Goal: Transaction & Acquisition: Download file/media

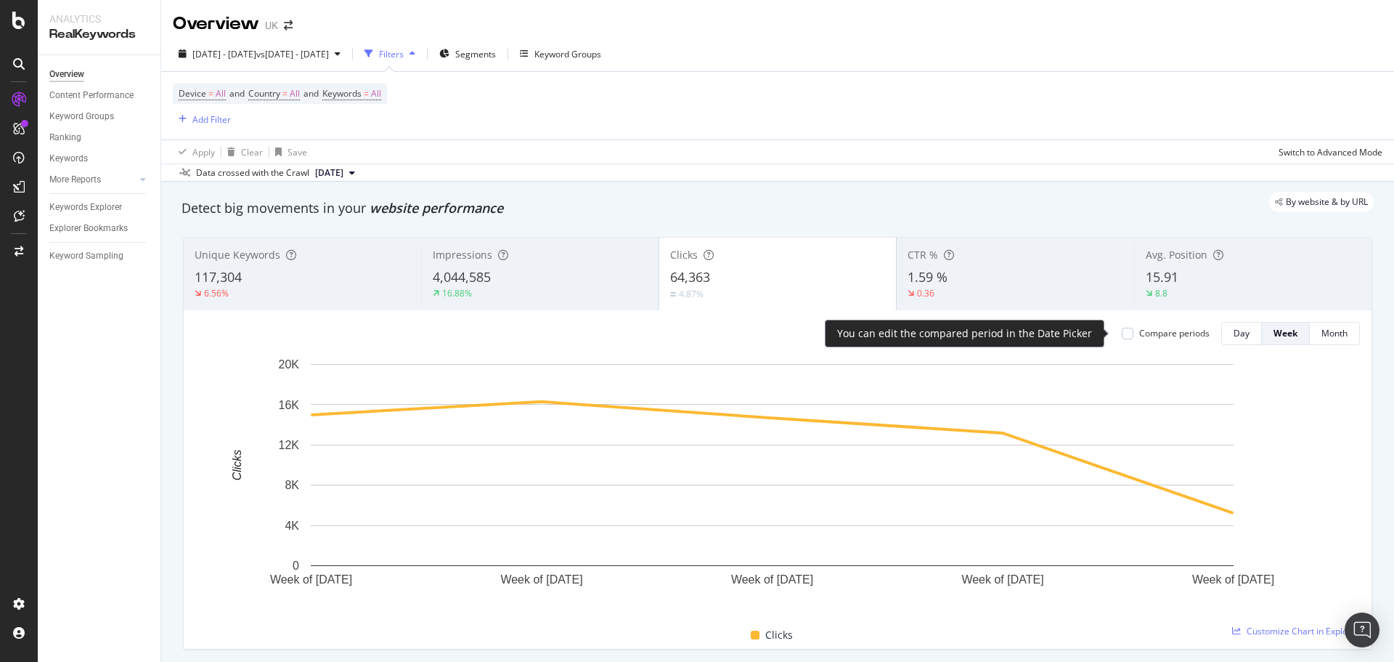
click at [1167, 335] on div "Compare periods" at bounding box center [1174, 333] width 70 height 12
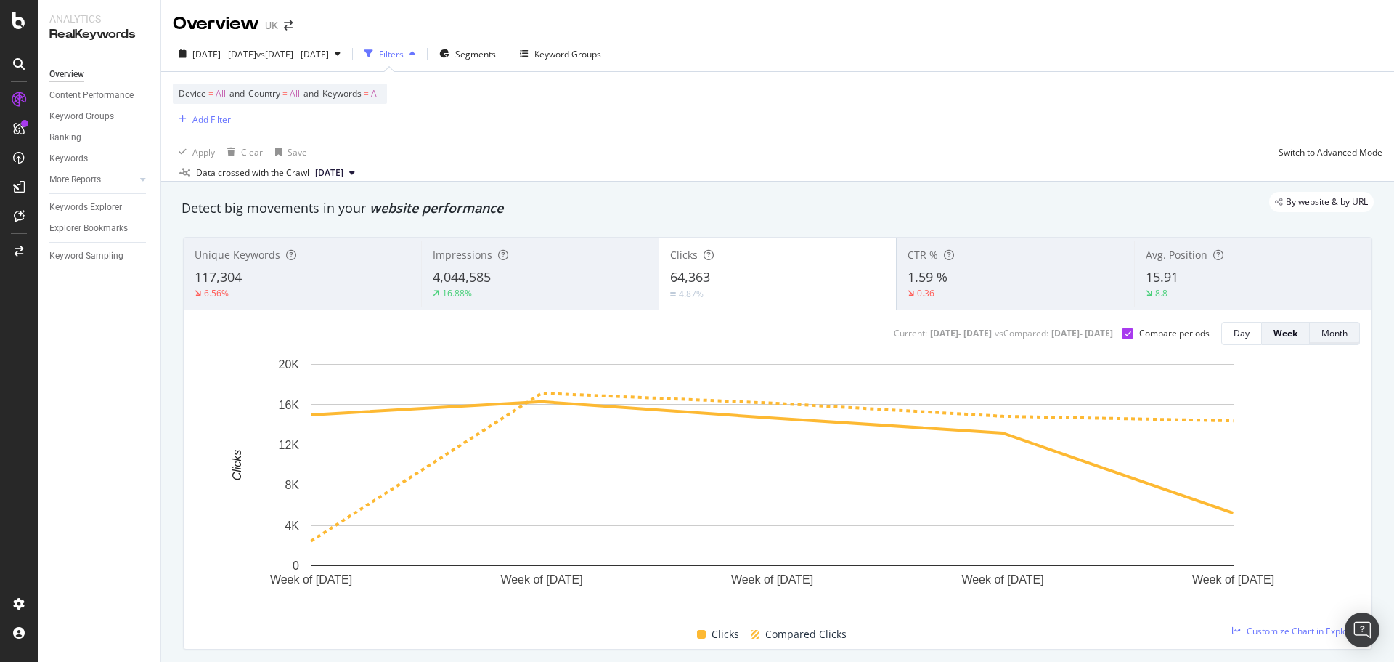
click at [1328, 336] on div "Month" at bounding box center [1335, 333] width 26 height 12
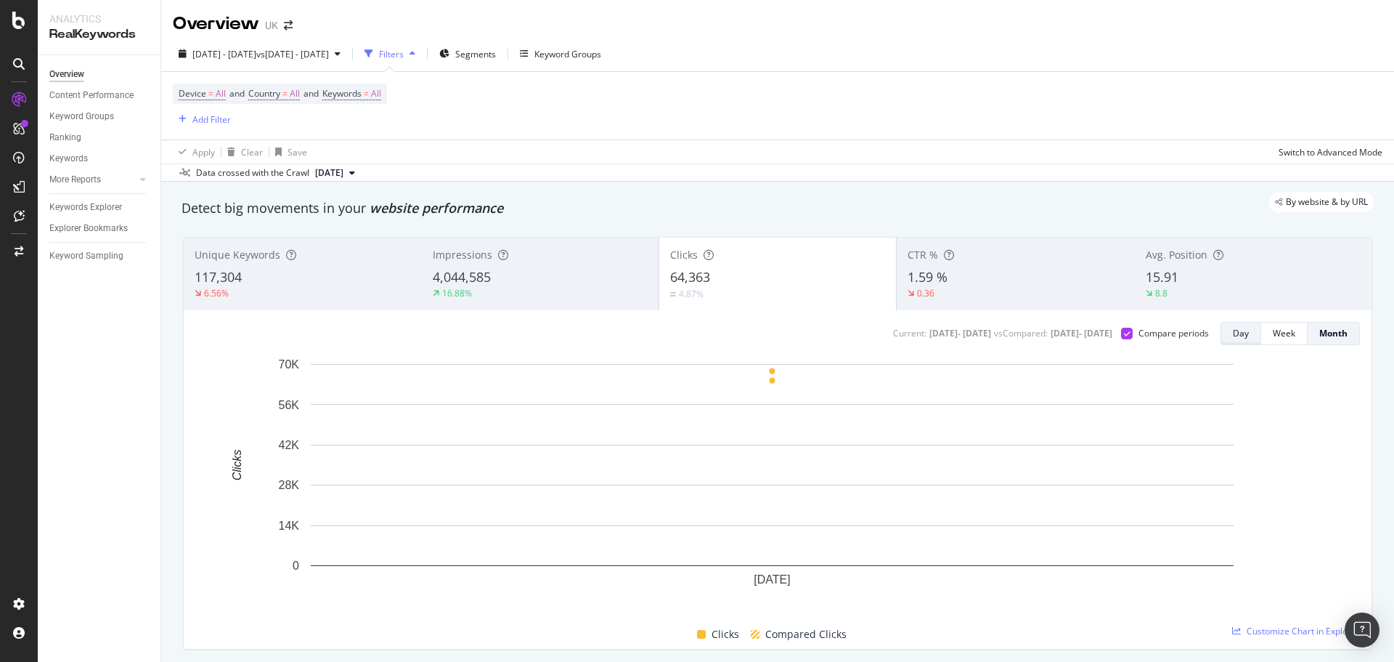
click at [1233, 332] on div "Day" at bounding box center [1241, 333] width 16 height 12
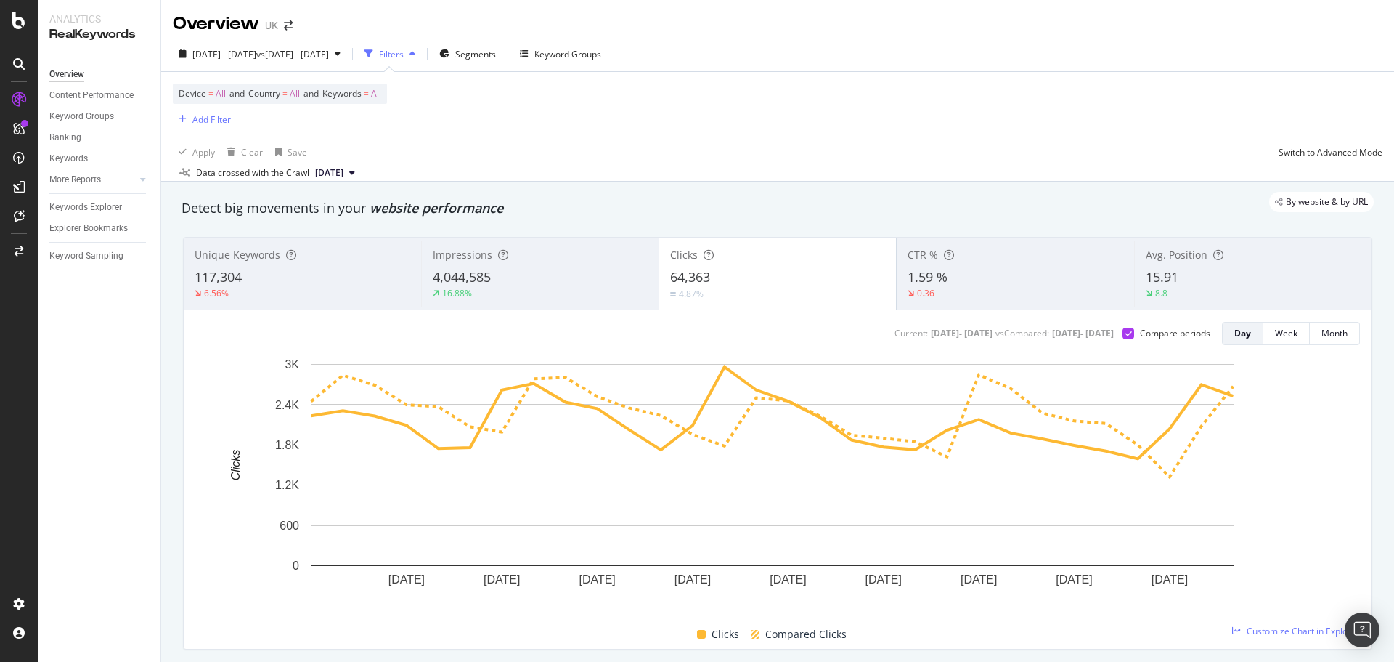
click at [447, 270] on span "4,044,585" at bounding box center [462, 276] width 58 height 17
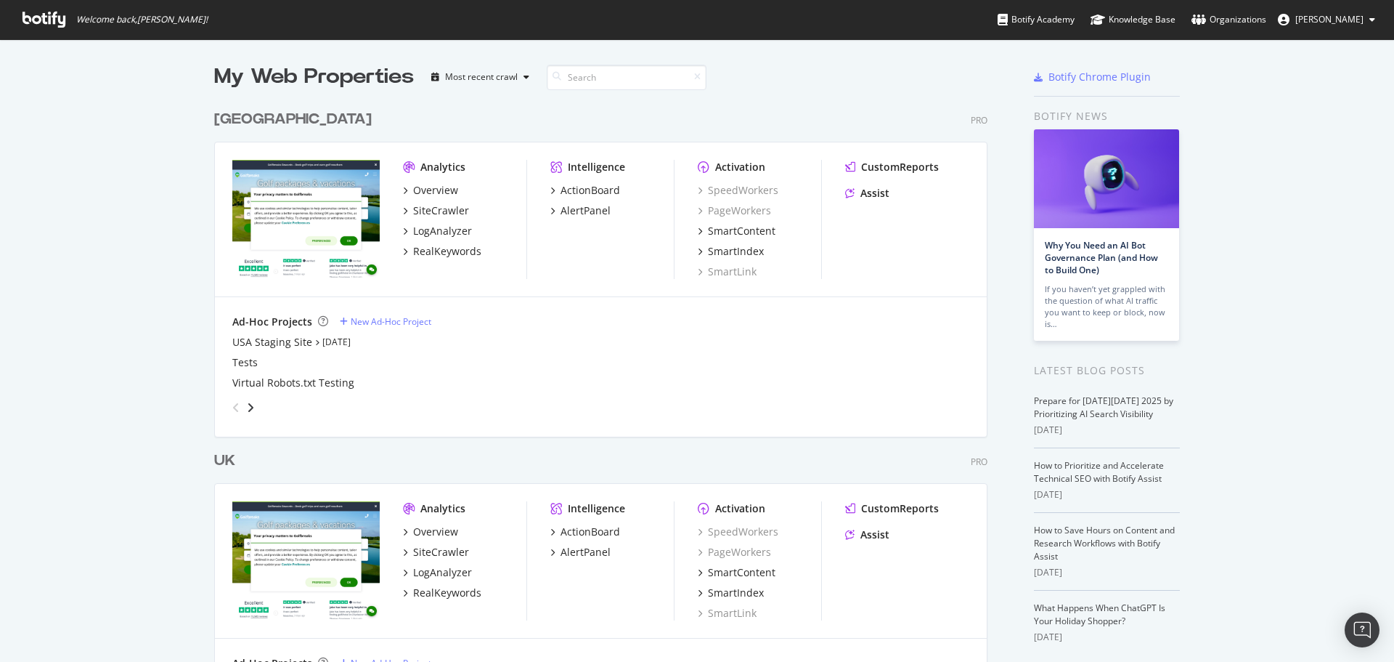
scroll to position [136, 0]
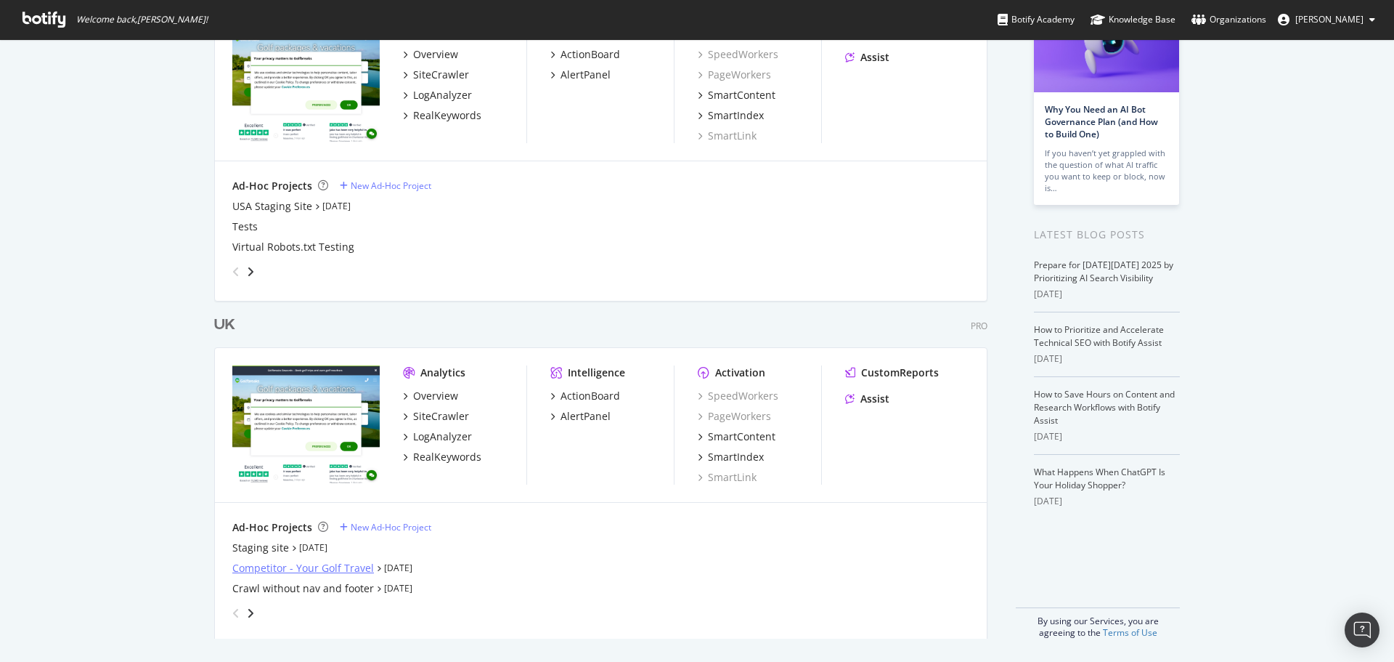
click at [312, 571] on div "Competitor - Your Golf Travel" at bounding box center [303, 568] width 142 height 15
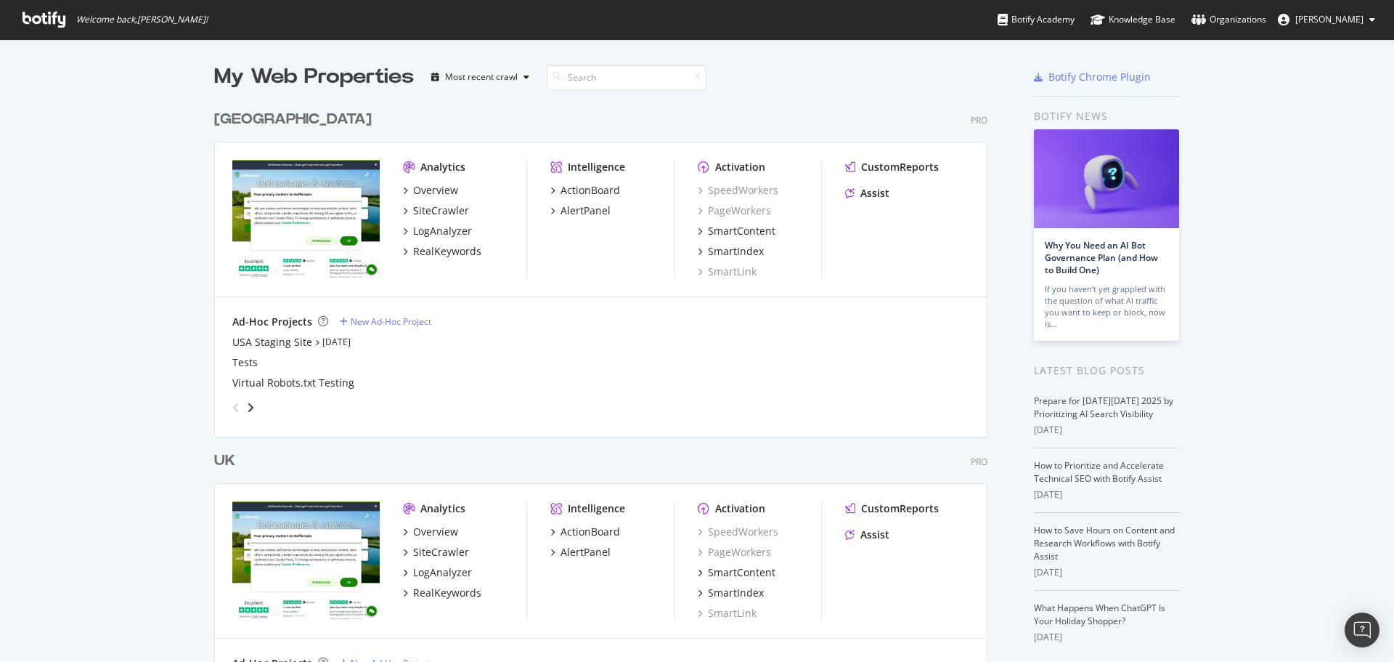
scroll to position [136, 0]
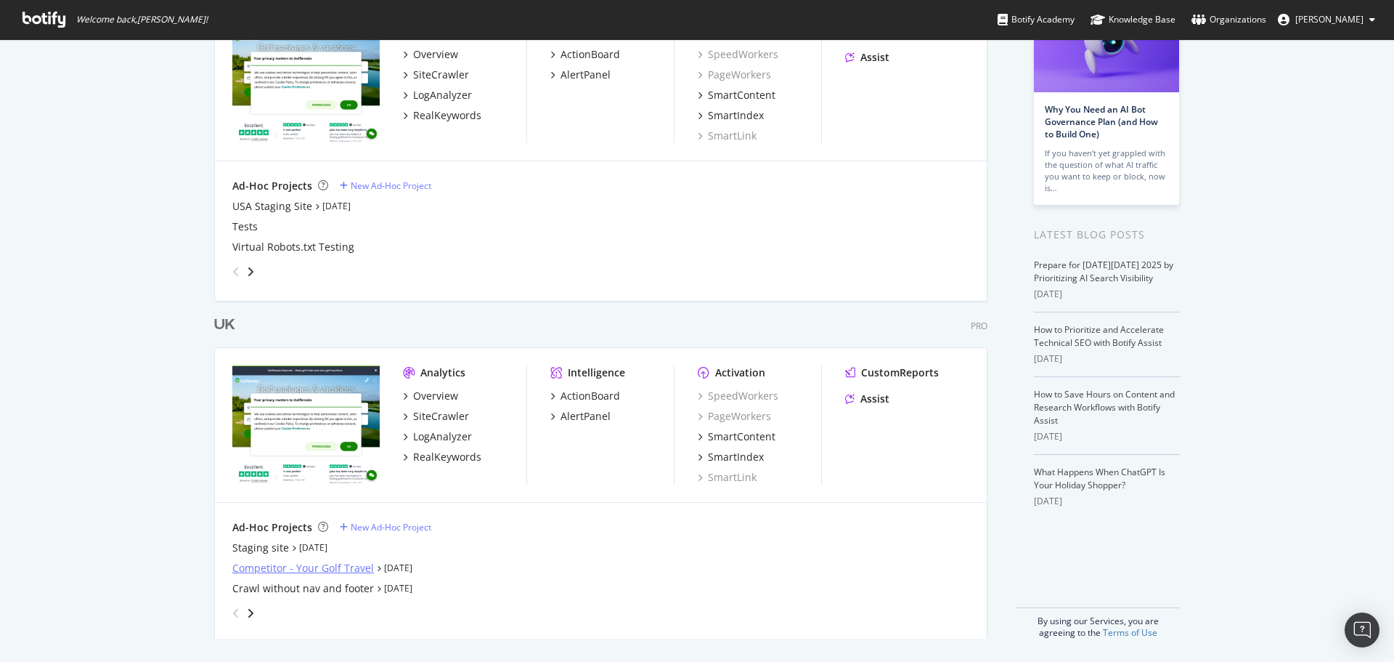
click at [294, 564] on div "Competitor - Your Golf Travel" at bounding box center [303, 568] width 142 height 15
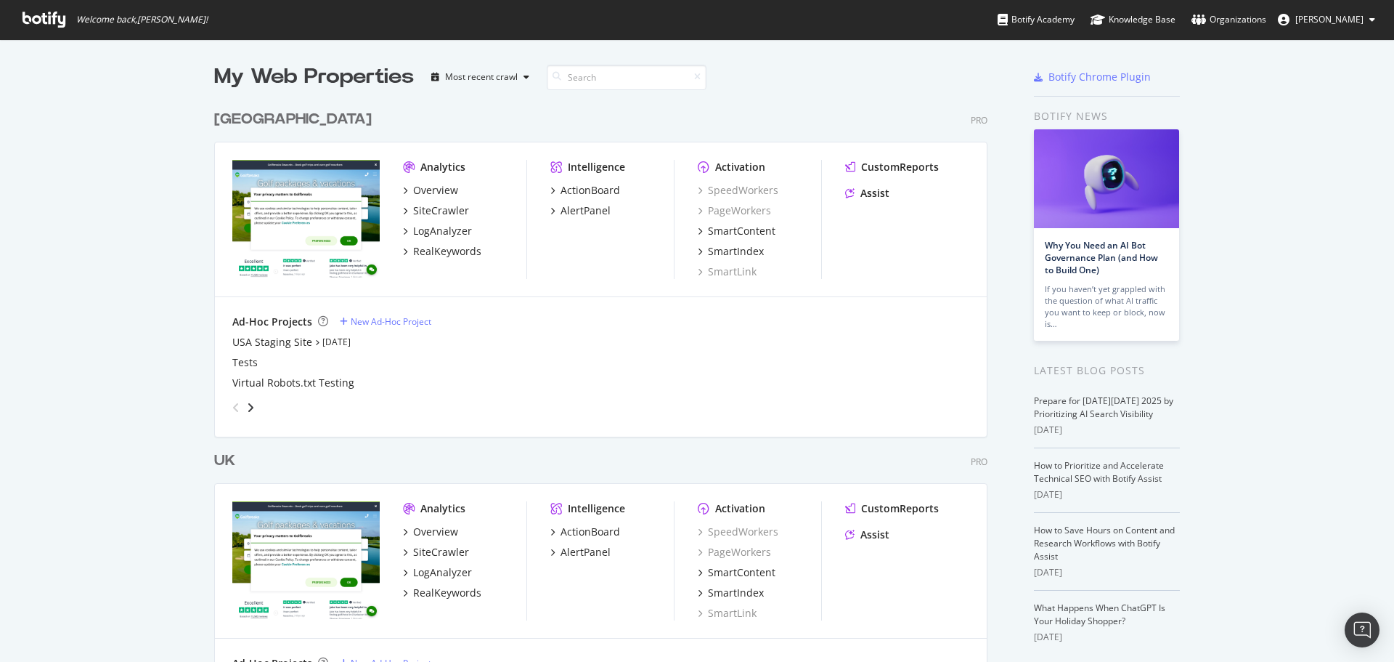
scroll to position [136, 0]
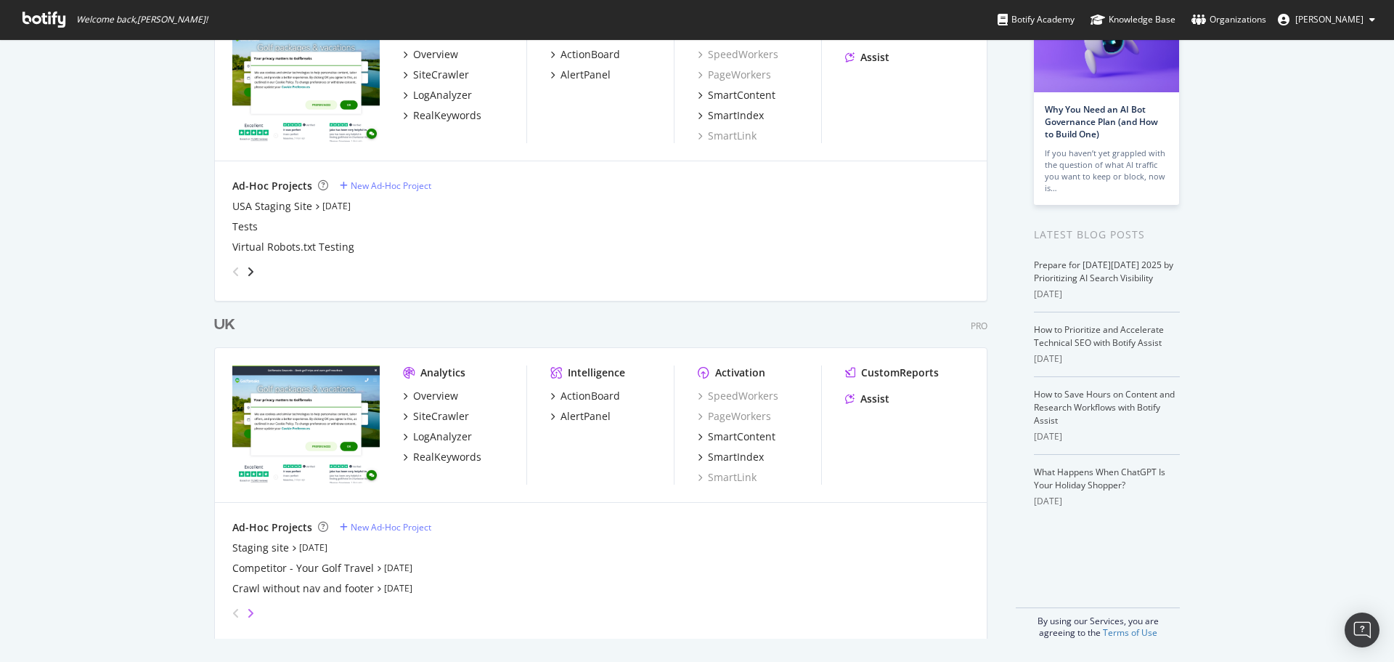
click at [247, 613] on icon "angle-right" at bounding box center [250, 613] width 7 height 12
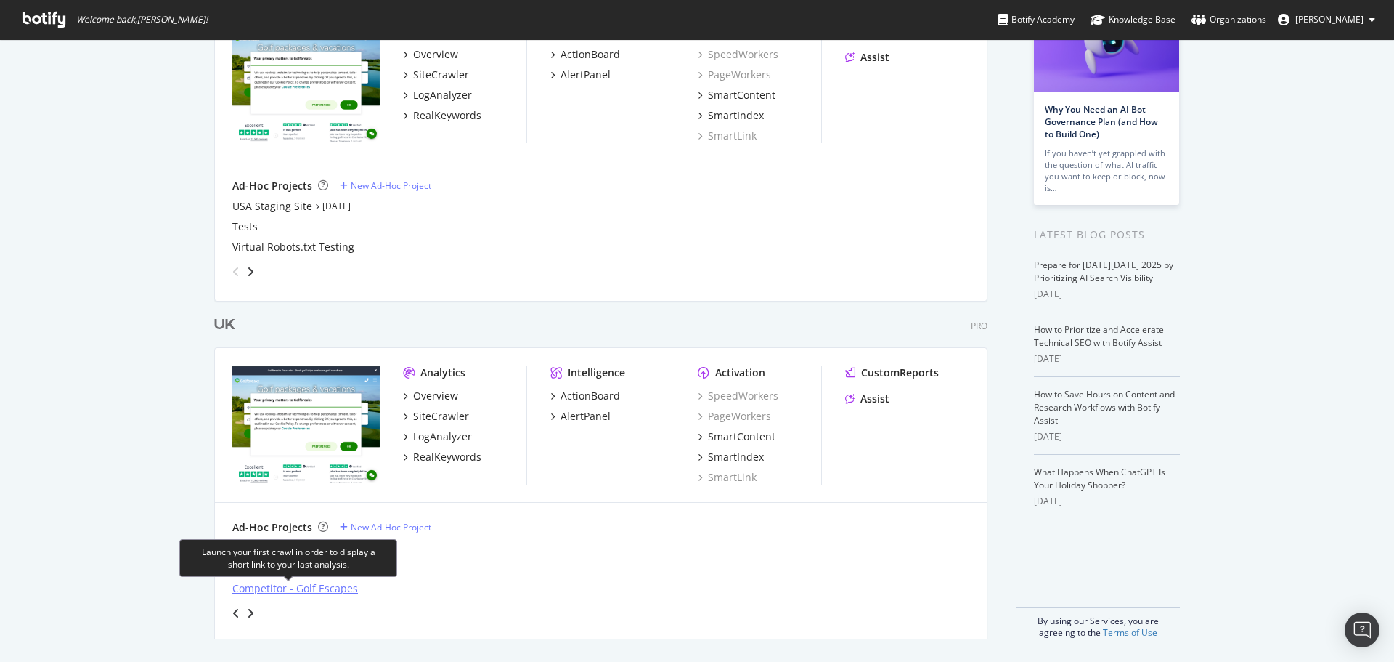
click at [323, 587] on div "Competitor - Golf Escapes" at bounding box center [295, 588] width 126 height 15
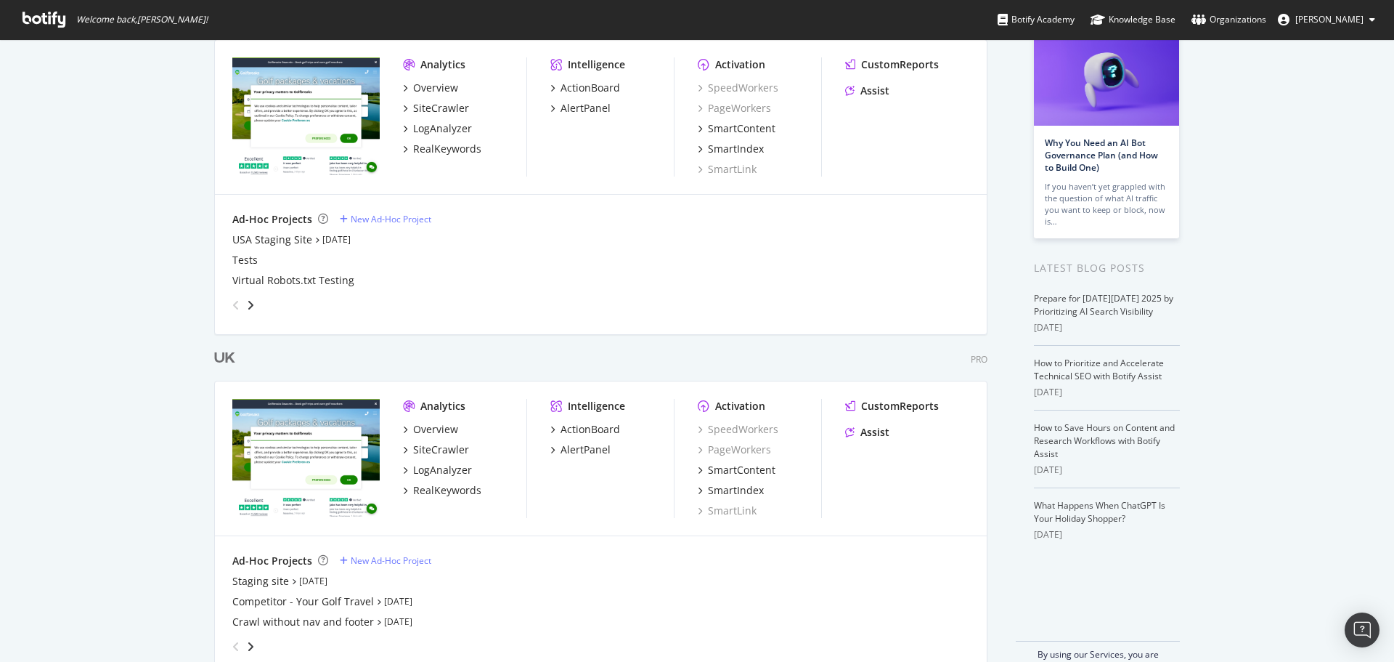
scroll to position [136, 0]
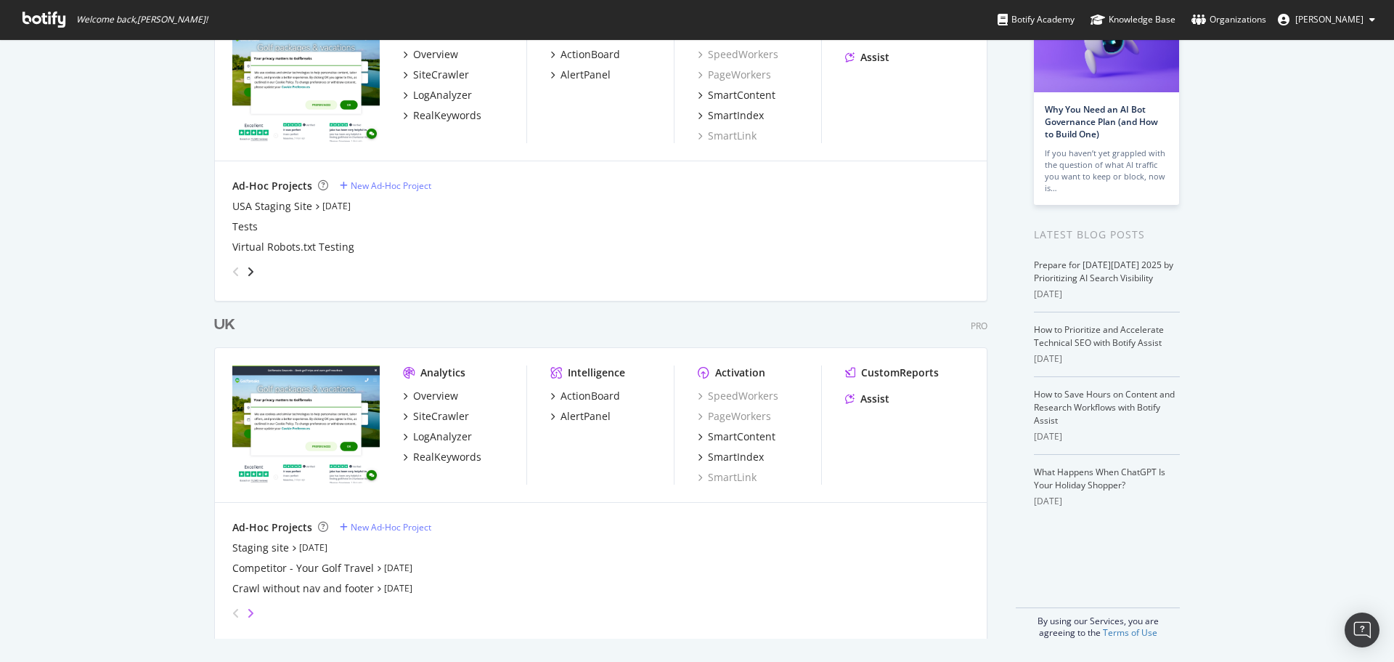
click at [247, 614] on icon "angle-right" at bounding box center [250, 613] width 7 height 12
click at [251, 609] on div "grid" at bounding box center [598, 609] width 743 height 29
click at [249, 613] on div "angle-right" at bounding box center [250, 613] width 10 height 15
click at [382, 547] on div "Competitor - Golf Holidays Direct" at bounding box center [312, 547] width 160 height 15
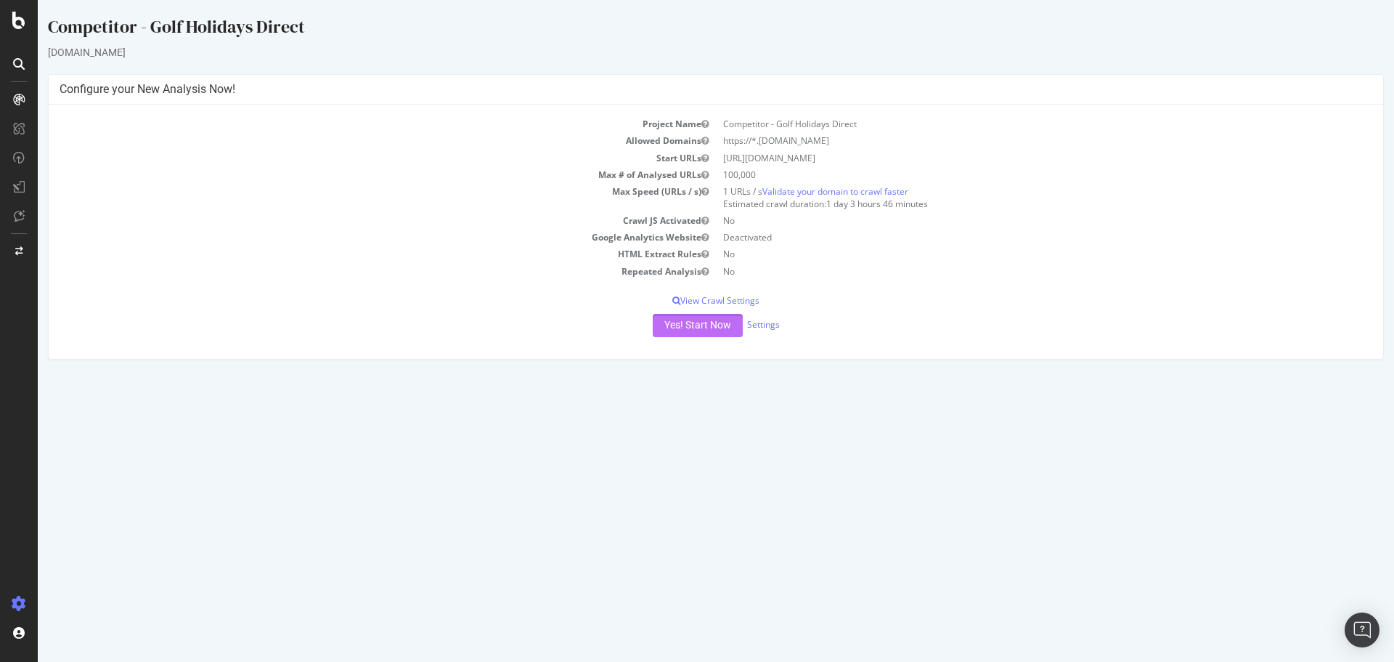
click at [700, 326] on button "Yes! Start Now" at bounding box center [698, 325] width 90 height 23
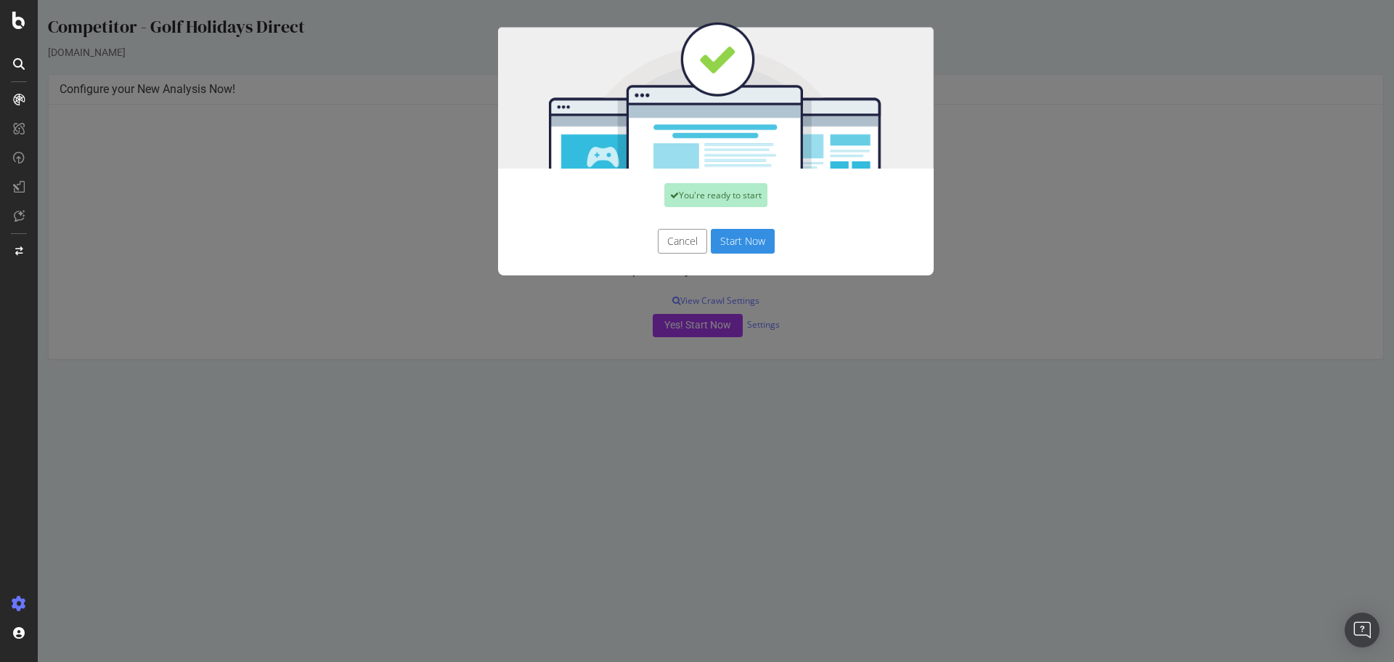
click at [747, 239] on button "Start Now" at bounding box center [743, 241] width 64 height 25
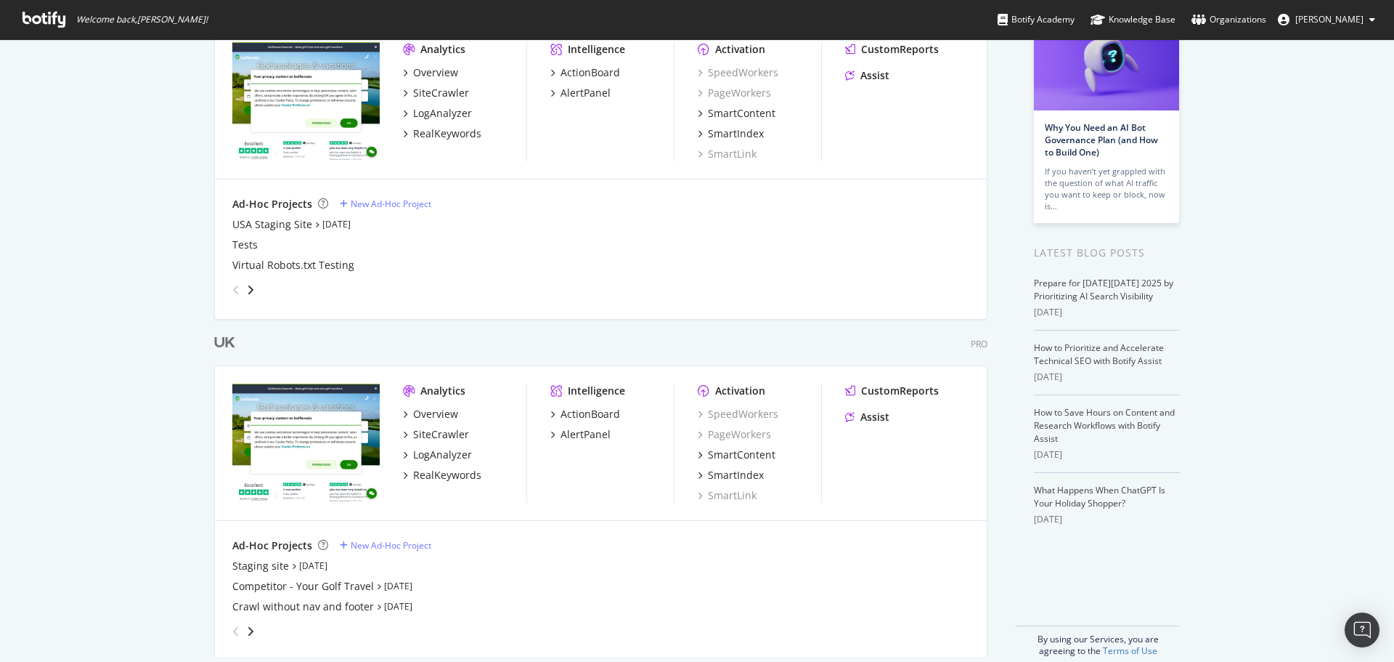
scroll to position [136, 0]
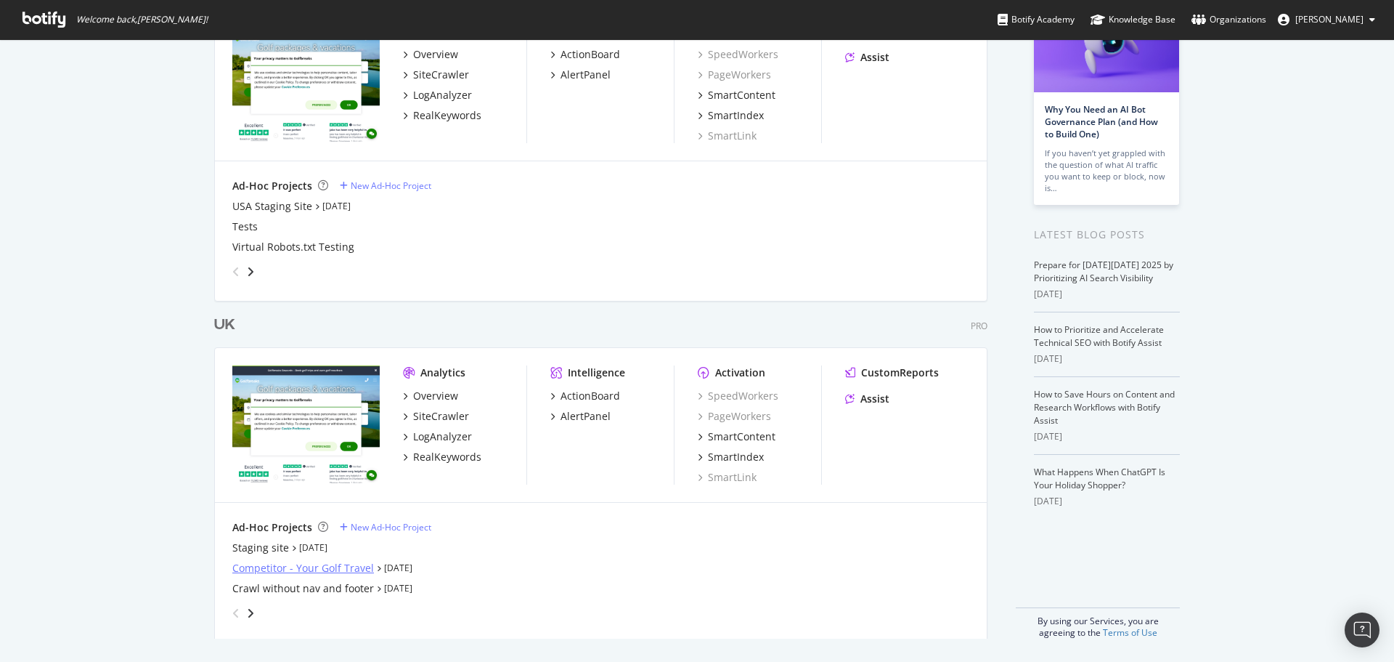
click at [347, 568] on div "Competitor - Your Golf Travel" at bounding box center [303, 568] width 142 height 15
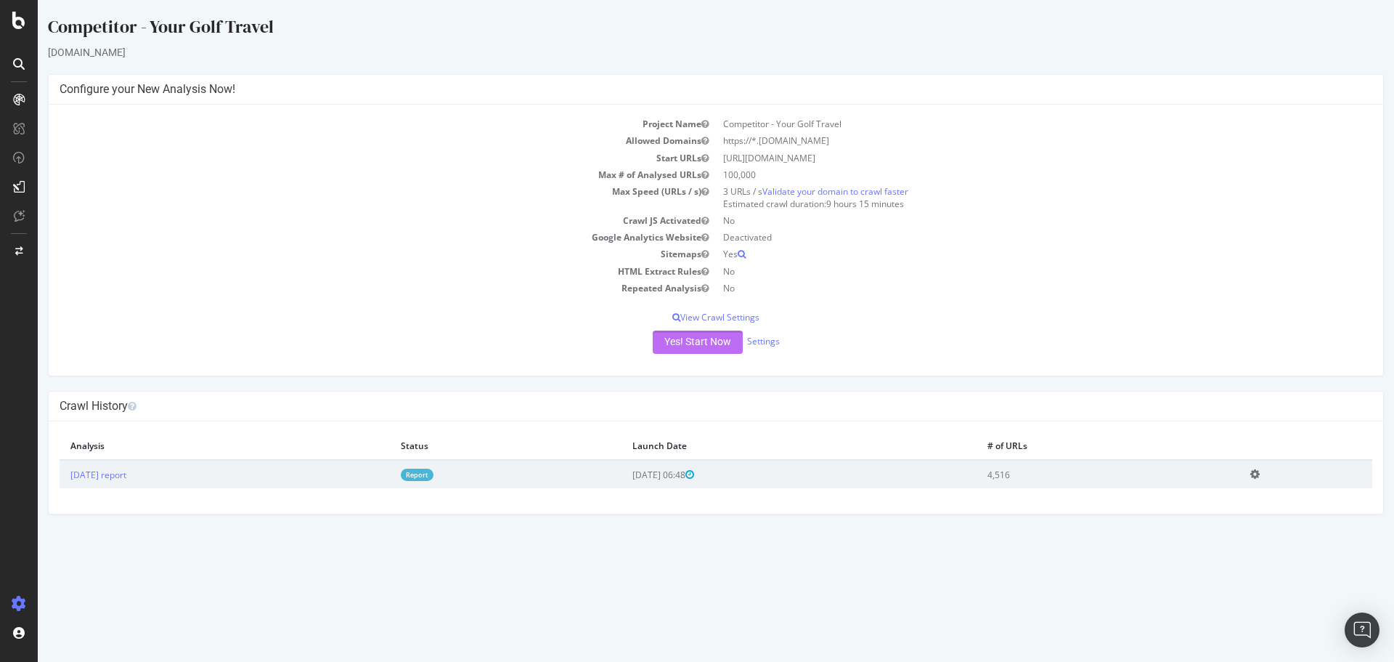
click at [696, 346] on button "Yes! Start Now" at bounding box center [698, 341] width 90 height 23
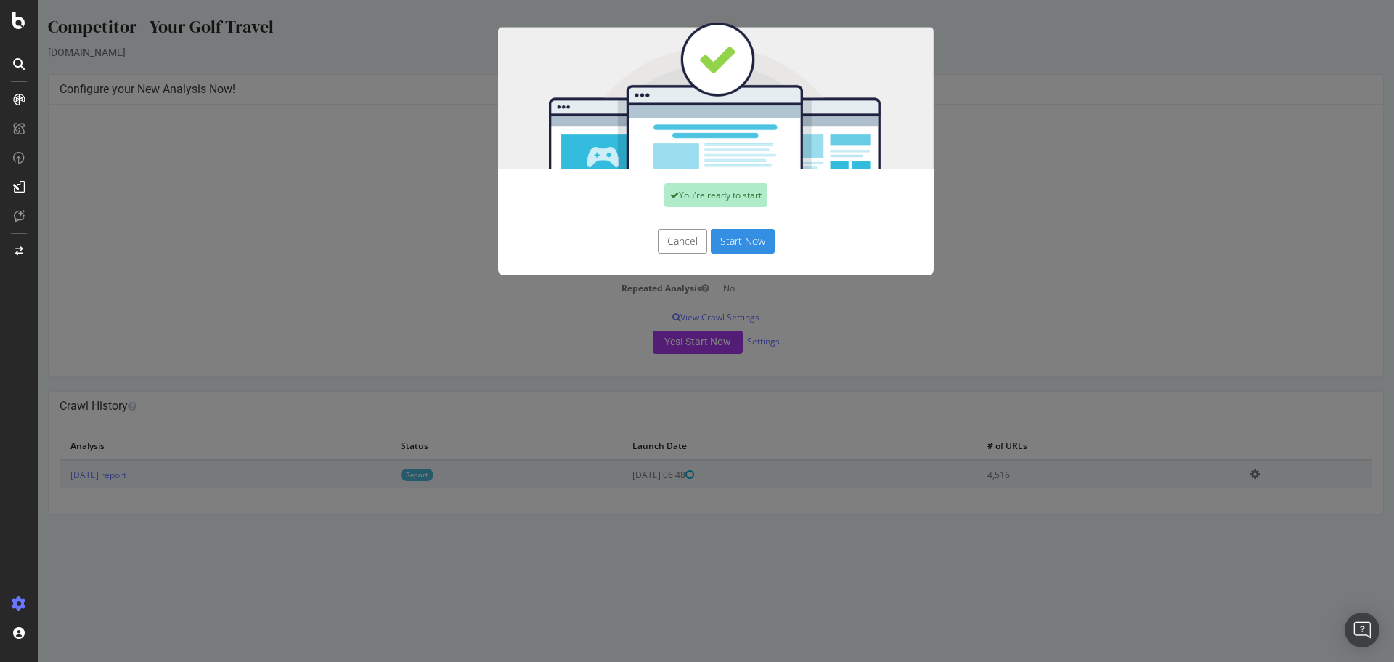
click at [733, 232] on button "Start Now" at bounding box center [743, 241] width 64 height 25
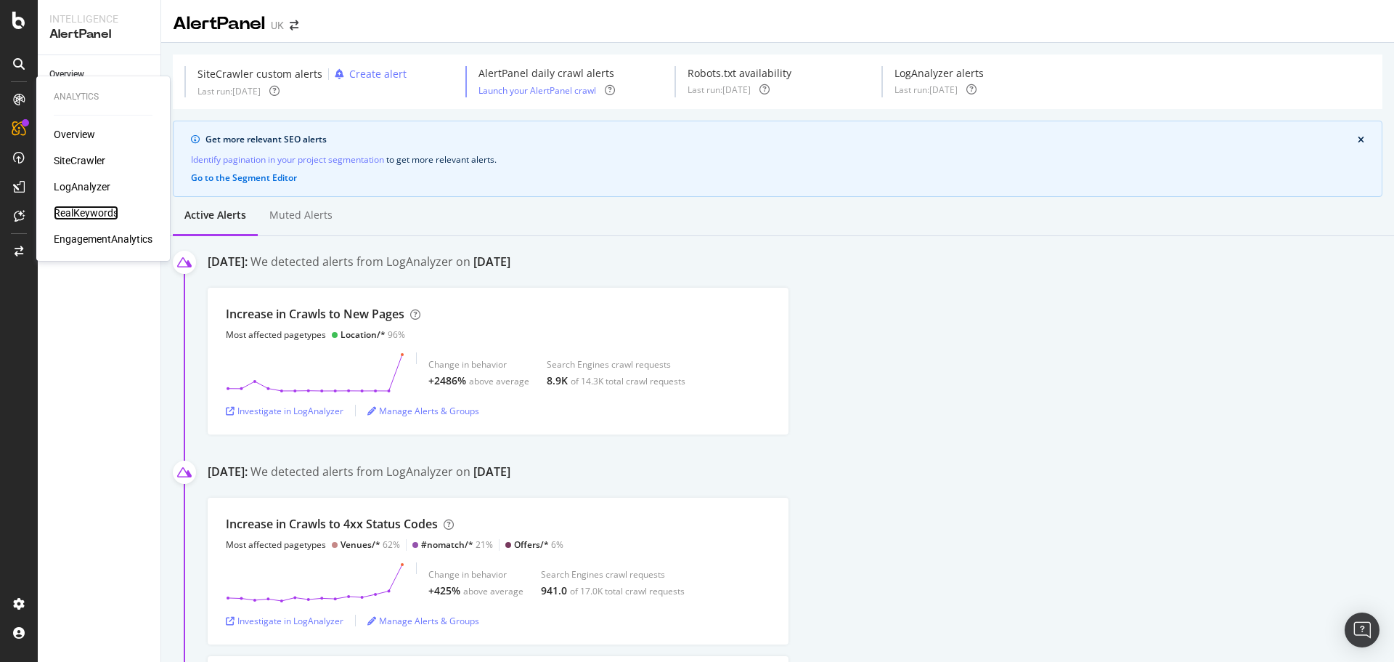
click at [87, 211] on div "RealKeywords" at bounding box center [86, 213] width 65 height 15
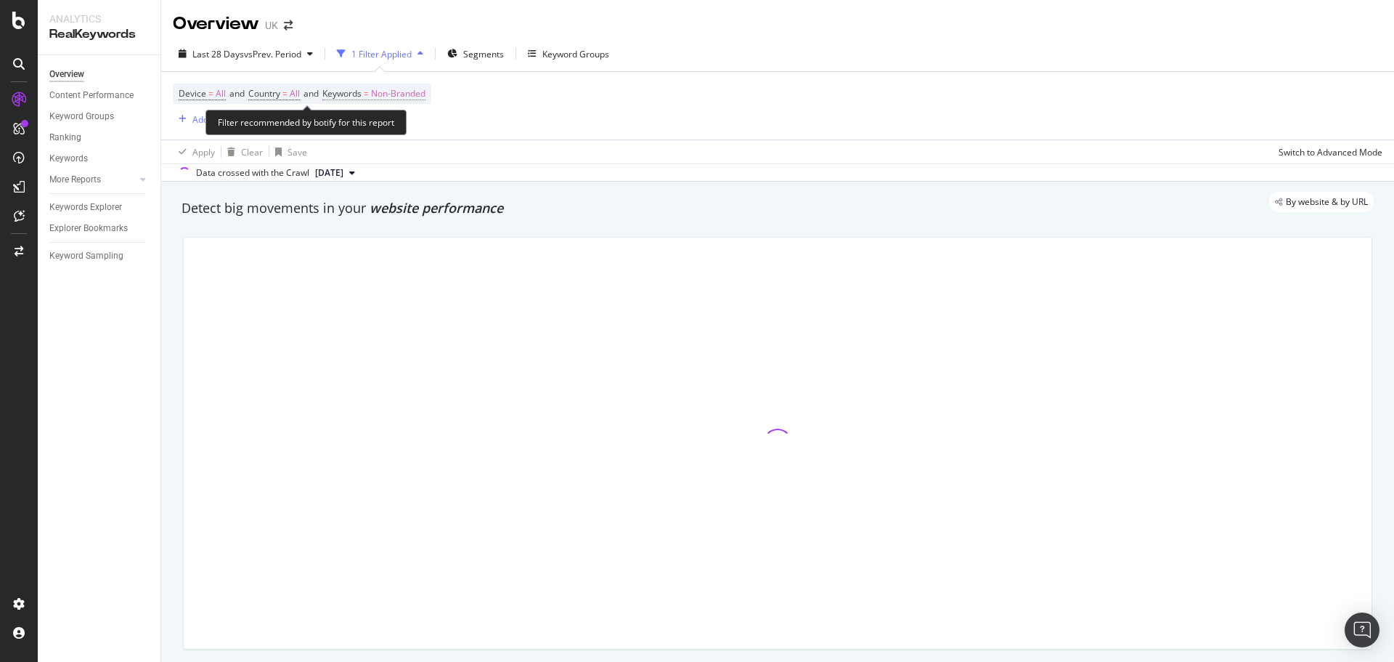
click at [408, 86] on span "Non-Branded" at bounding box center [398, 94] width 54 height 20
click at [389, 120] on div "Non-Branded" at bounding box center [382, 128] width 78 height 22
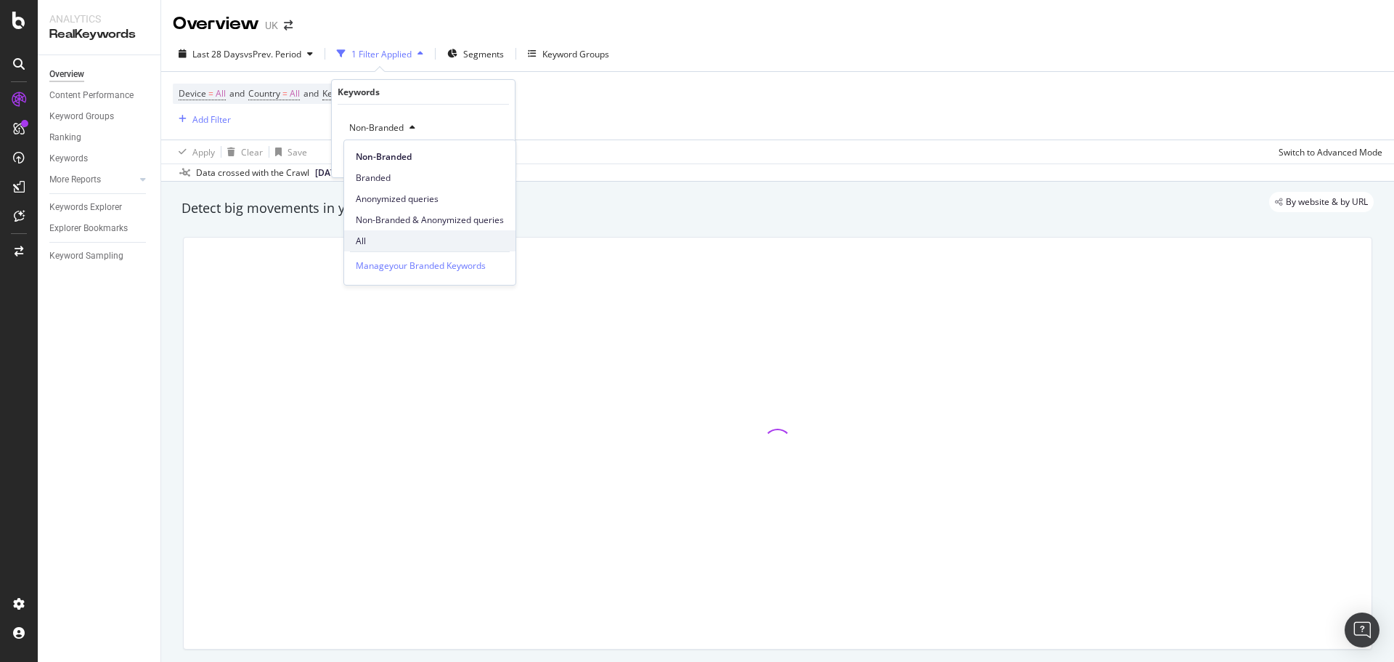
click at [382, 236] on span "All" at bounding box center [430, 241] width 148 height 13
click at [481, 163] on div "Apply" at bounding box center [492, 159] width 23 height 12
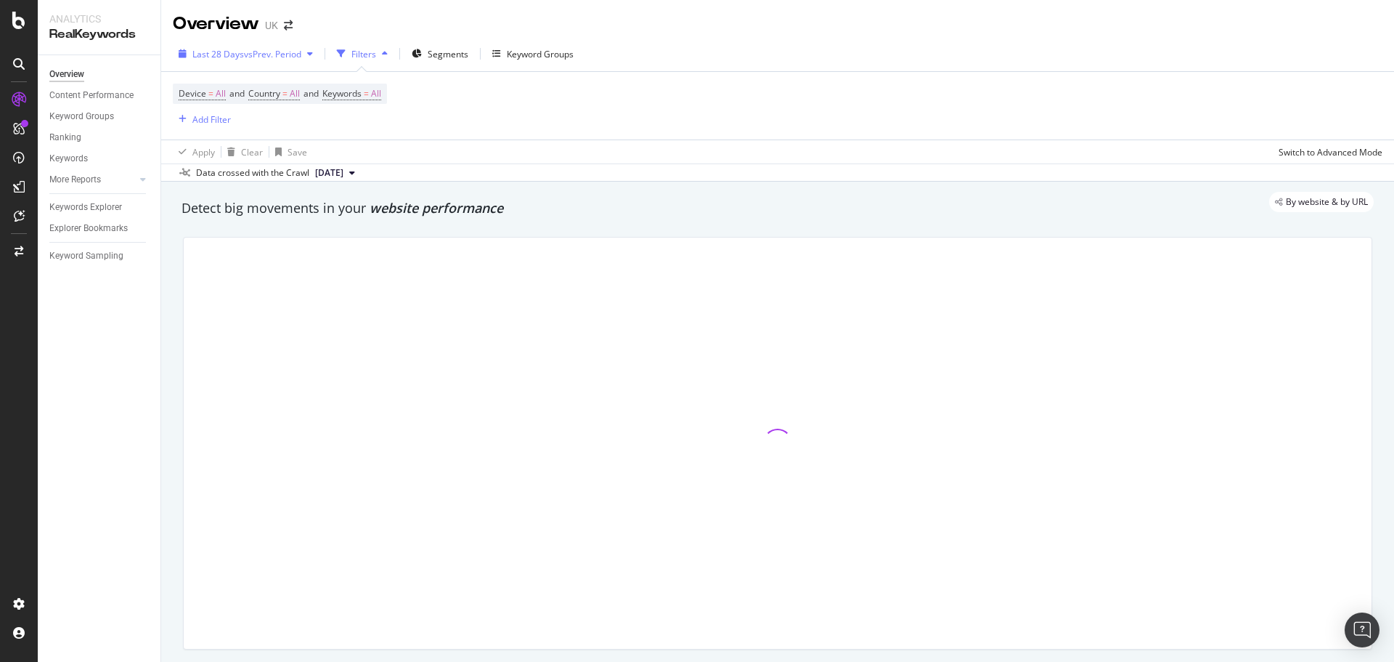
click at [249, 48] on span "vs Prev. Period" at bounding box center [272, 54] width 57 height 12
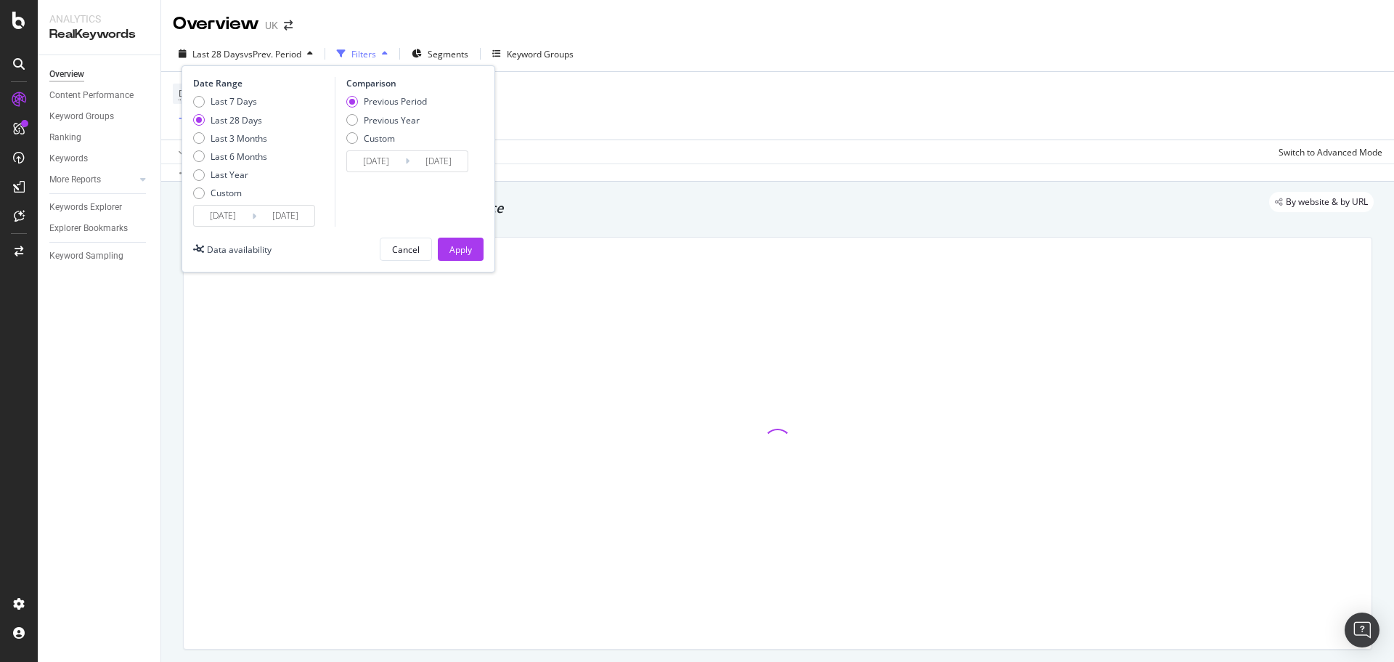
click at [211, 215] on input "2025/09/06" at bounding box center [223, 216] width 58 height 20
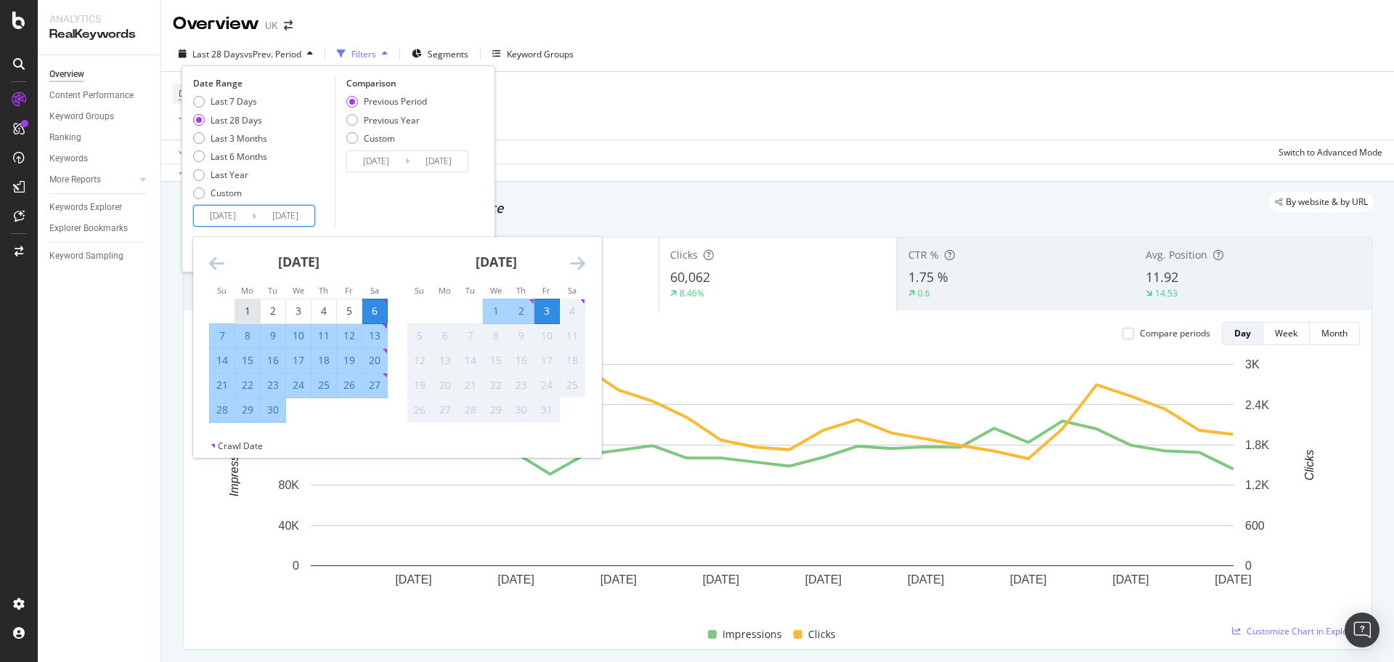
click at [237, 311] on div "1" at bounding box center [247, 311] width 25 height 15
type input "2025/09/01"
type input "2025/07/30"
type input "2025/08/31"
click at [269, 415] on div "30" at bounding box center [273, 409] width 25 height 15
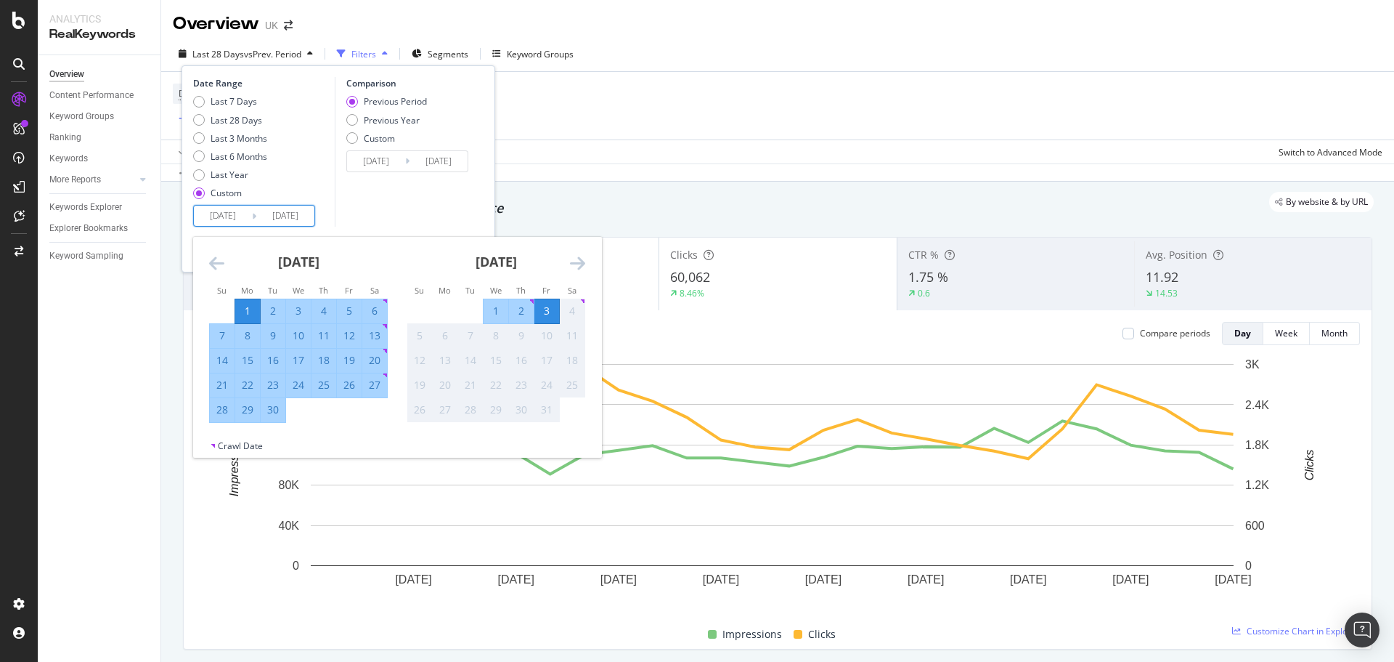
type input "2025/09/30"
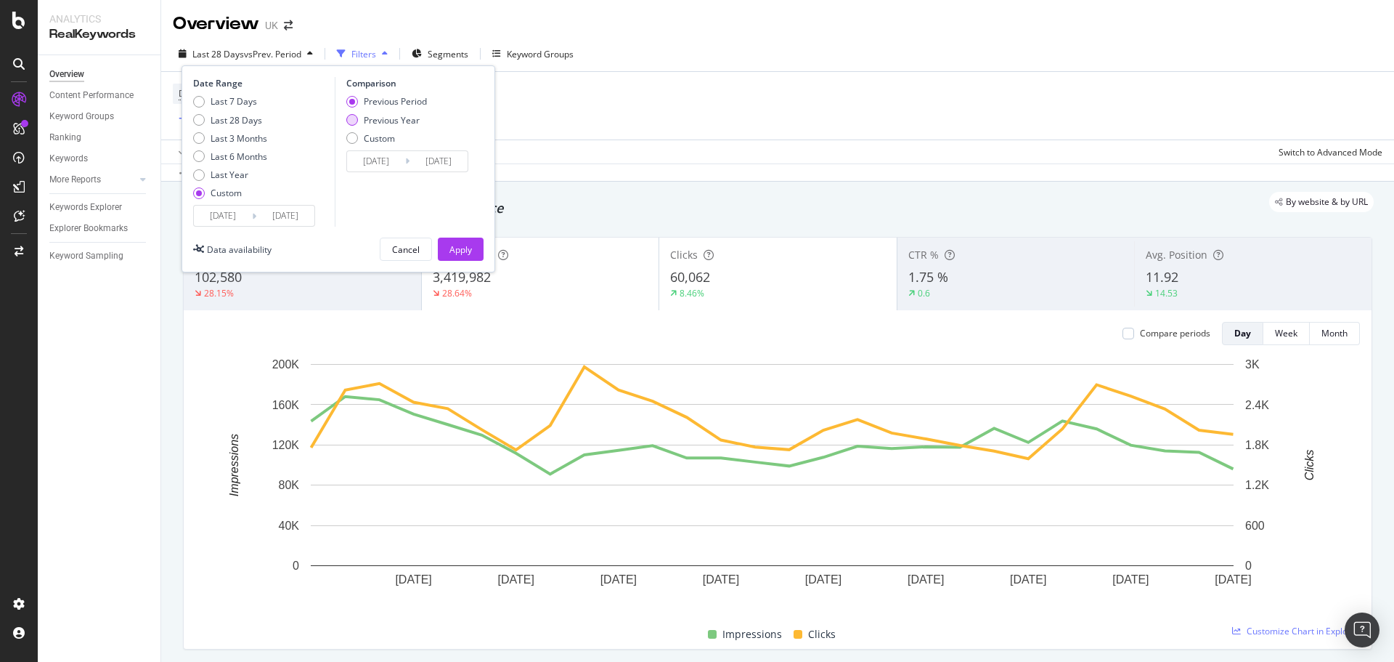
click at [378, 121] on div "Previous Year" at bounding box center [392, 120] width 56 height 12
type input "2024/09/02"
type input "2024/10/01"
click at [392, 157] on input "2024/09/02" at bounding box center [376, 161] width 58 height 20
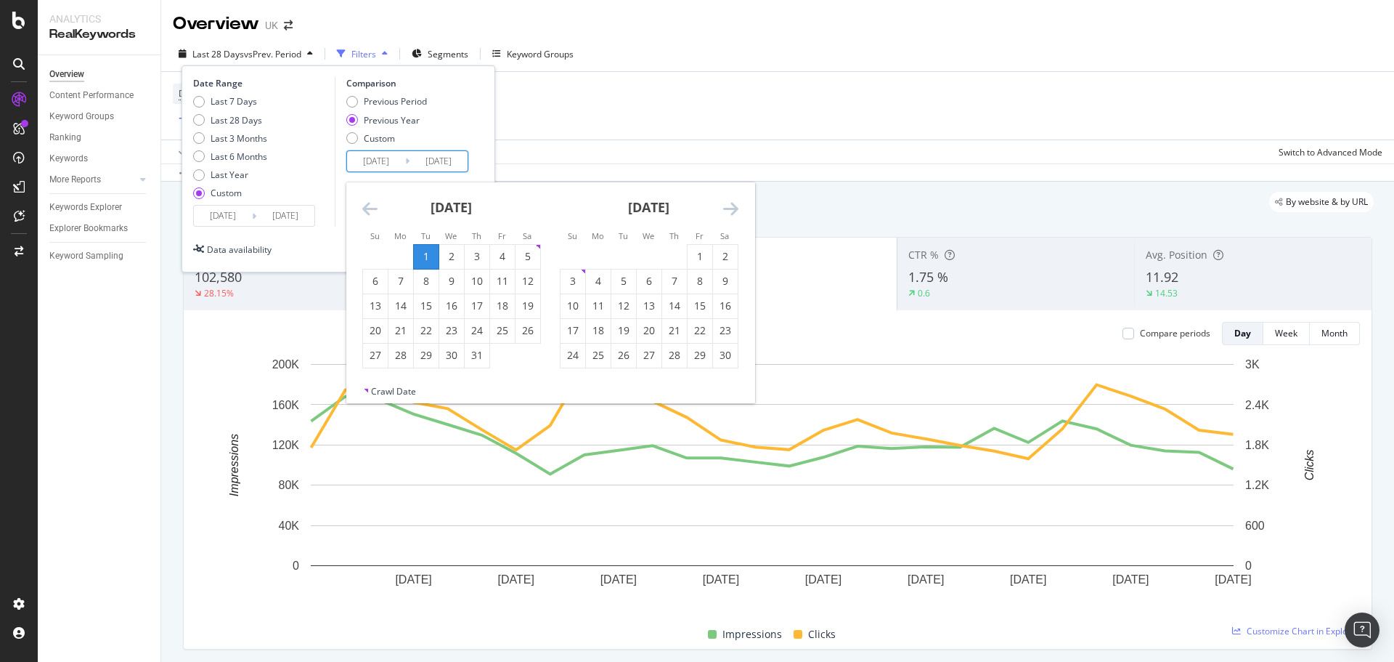
click at [372, 205] on icon "Move backward to switch to the previous month." at bounding box center [369, 208] width 15 height 17
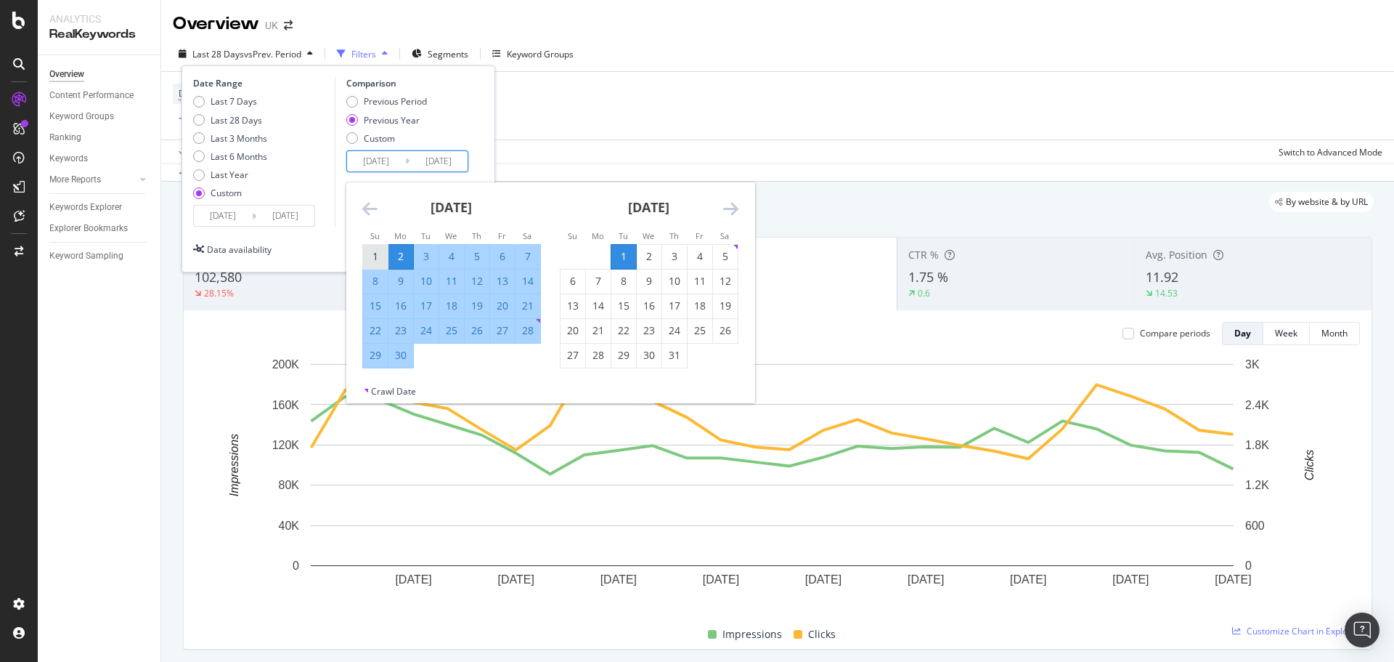
click at [375, 256] on div "1" at bounding box center [375, 256] width 25 height 15
type input "2024/09/01"
click at [400, 364] on div "30" at bounding box center [401, 355] width 25 height 24
type input "2024/09/30"
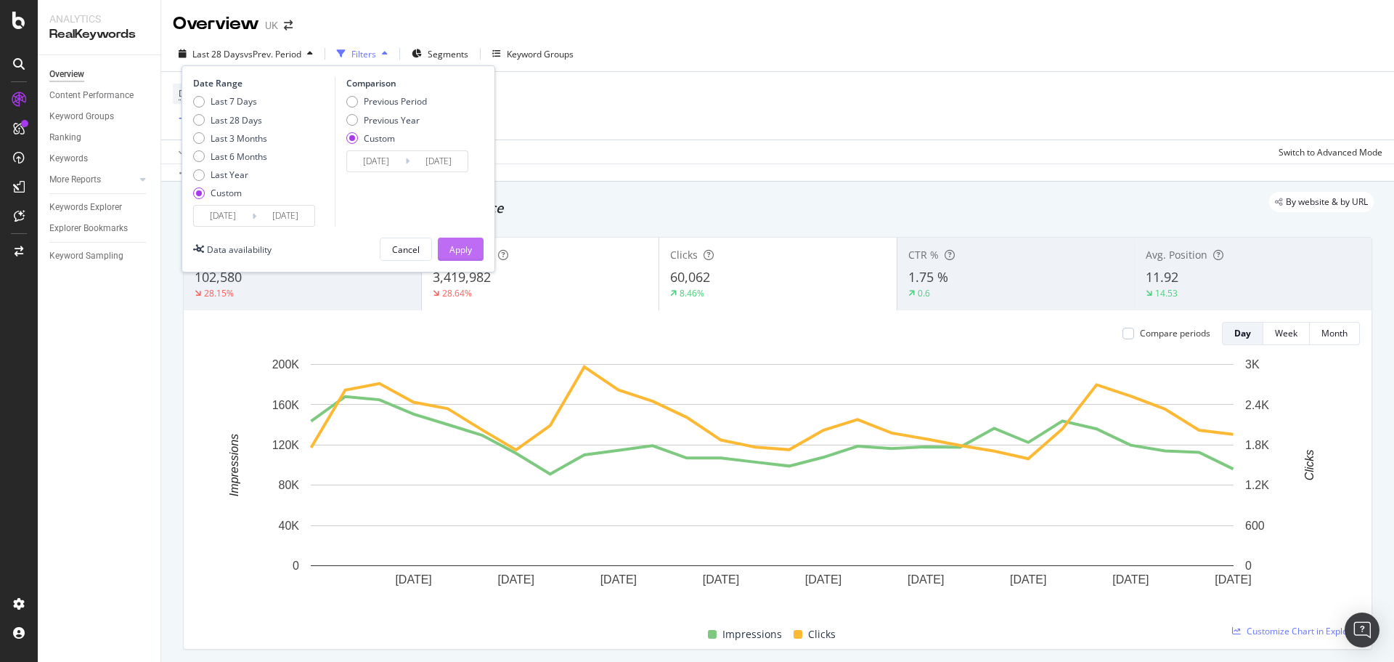
click at [464, 254] on div "Apply" at bounding box center [461, 249] width 23 height 12
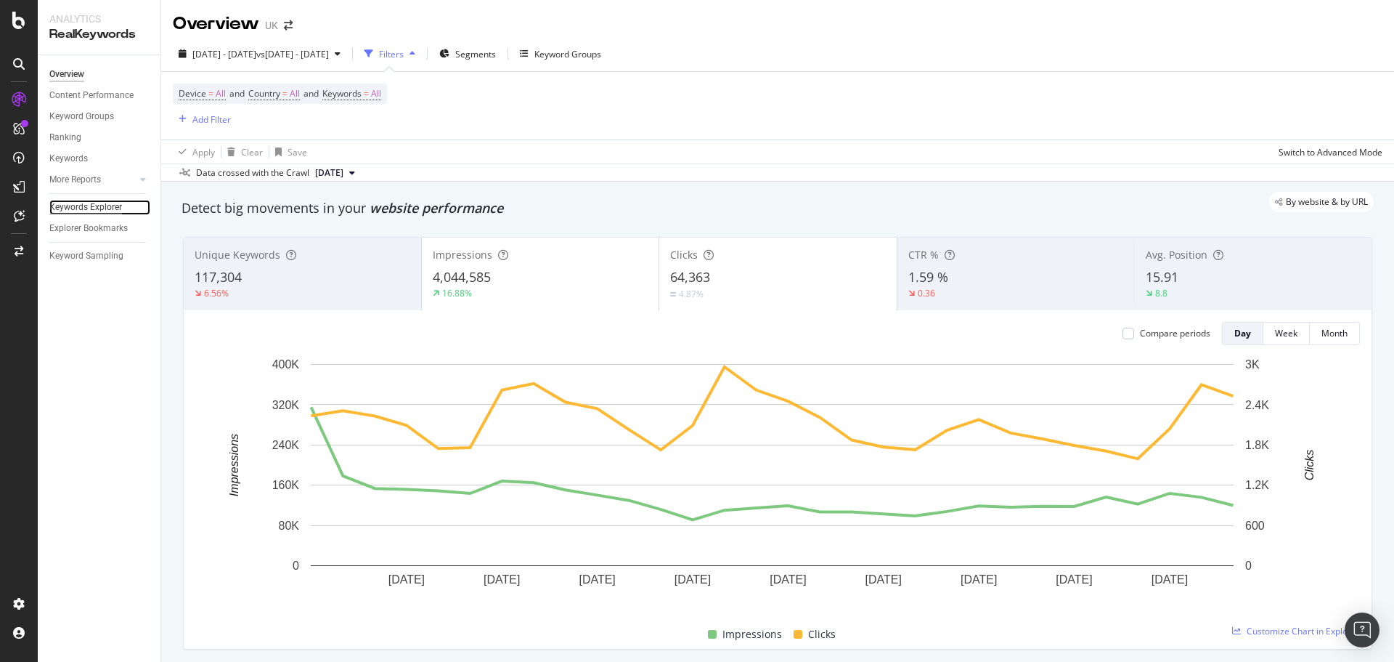
click at [94, 211] on div "Keywords Explorer" at bounding box center [85, 207] width 73 height 15
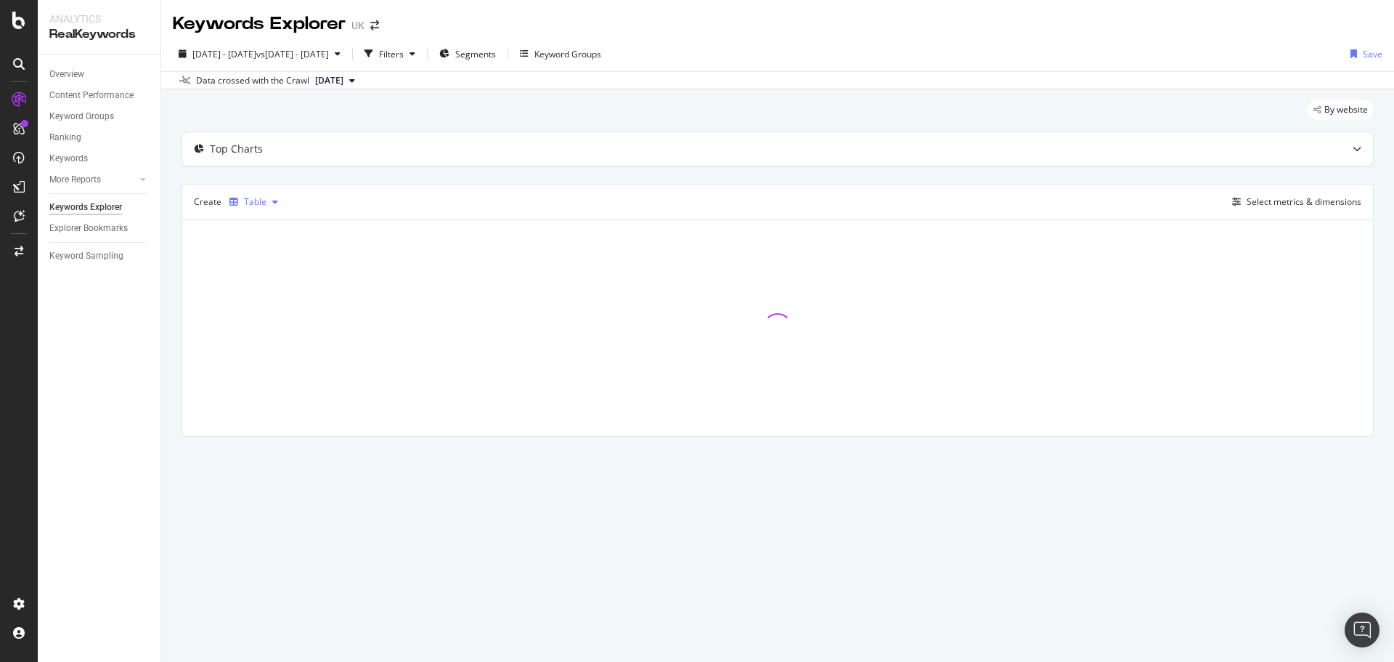
click at [255, 200] on div "Table" at bounding box center [255, 202] width 23 height 9
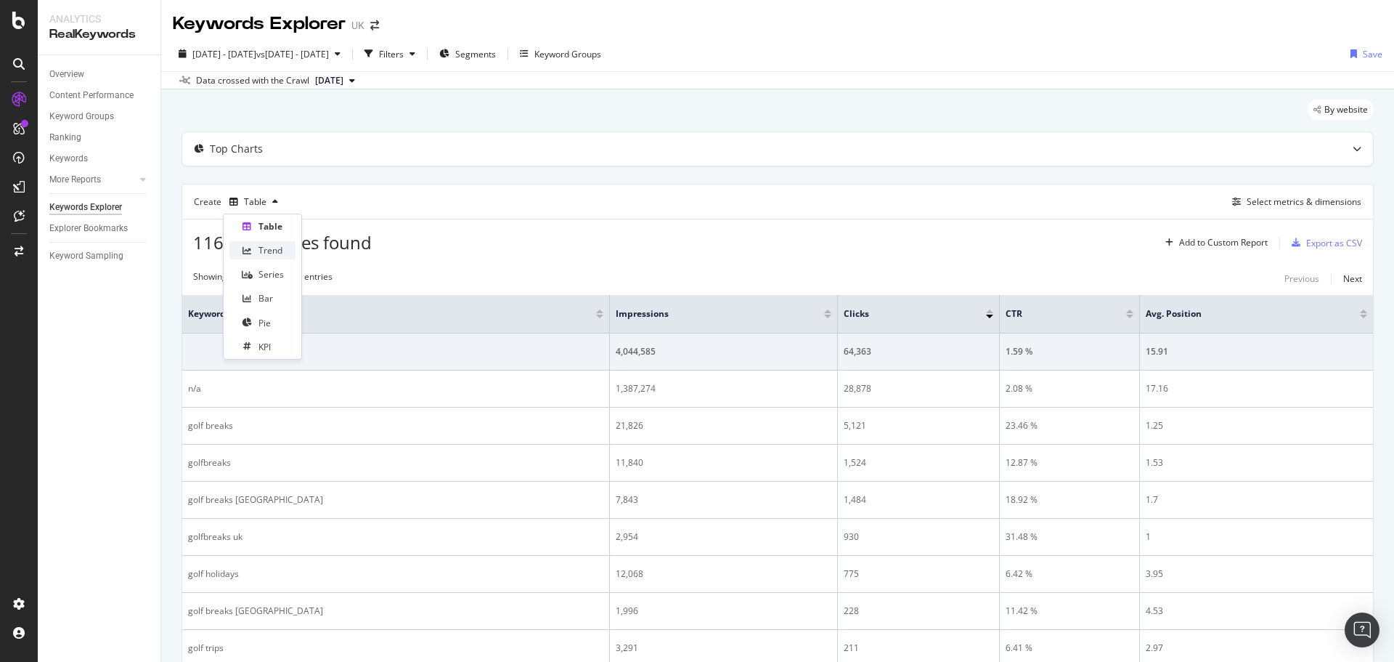
click at [262, 246] on div "Trend" at bounding box center [271, 250] width 24 height 12
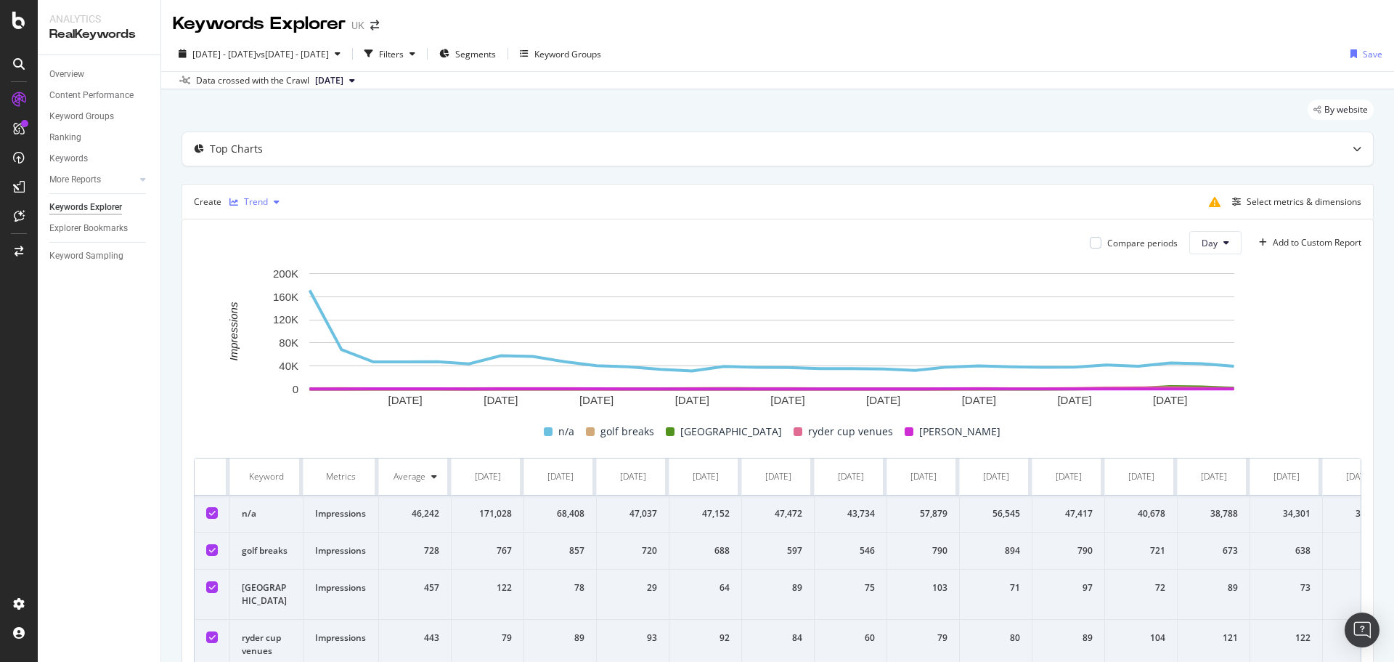
click at [253, 200] on div "Trend" at bounding box center [256, 202] width 24 height 9
click at [270, 224] on div "Table" at bounding box center [270, 226] width 23 height 12
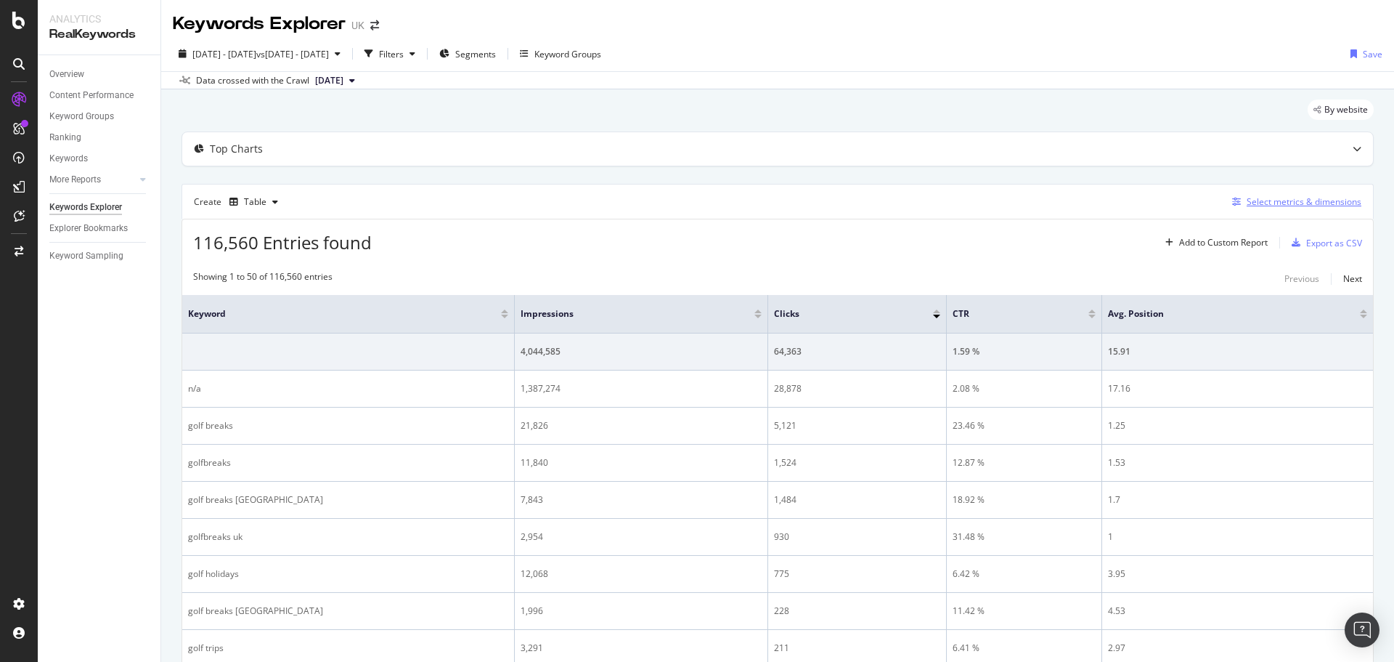
click at [1262, 205] on div "Select metrics & dimensions" at bounding box center [1304, 201] width 115 height 12
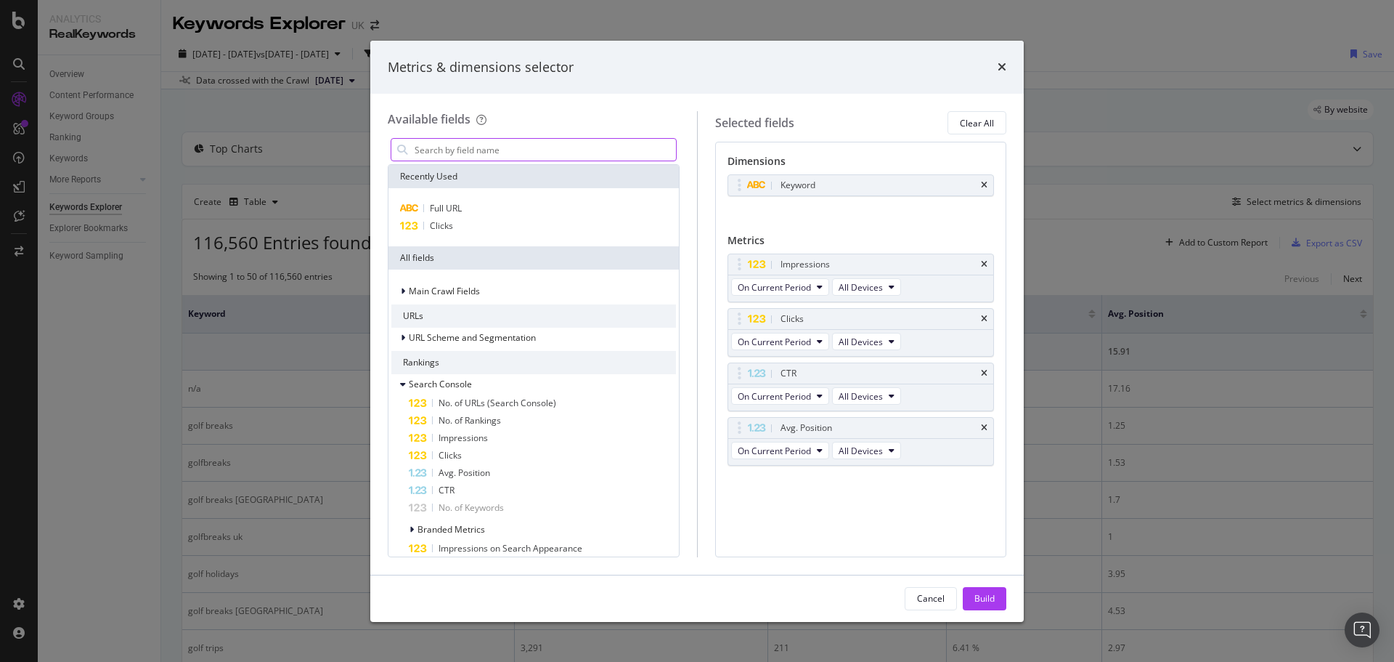
click at [514, 150] on input "modal" at bounding box center [544, 150] width 263 height 22
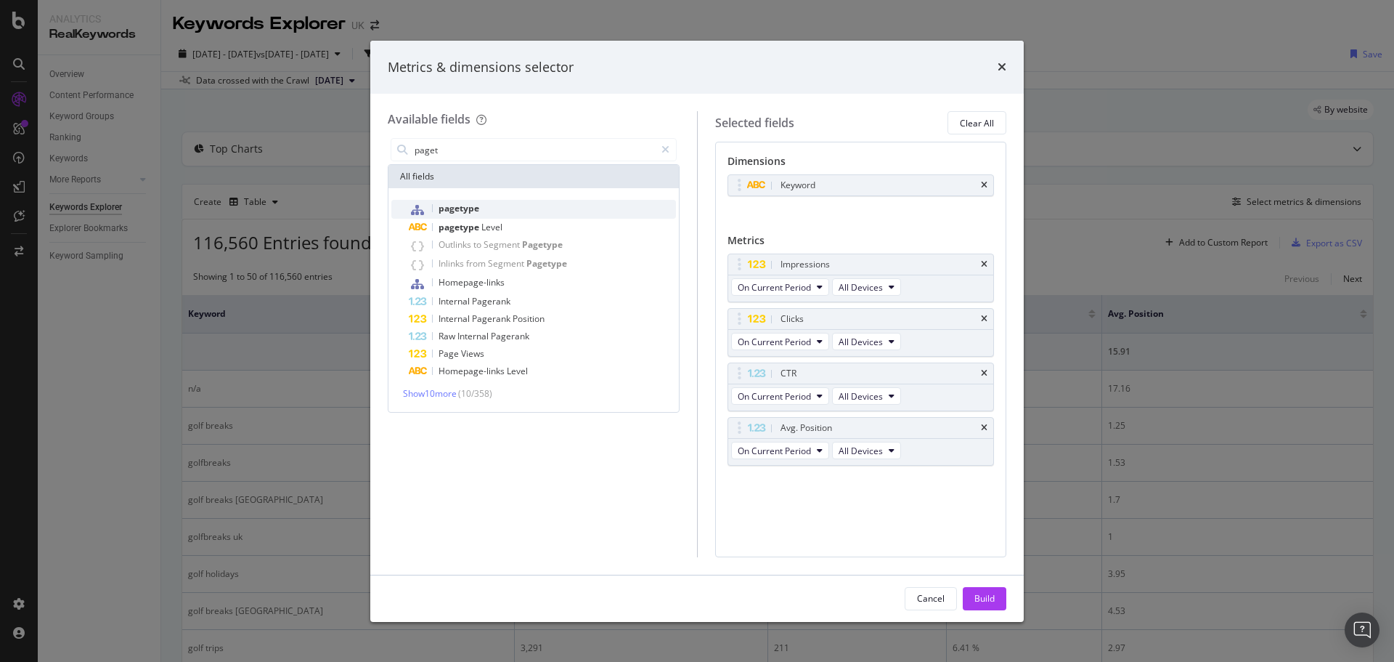
type input "paget"
click at [452, 205] on span "pagetype" at bounding box center [459, 208] width 41 height 12
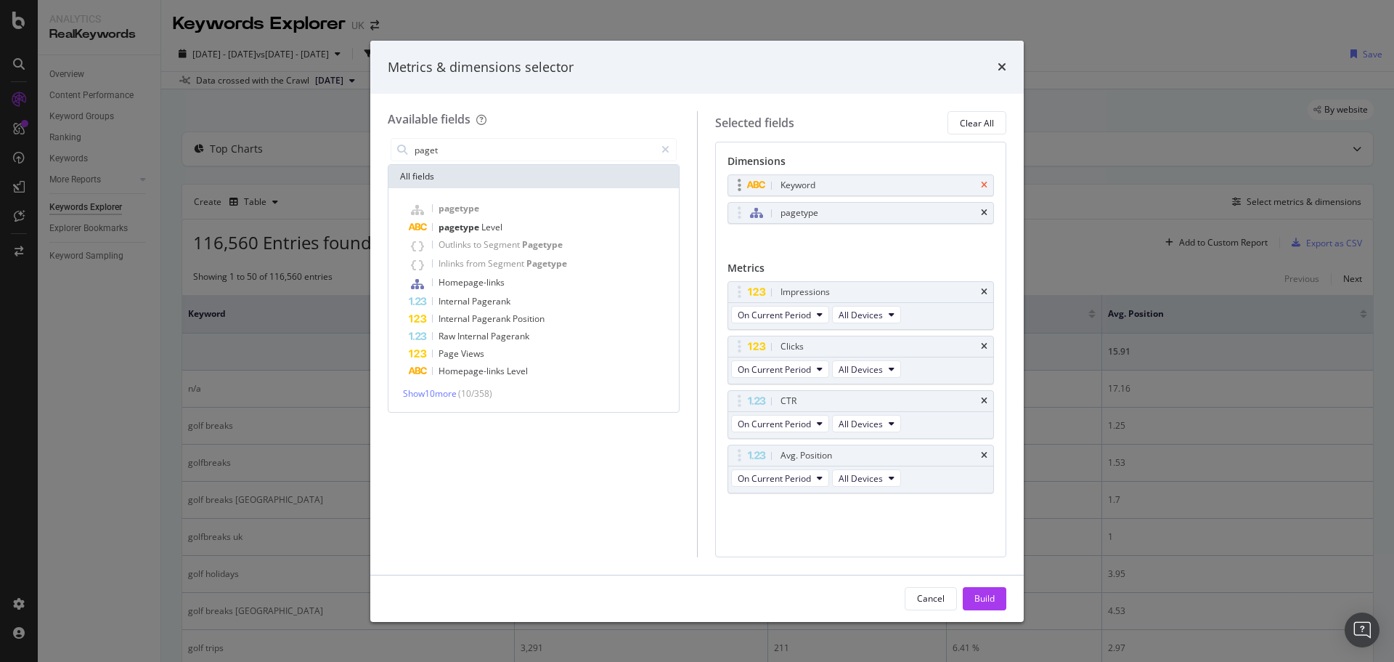
click at [982, 181] on icon "times" at bounding box center [984, 185] width 7 height 9
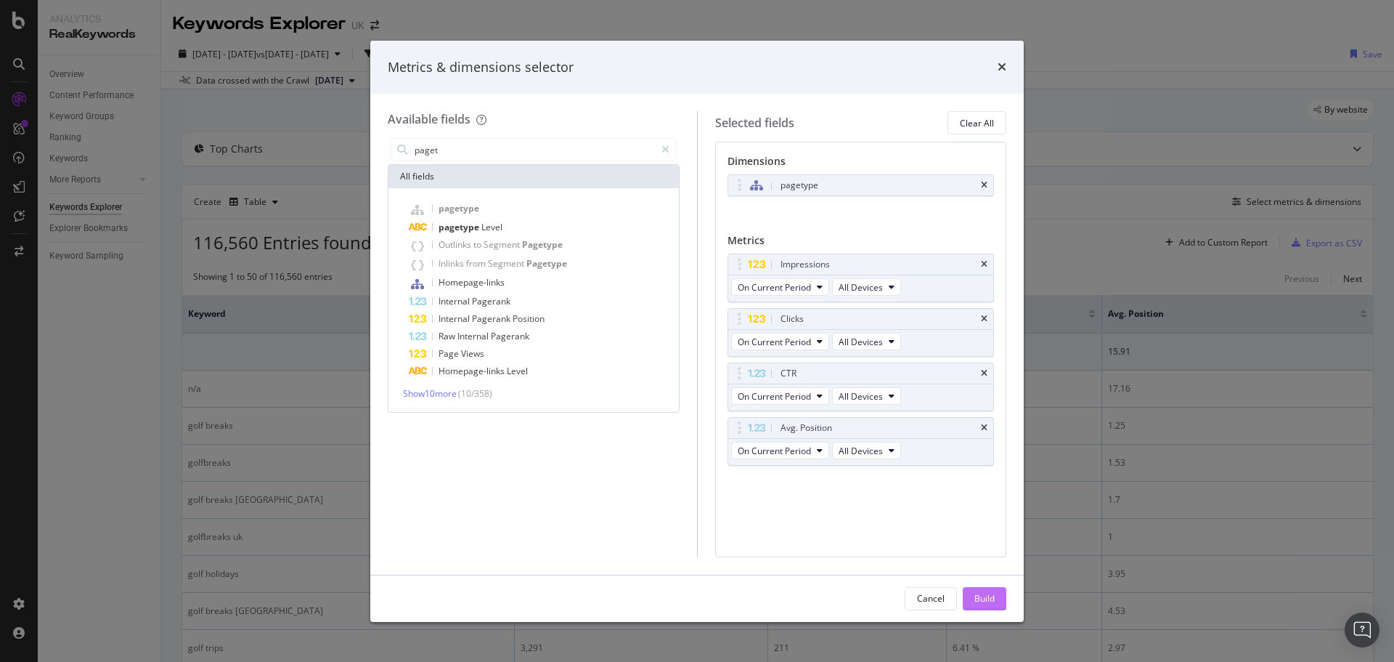
click at [983, 590] on div "Build" at bounding box center [985, 598] width 20 height 22
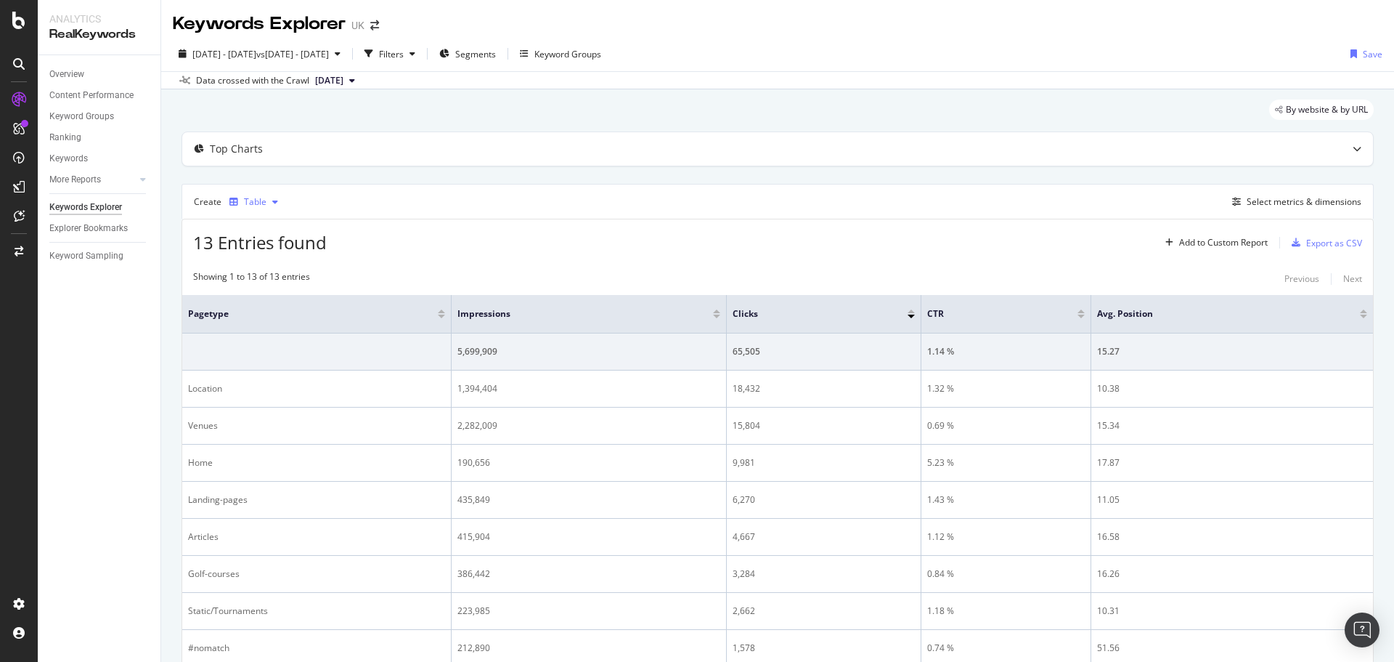
click at [240, 198] on div "button" at bounding box center [234, 202] width 20 height 9
click at [266, 271] on div "Series" at bounding box center [271, 274] width 25 height 12
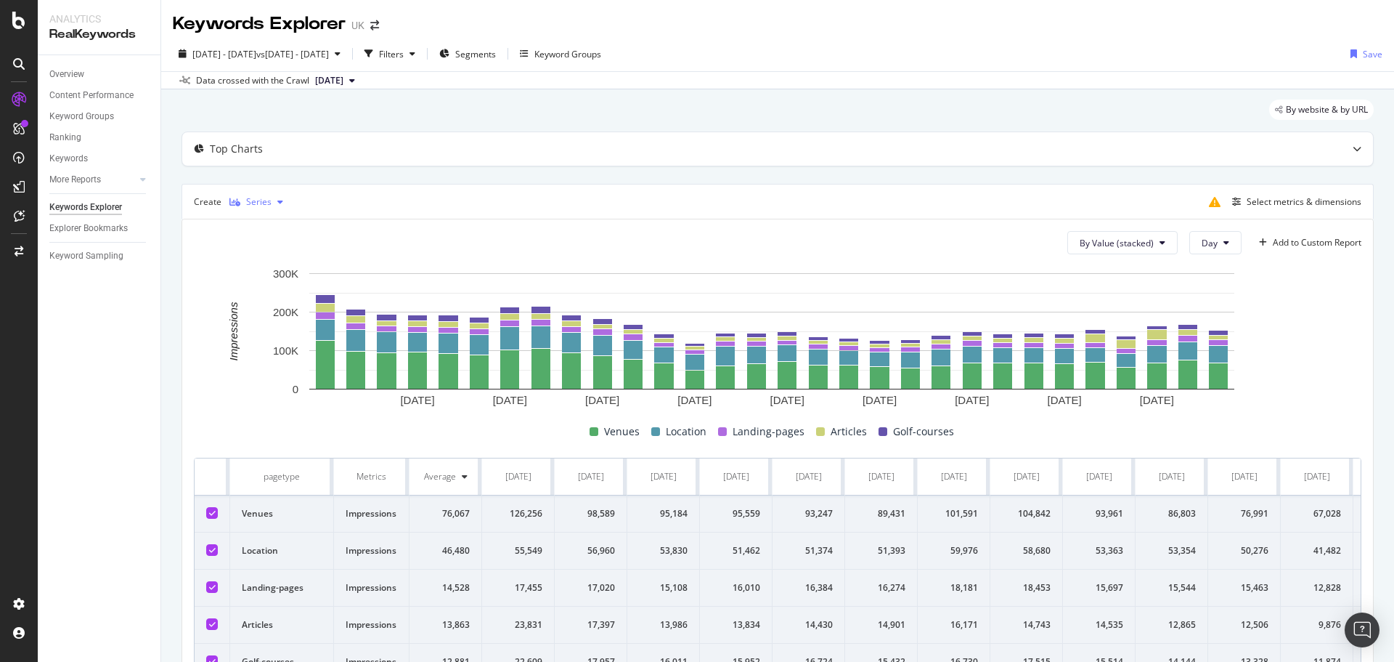
click at [238, 191] on div "Series" at bounding box center [256, 202] width 65 height 22
click at [276, 248] on div "Trend" at bounding box center [271, 250] width 24 height 12
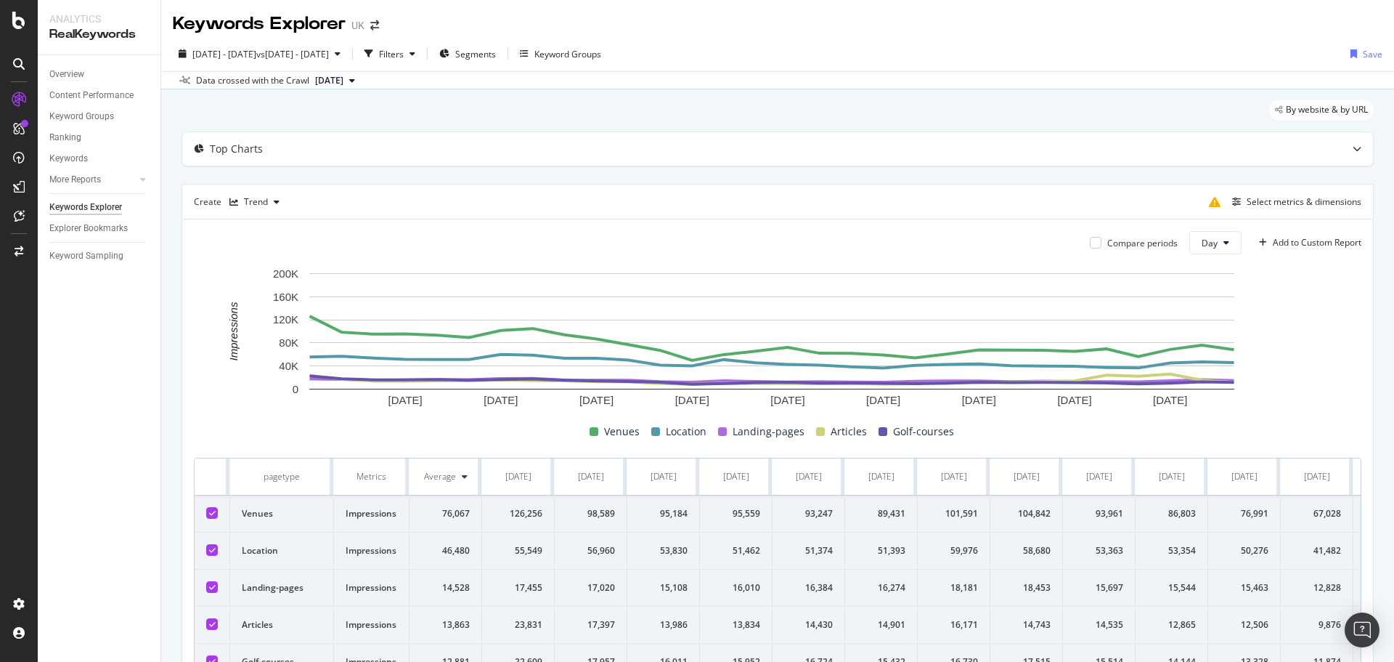
click at [1134, 253] on div "Compare periods" at bounding box center [1134, 242] width 88 height 23
click at [1134, 251] on div "Compare periods" at bounding box center [1134, 242] width 88 height 23
click at [1134, 243] on div "Compare periods" at bounding box center [1142, 243] width 70 height 12
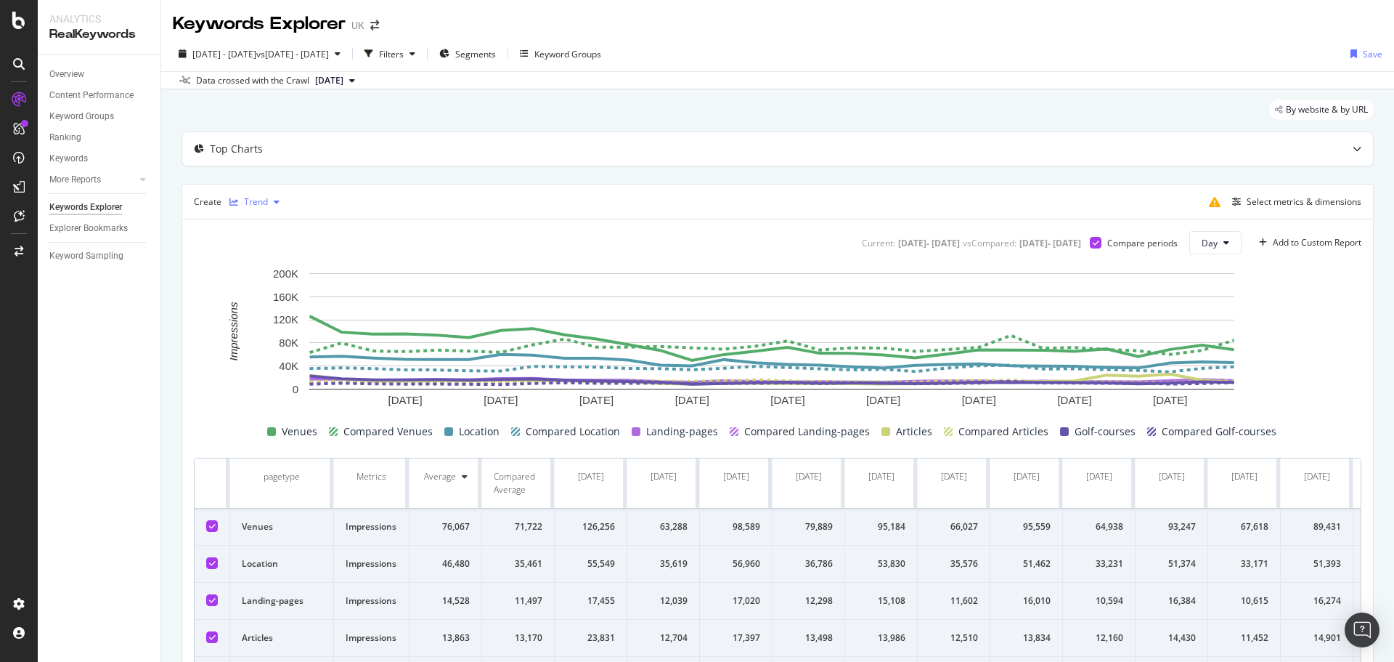
click at [252, 208] on div "Trend" at bounding box center [255, 202] width 62 height 22
click at [277, 229] on div "Table" at bounding box center [270, 226] width 23 height 12
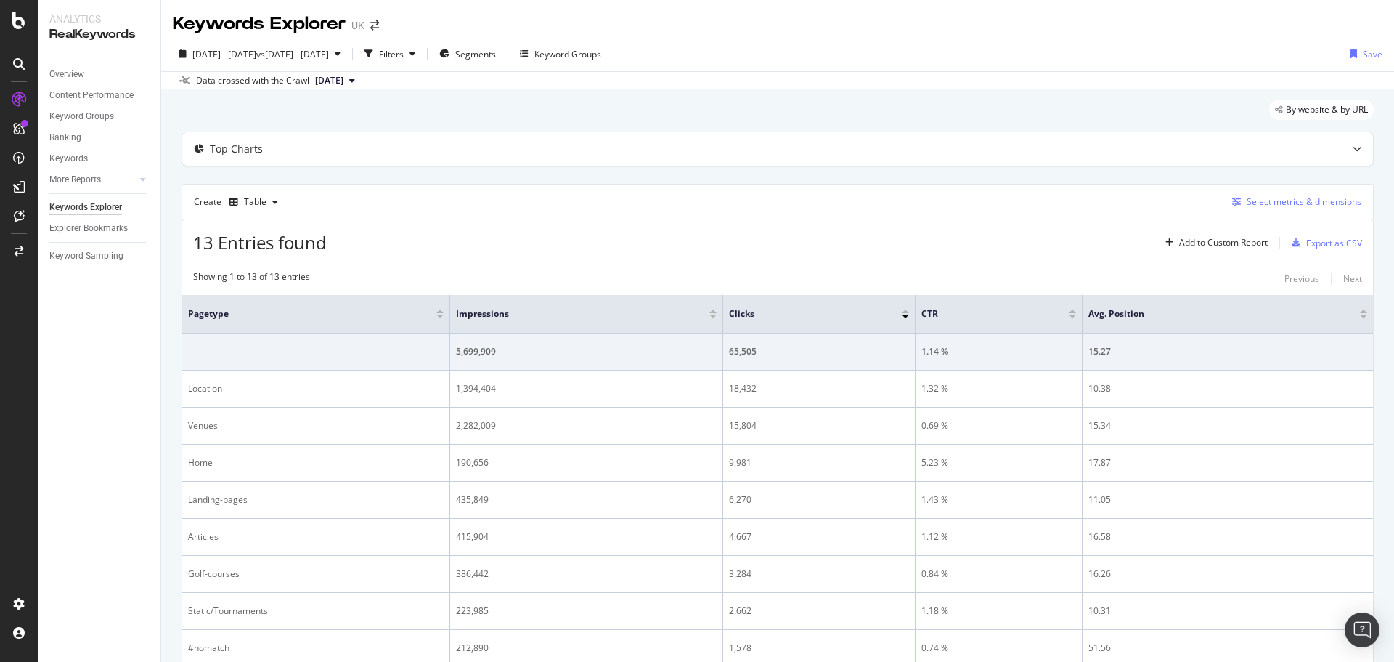
click at [1267, 197] on div "Select metrics & dimensions" at bounding box center [1304, 201] width 115 height 12
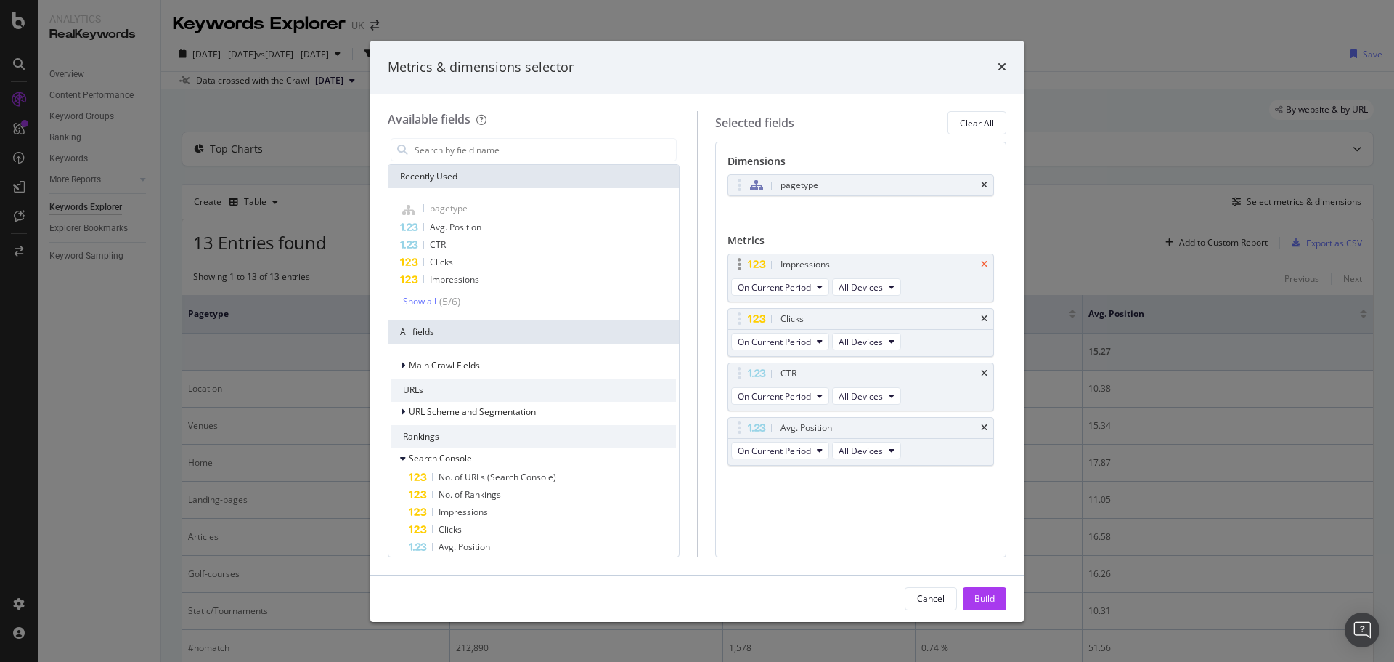
click at [985, 266] on icon "times" at bounding box center [984, 264] width 7 height 9
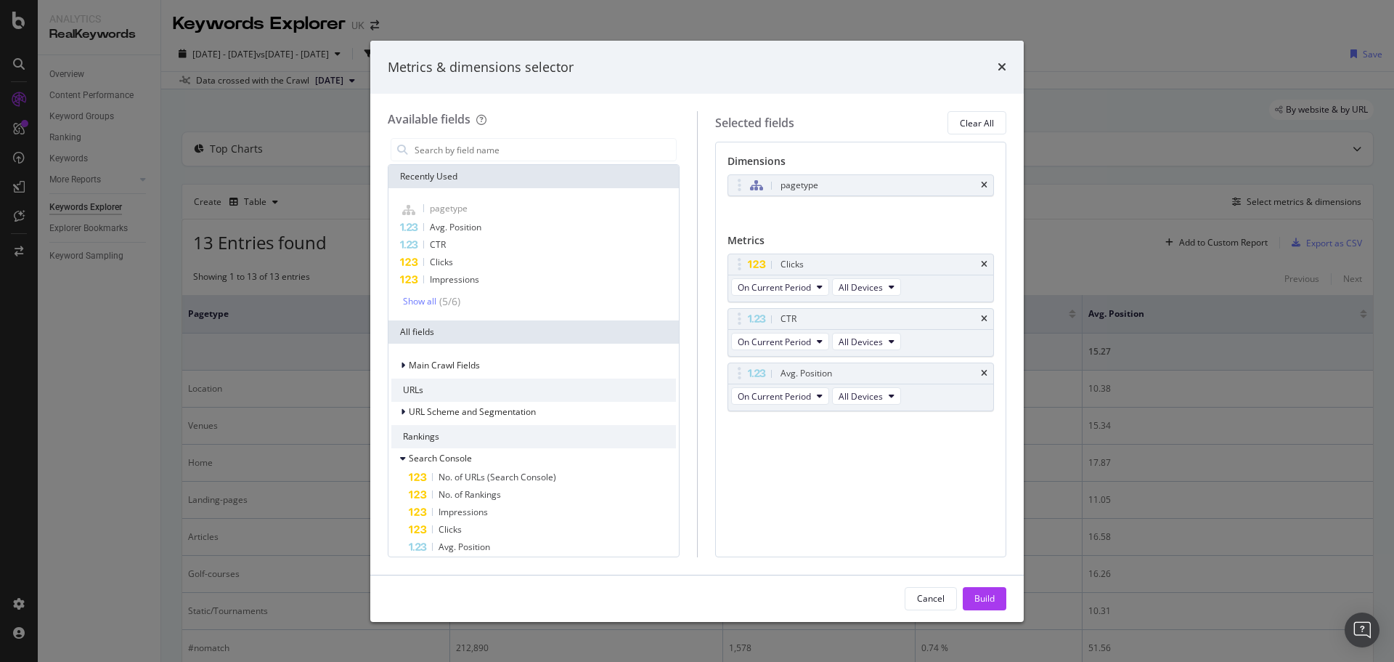
click at [985, 266] on icon "times" at bounding box center [984, 264] width 7 height 9
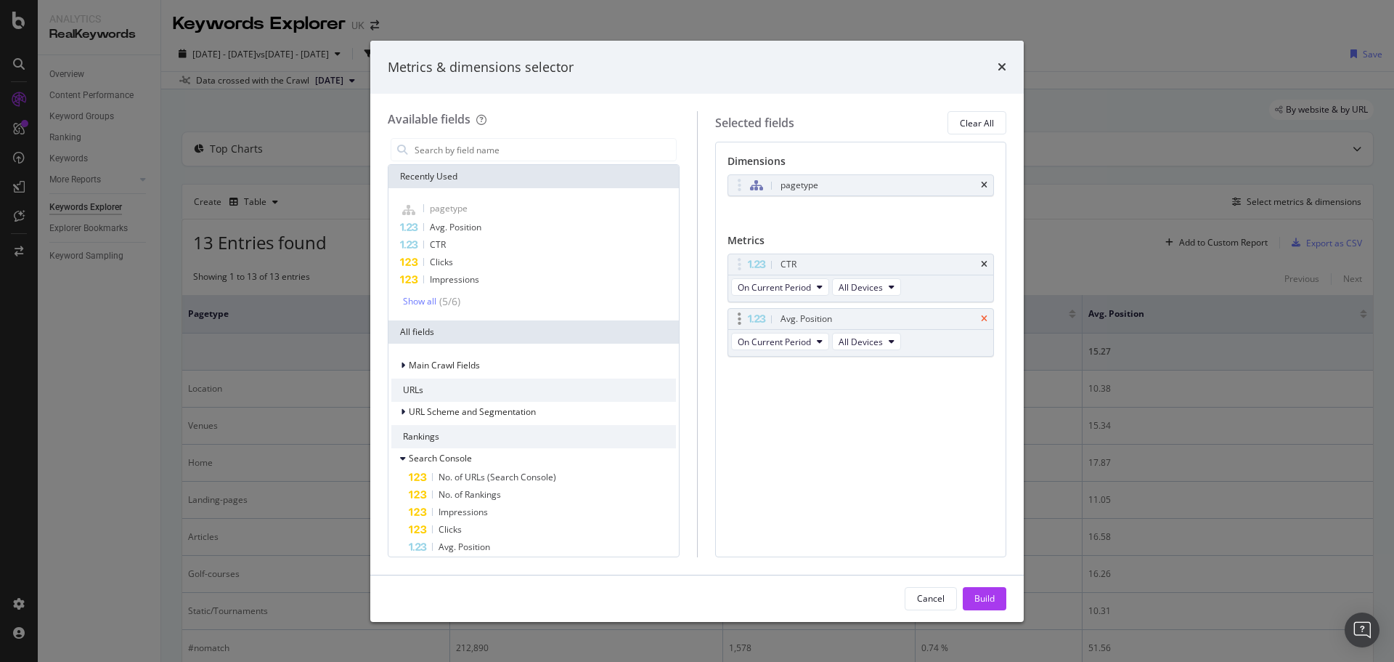
click at [984, 317] on icon "times" at bounding box center [984, 318] width 7 height 9
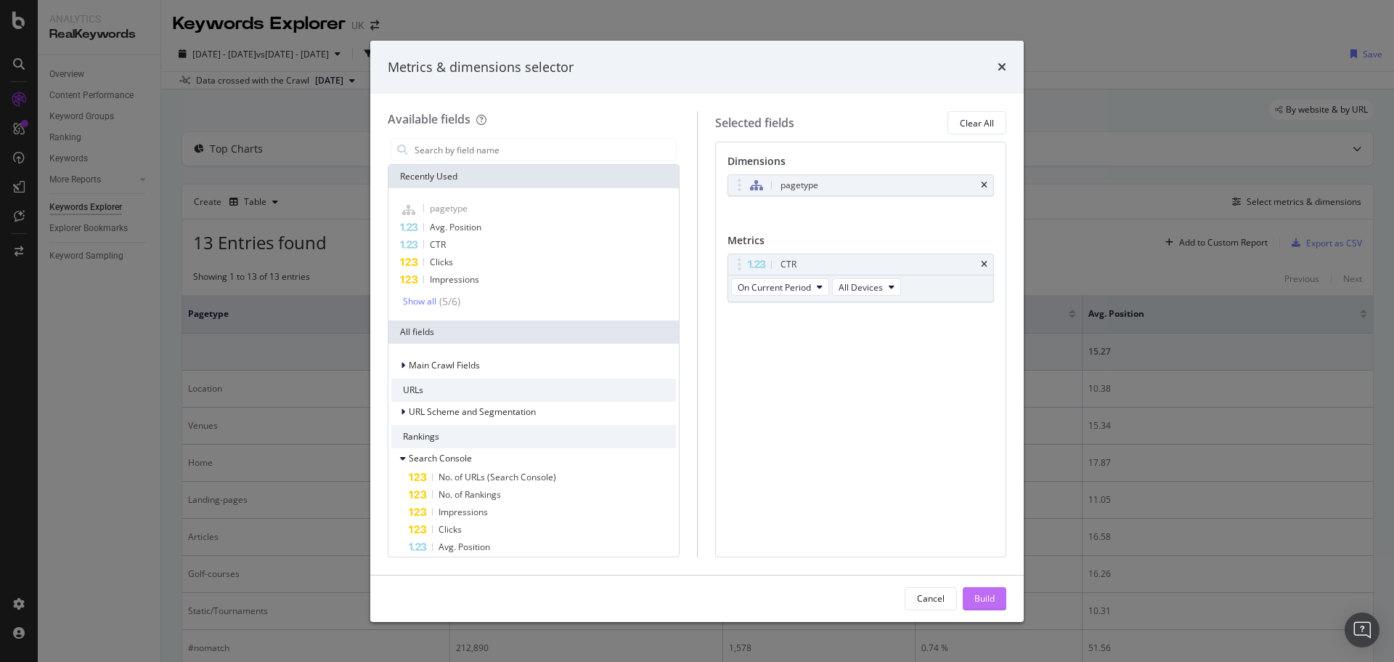
click at [981, 590] on div "Build" at bounding box center [985, 598] width 20 height 22
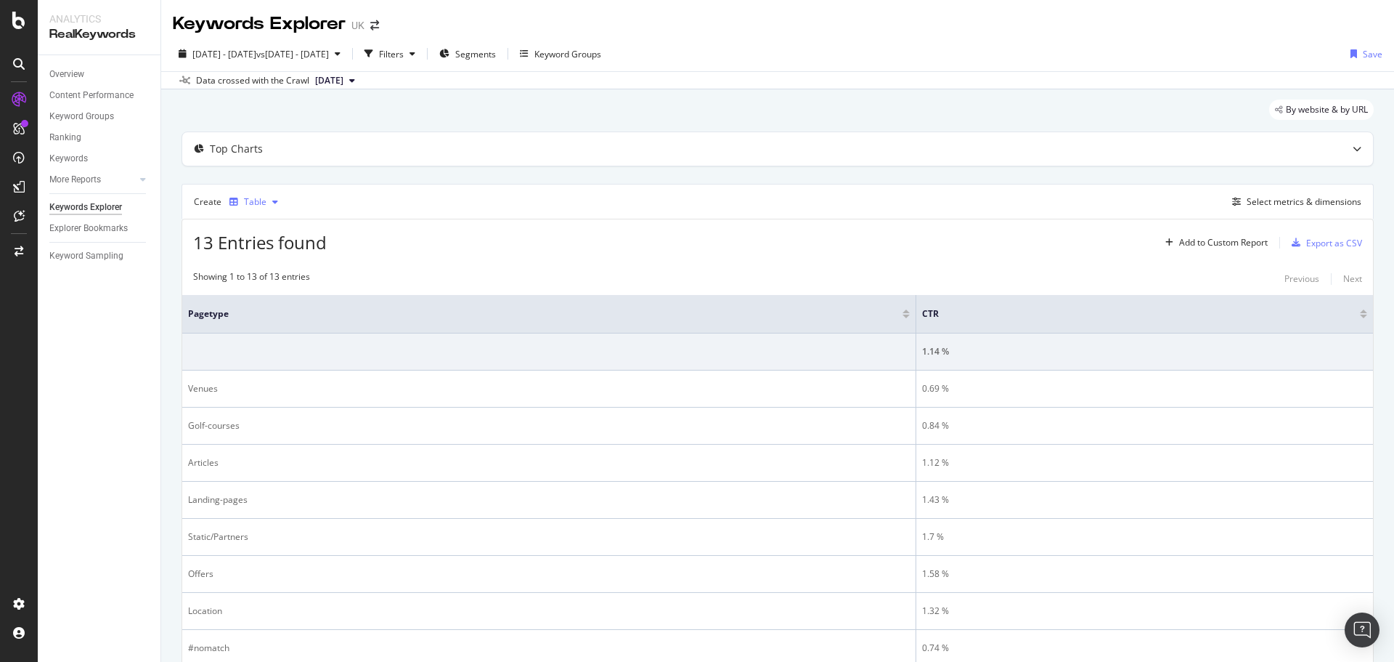
click at [249, 199] on div "Table" at bounding box center [255, 202] width 23 height 9
click at [267, 253] on div "Trend" at bounding box center [271, 250] width 24 height 12
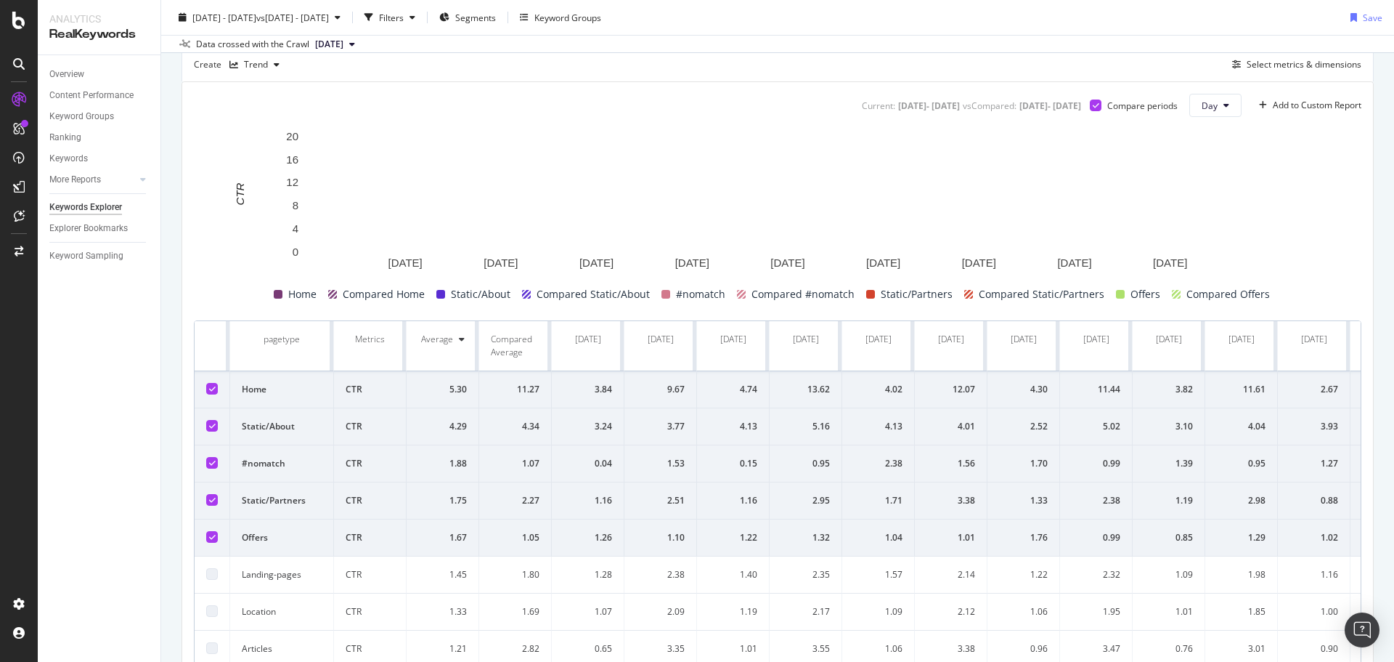
scroll to position [145, 0]
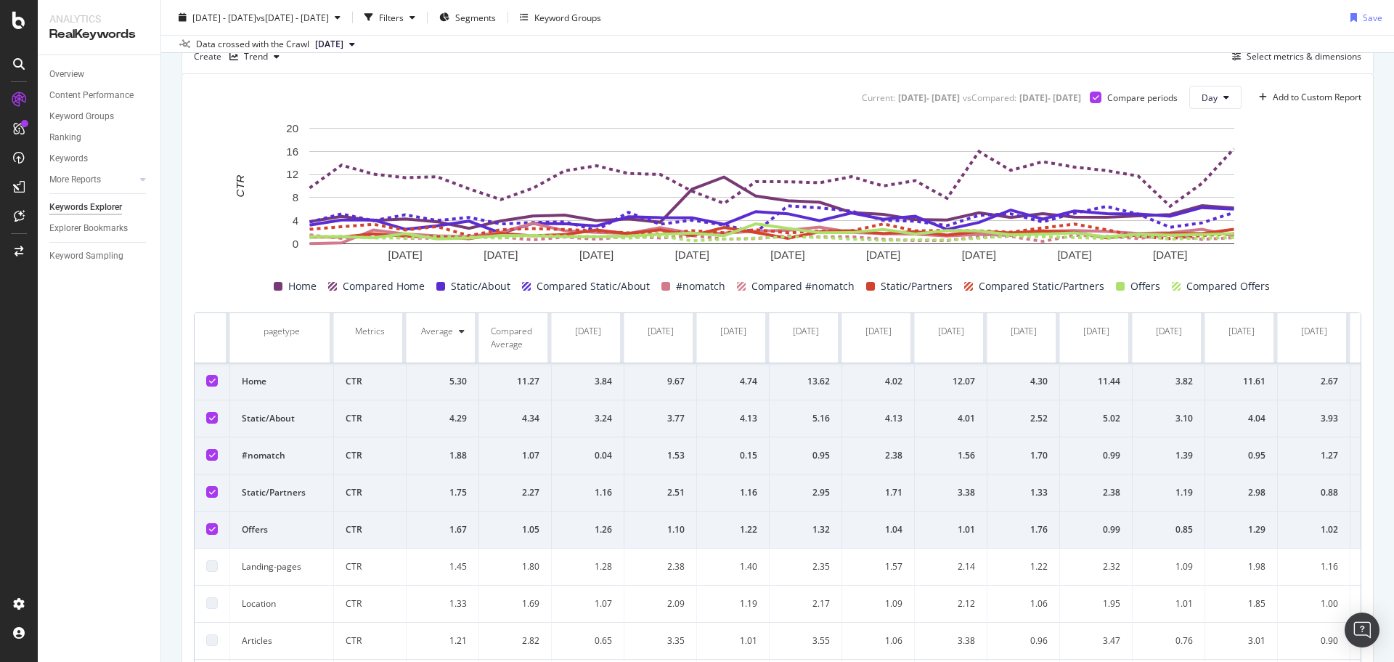
click at [207, 414] on div at bounding box center [212, 418] width 12 height 12
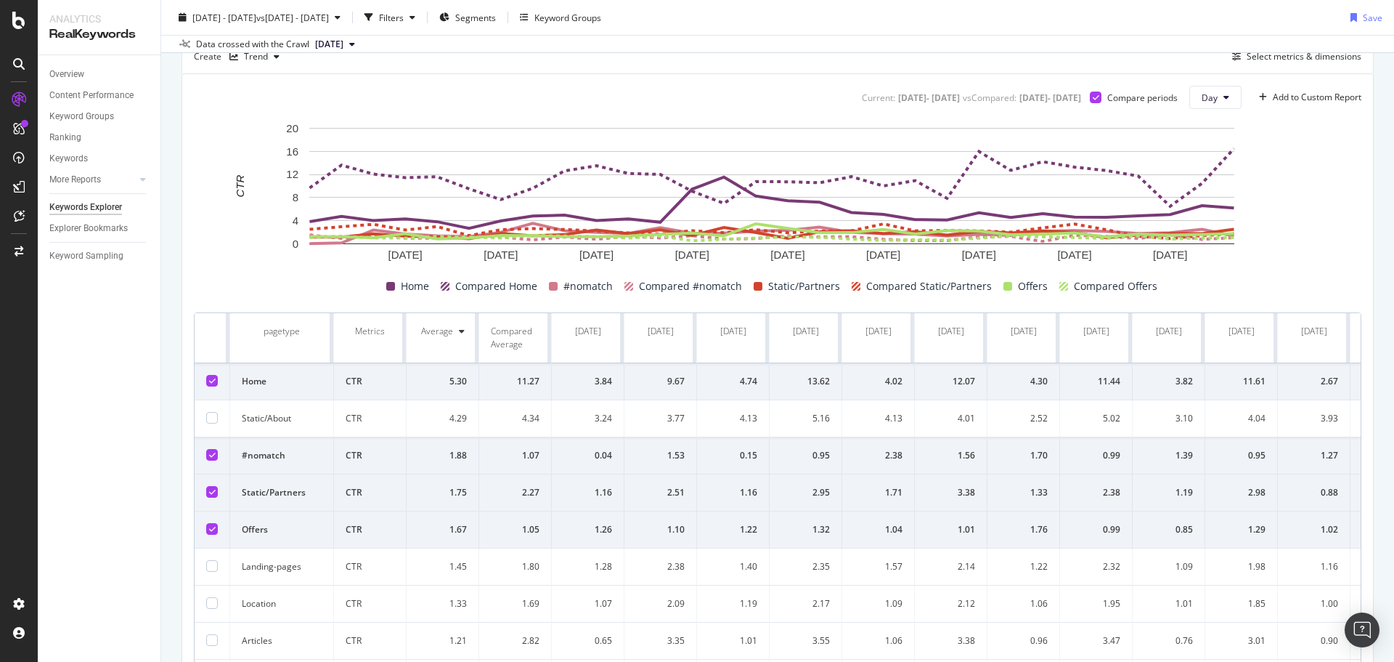
click at [211, 453] on icon at bounding box center [212, 454] width 7 height 7
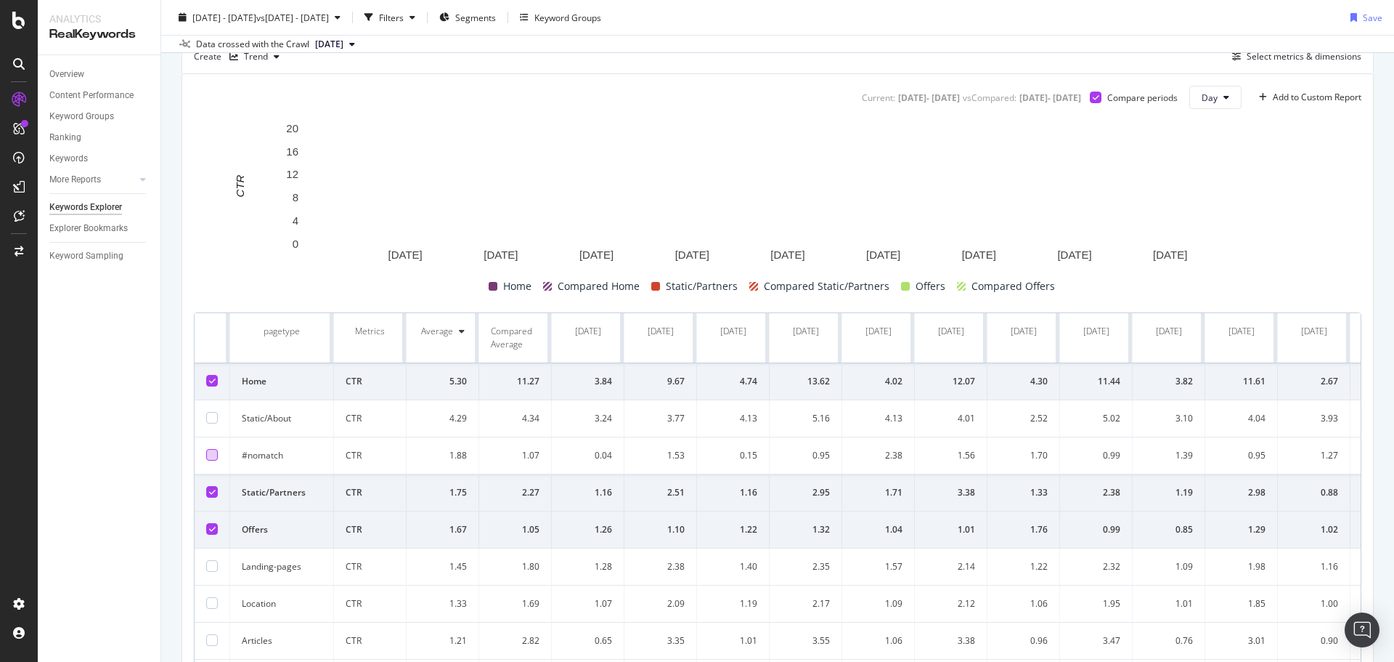
click at [212, 495] on icon at bounding box center [212, 491] width 7 height 7
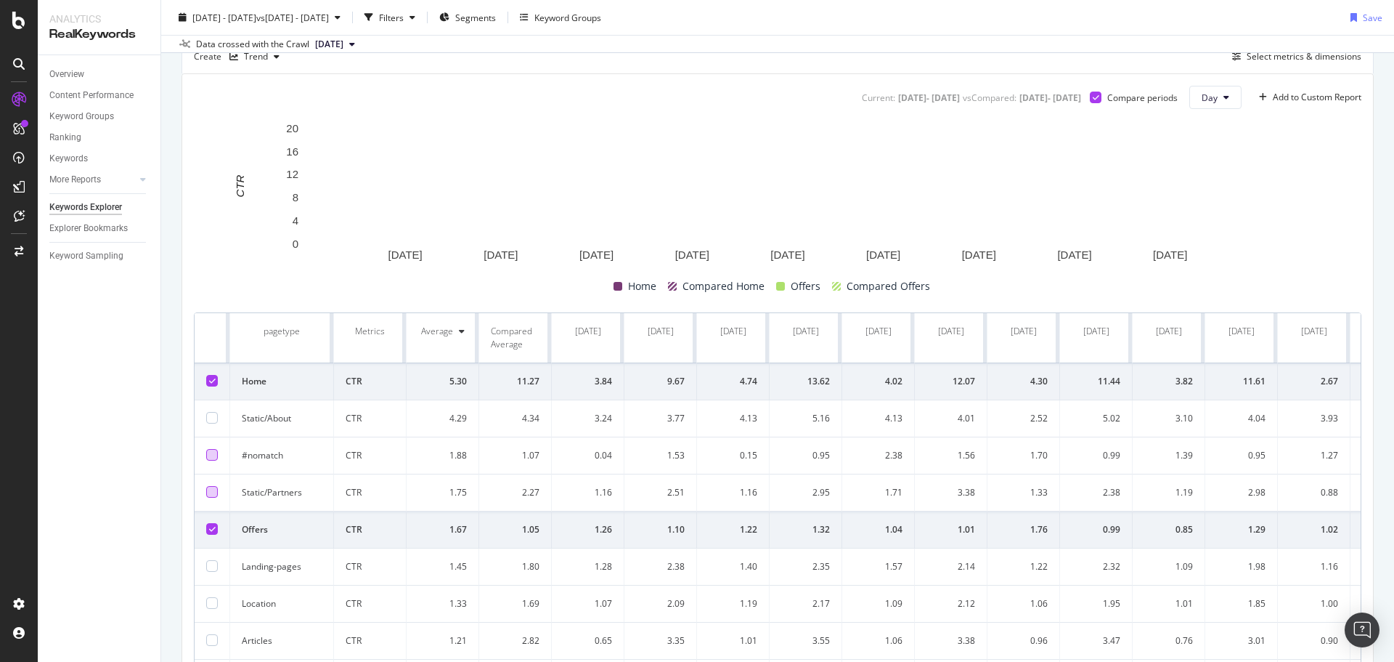
click at [212, 524] on div at bounding box center [212, 529] width 12 height 12
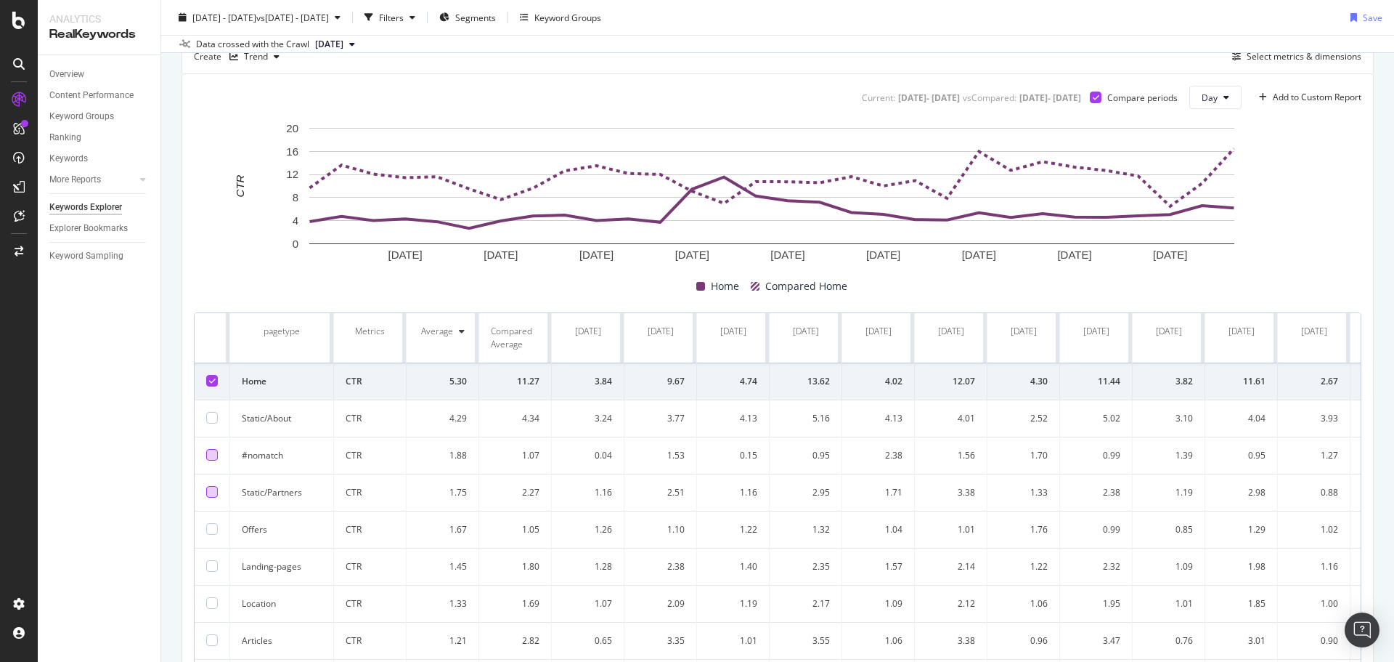
click at [206, 384] on div at bounding box center [212, 381] width 12 height 12
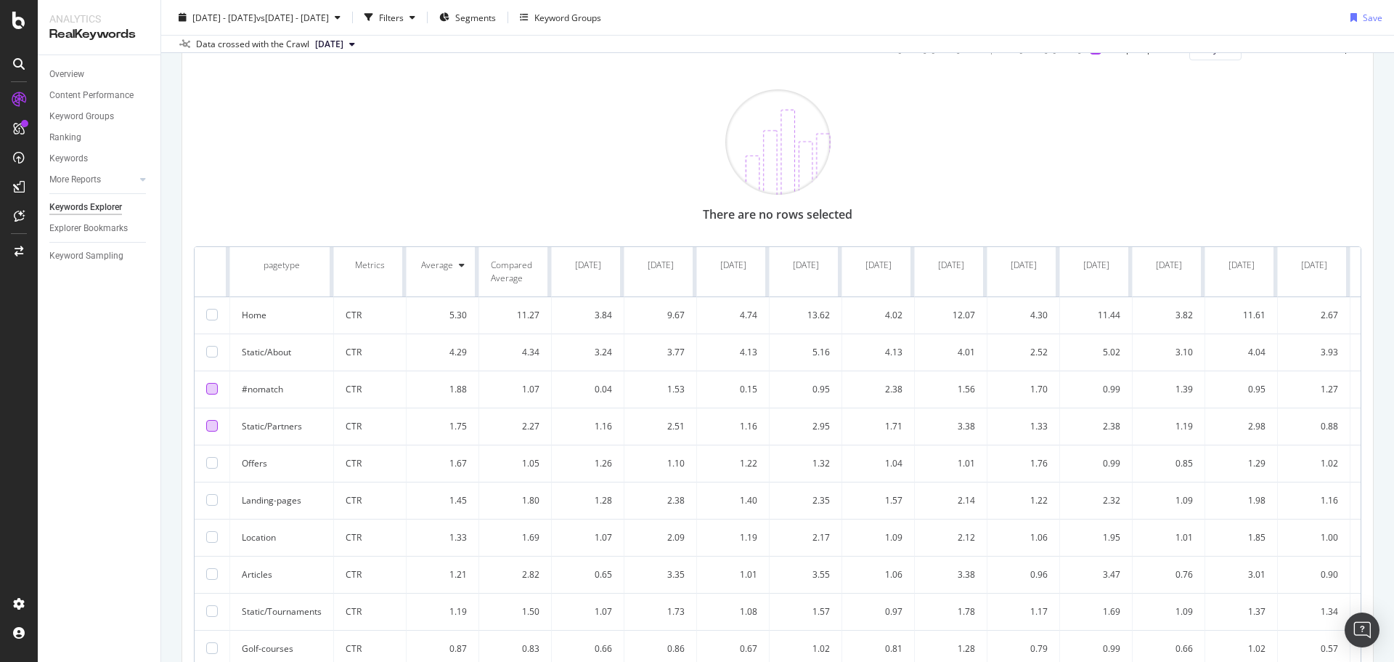
scroll to position [218, 0]
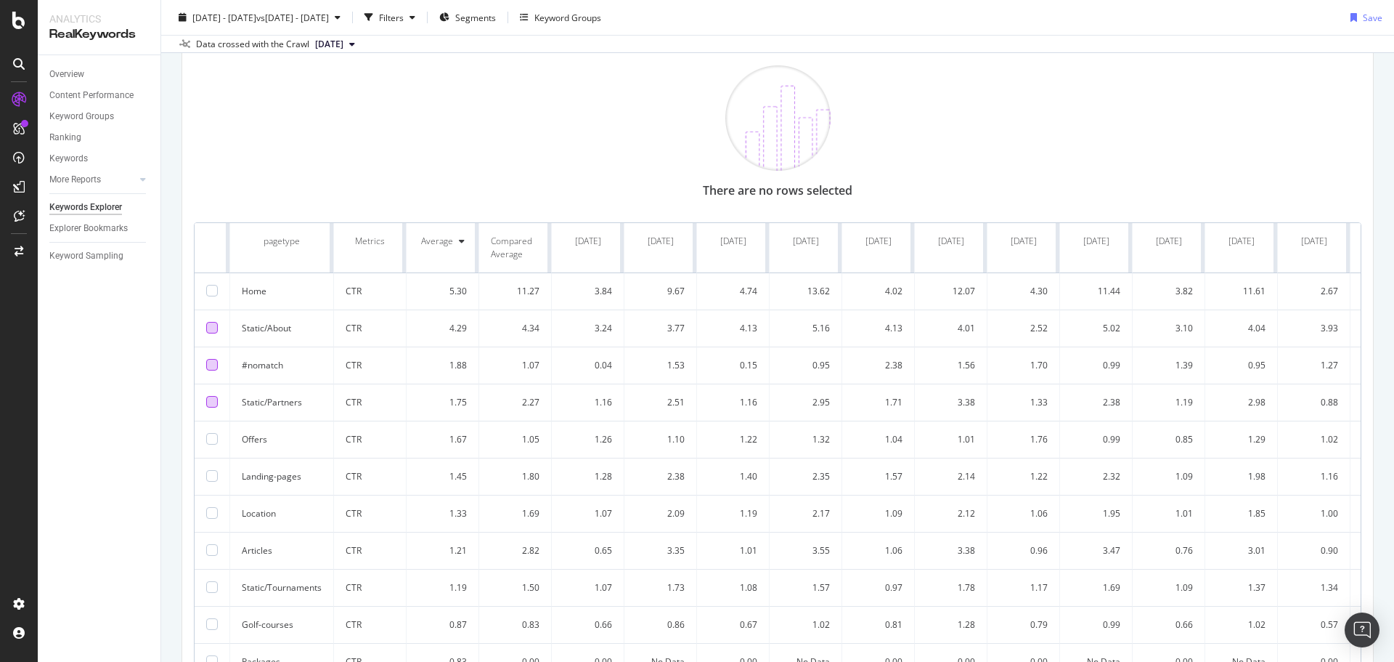
click at [216, 329] on div at bounding box center [212, 328] width 12 height 12
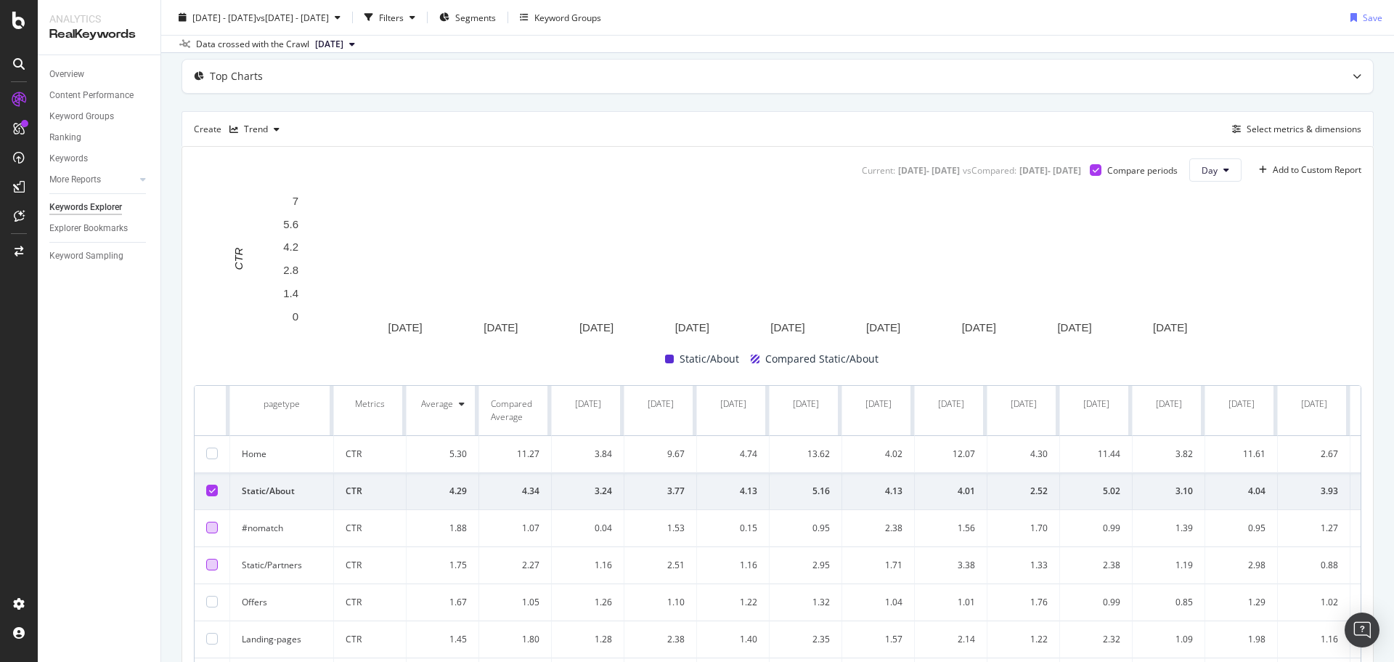
scroll to position [145, 0]
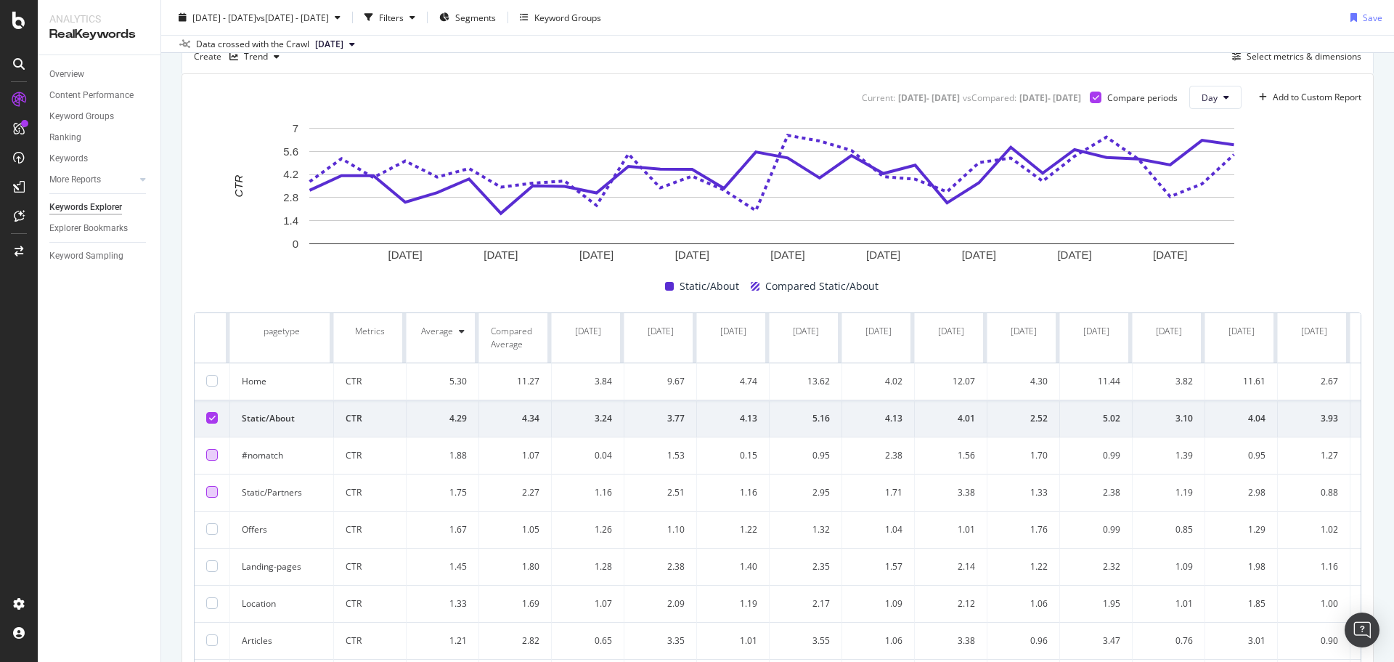
click at [216, 420] on div at bounding box center [212, 418] width 12 height 12
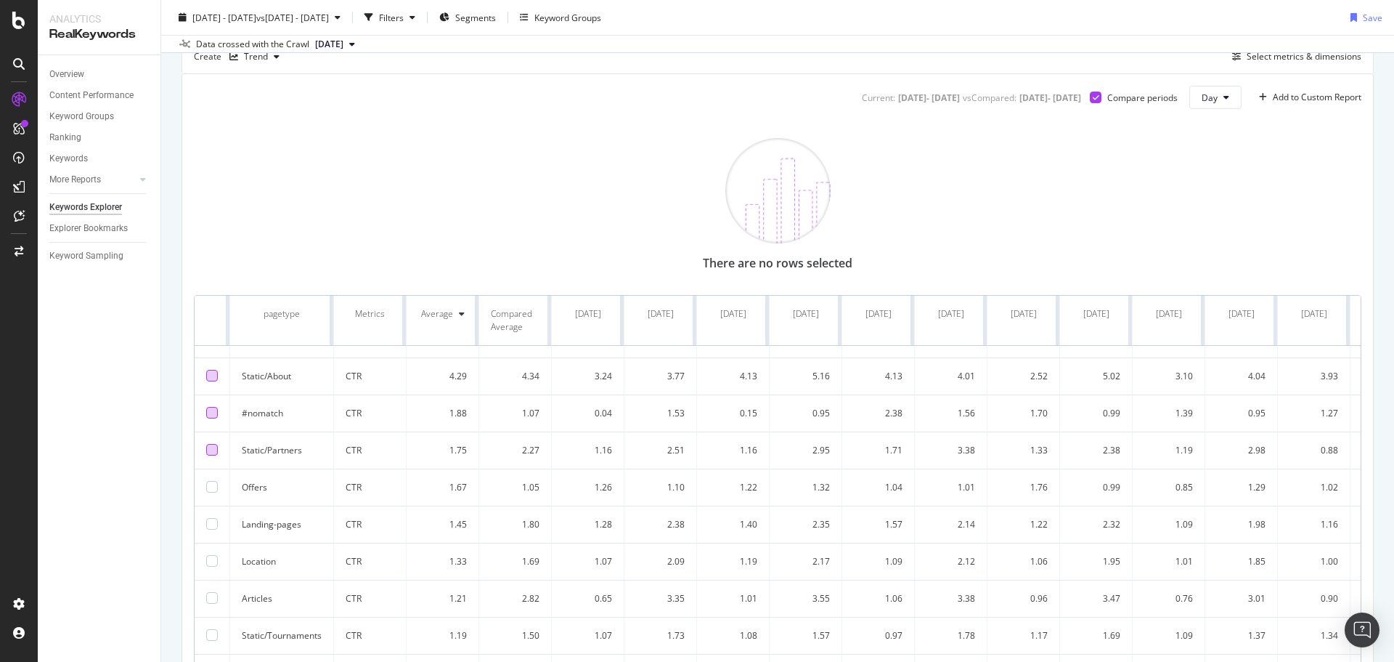
scroll to position [49, 0]
click at [212, 518] on div at bounding box center [212, 524] width 12 height 12
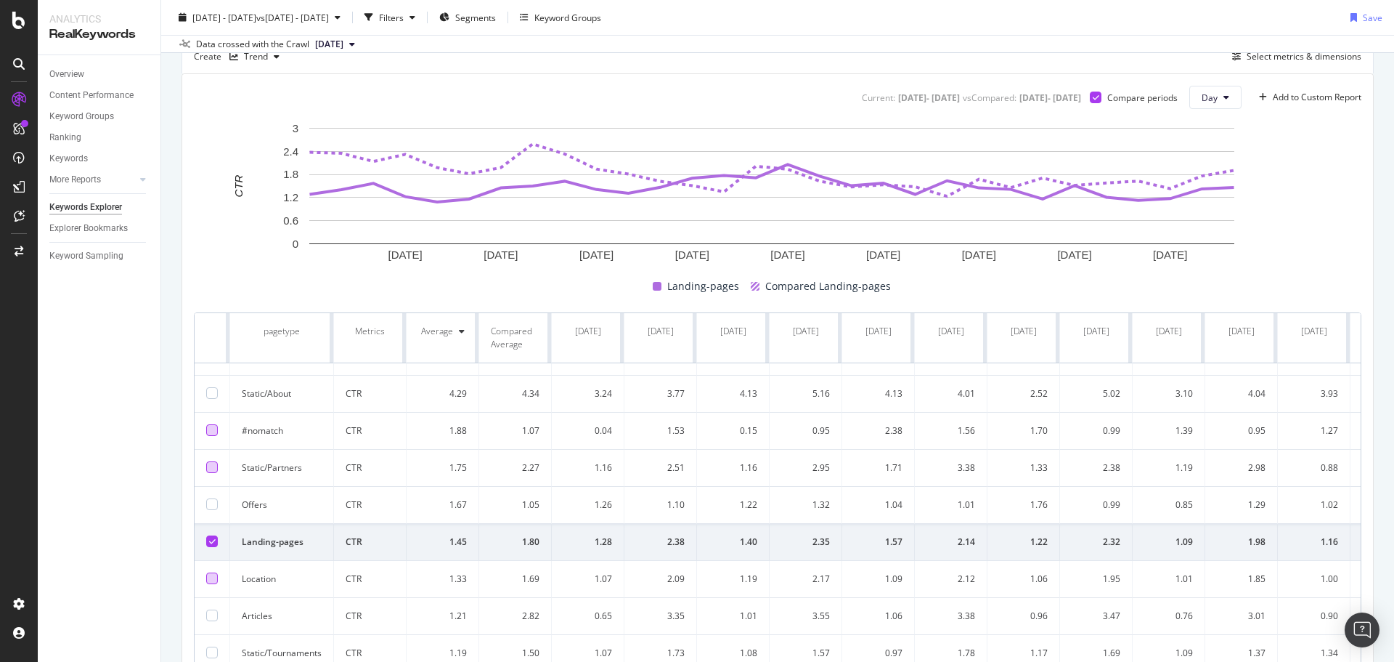
click at [214, 572] on div at bounding box center [212, 578] width 12 height 12
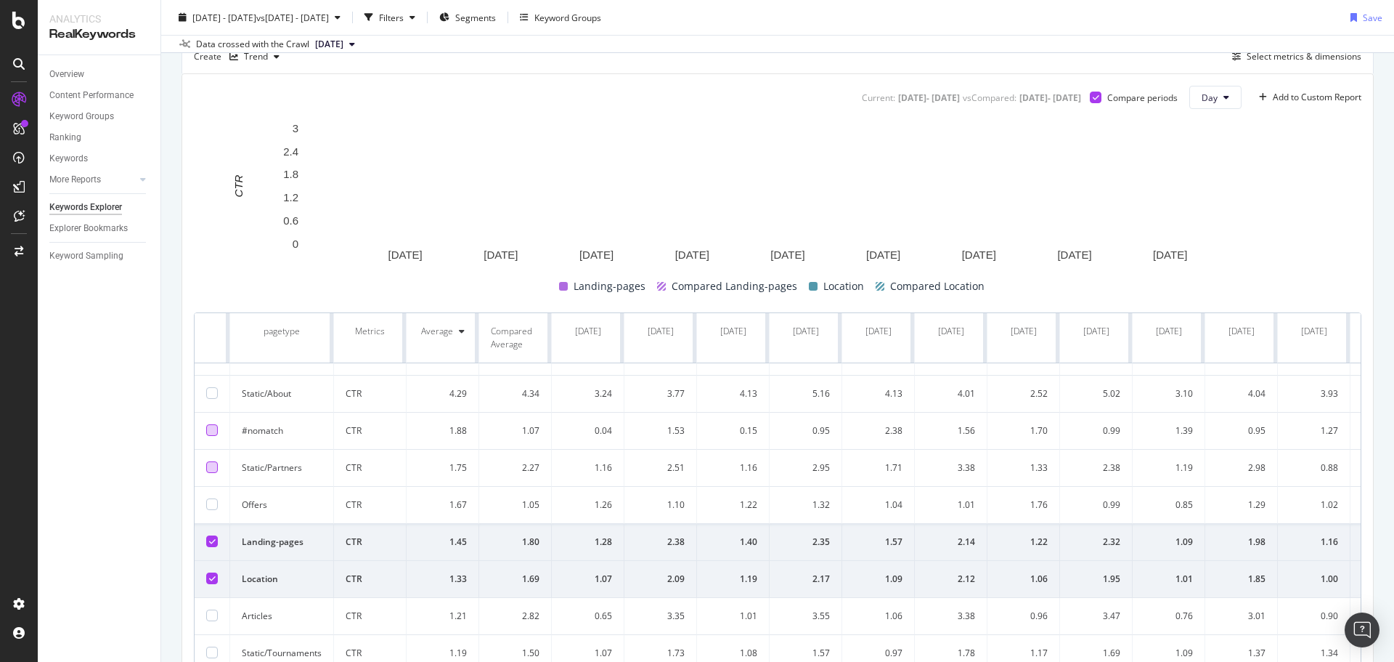
click at [213, 526] on td at bounding box center [213, 542] width 36 height 37
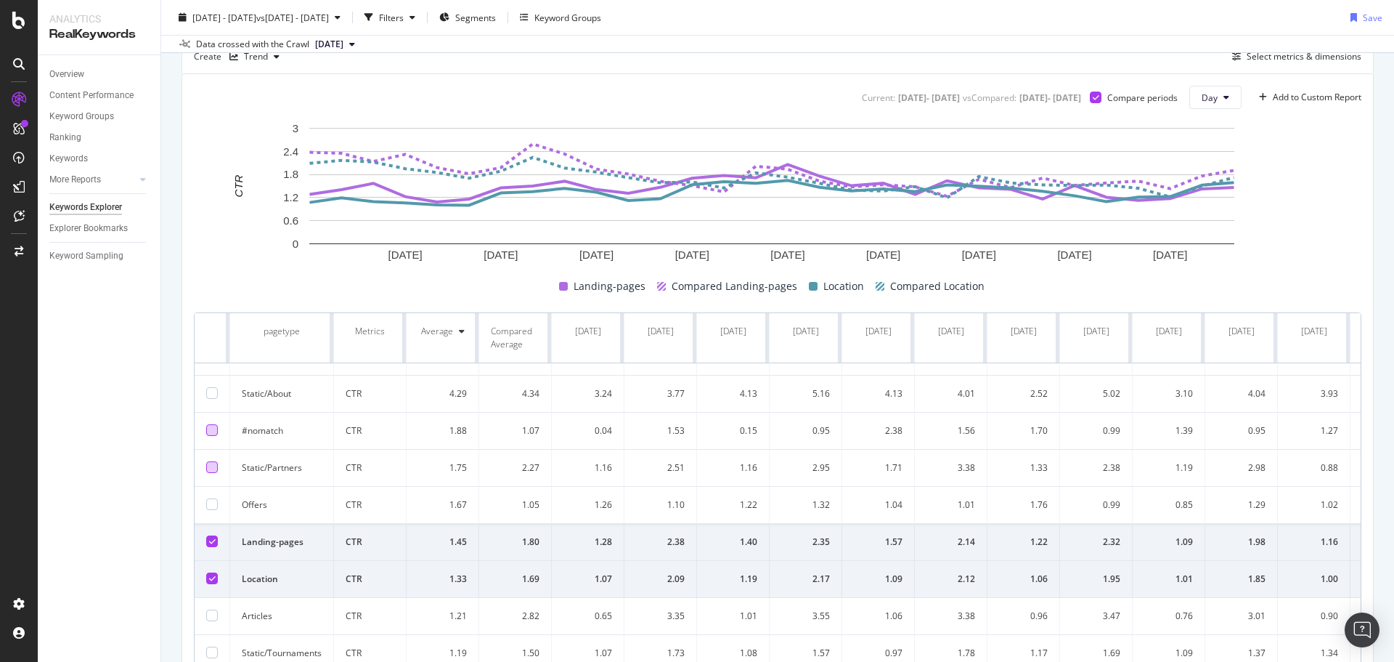
click at [214, 537] on icon at bounding box center [212, 540] width 7 height 7
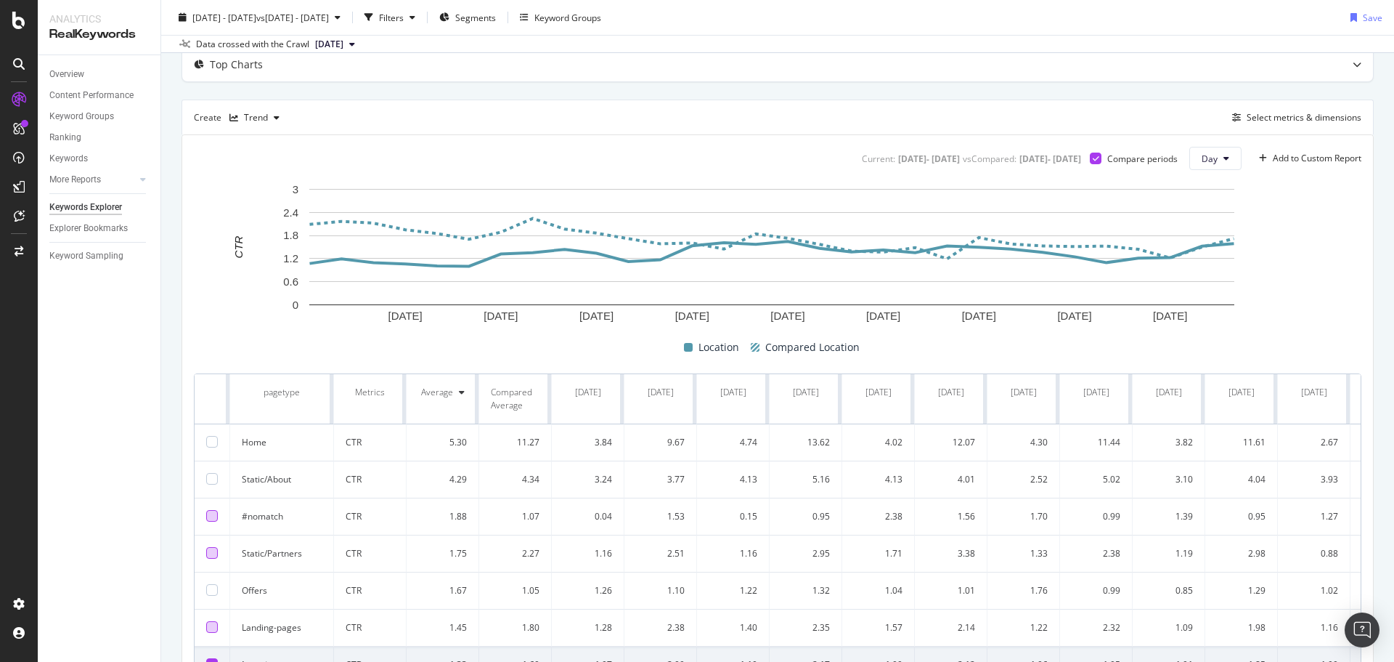
scroll to position [0, 0]
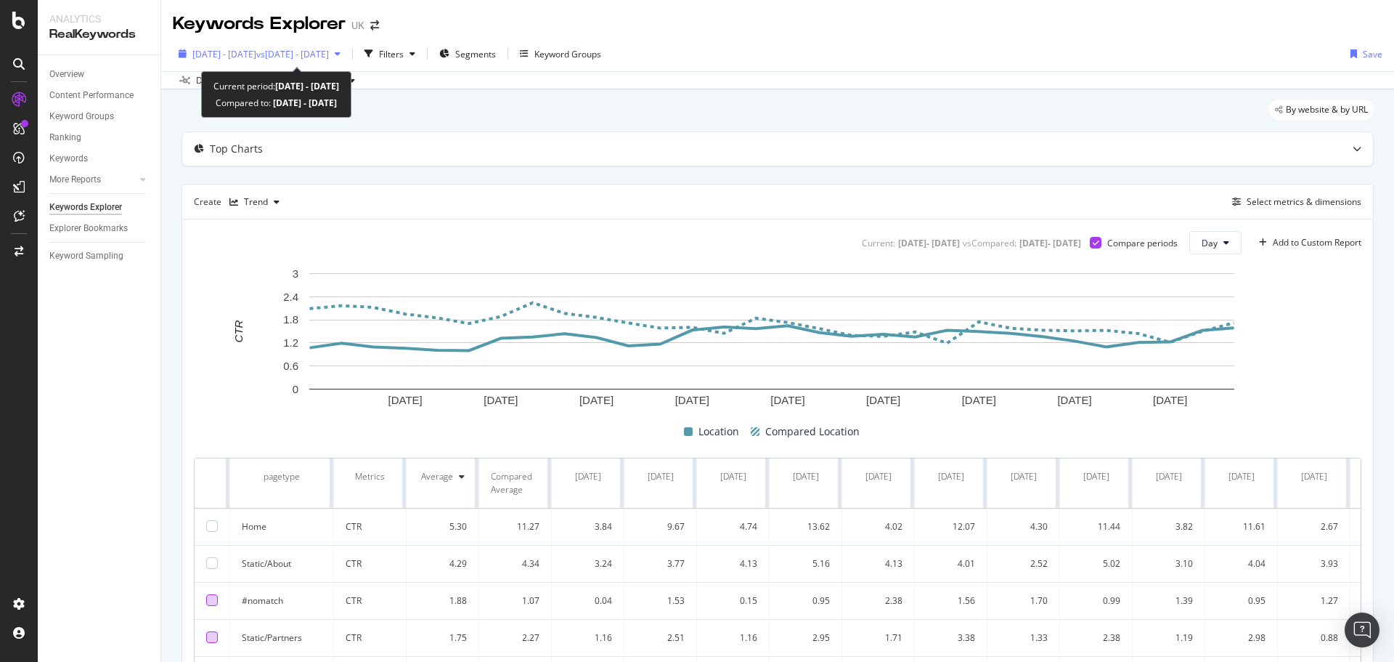
click at [256, 57] on span "2025 Sep. 1st - Sep. 30th" at bounding box center [224, 54] width 64 height 12
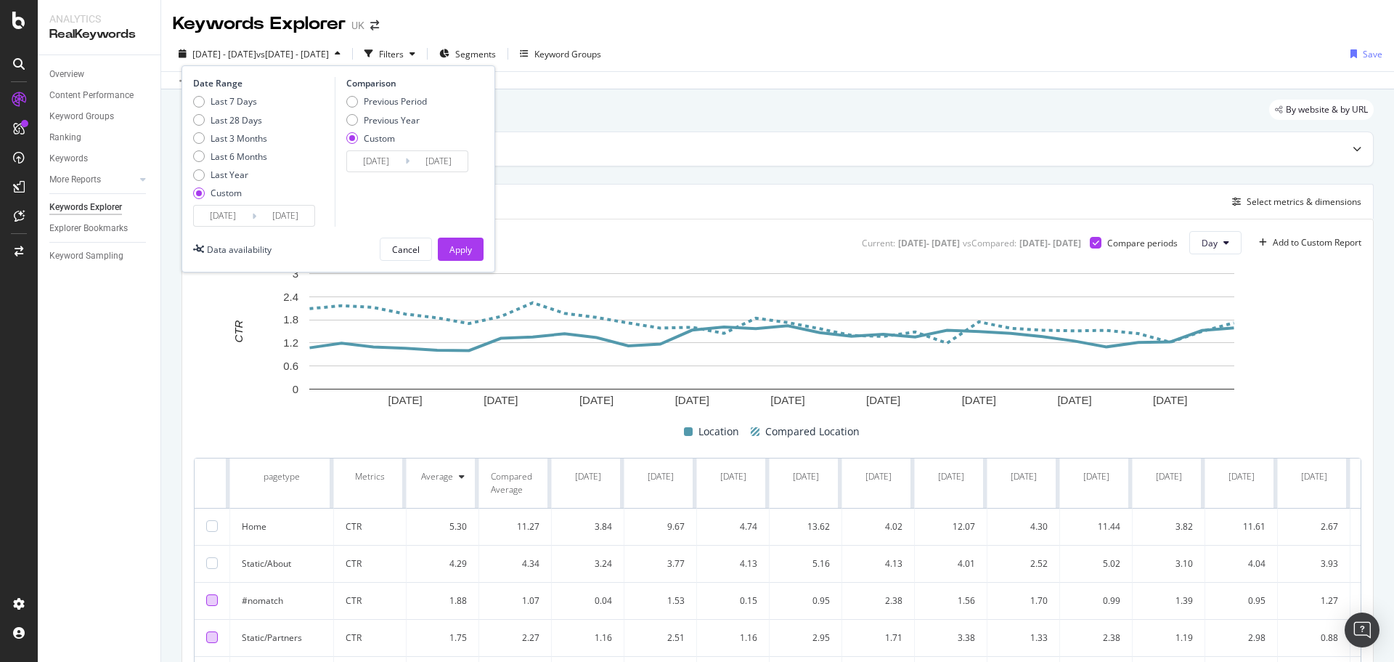
click at [366, 162] on input "2024/09/01" at bounding box center [376, 161] width 58 height 20
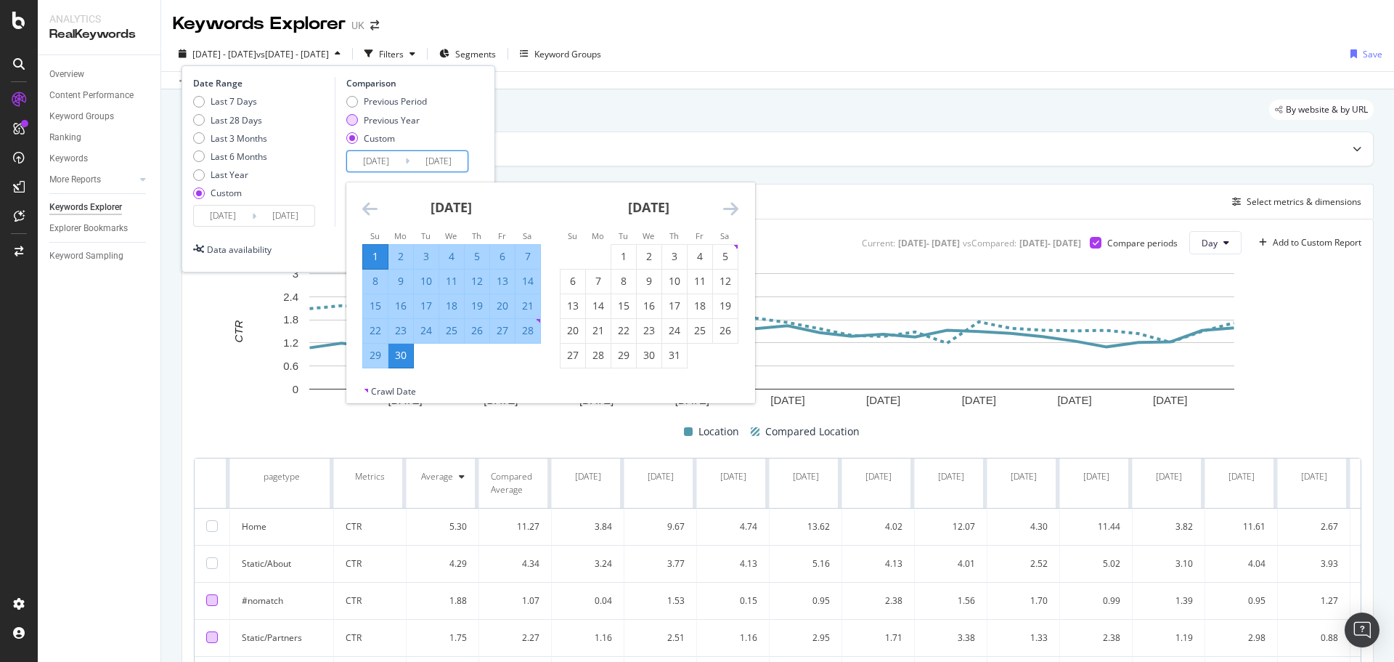
click at [402, 126] on div "Previous Year" at bounding box center [392, 120] width 56 height 12
type input "2024/09/02"
type input "2024/10/01"
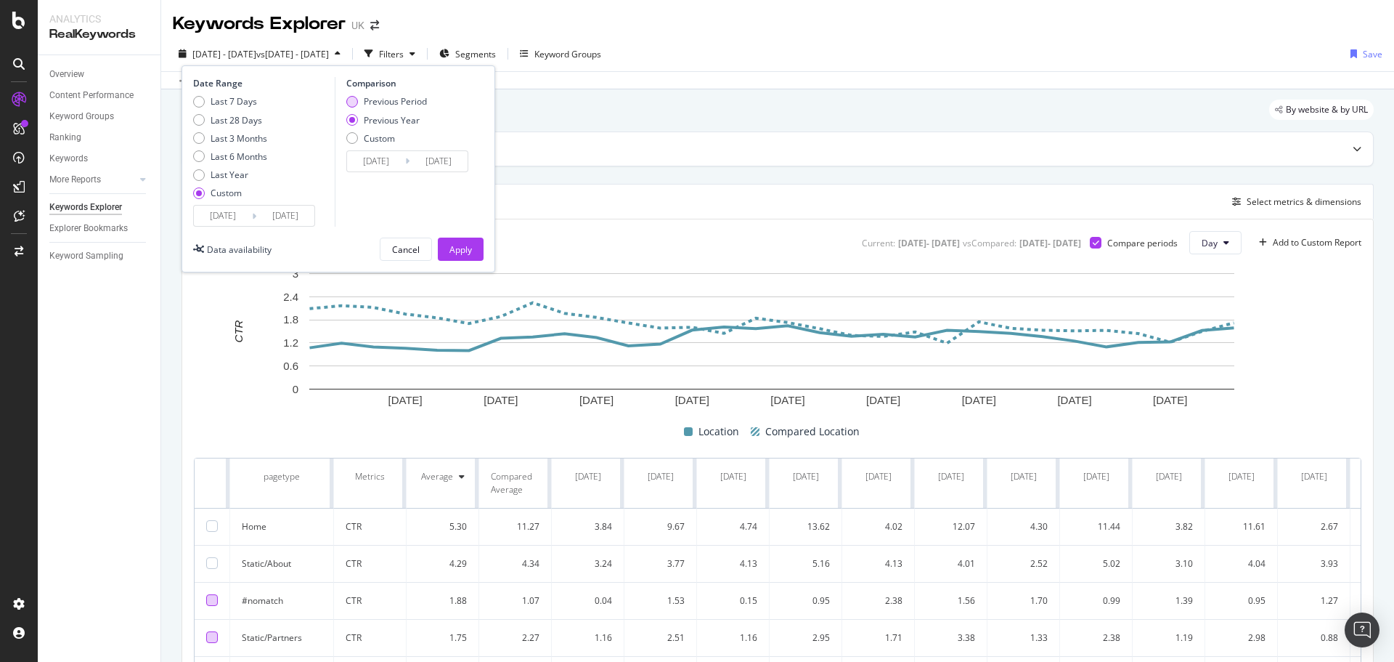
click at [406, 101] on div "Previous Period" at bounding box center [395, 101] width 63 height 12
type input "2025/08/02"
type input "2025/08/31"
click at [380, 148] on div "Previous Period Previous Year Custom" at bounding box center [386, 122] width 81 height 54
click at [387, 159] on input "2025/08/02" at bounding box center [376, 161] width 58 height 20
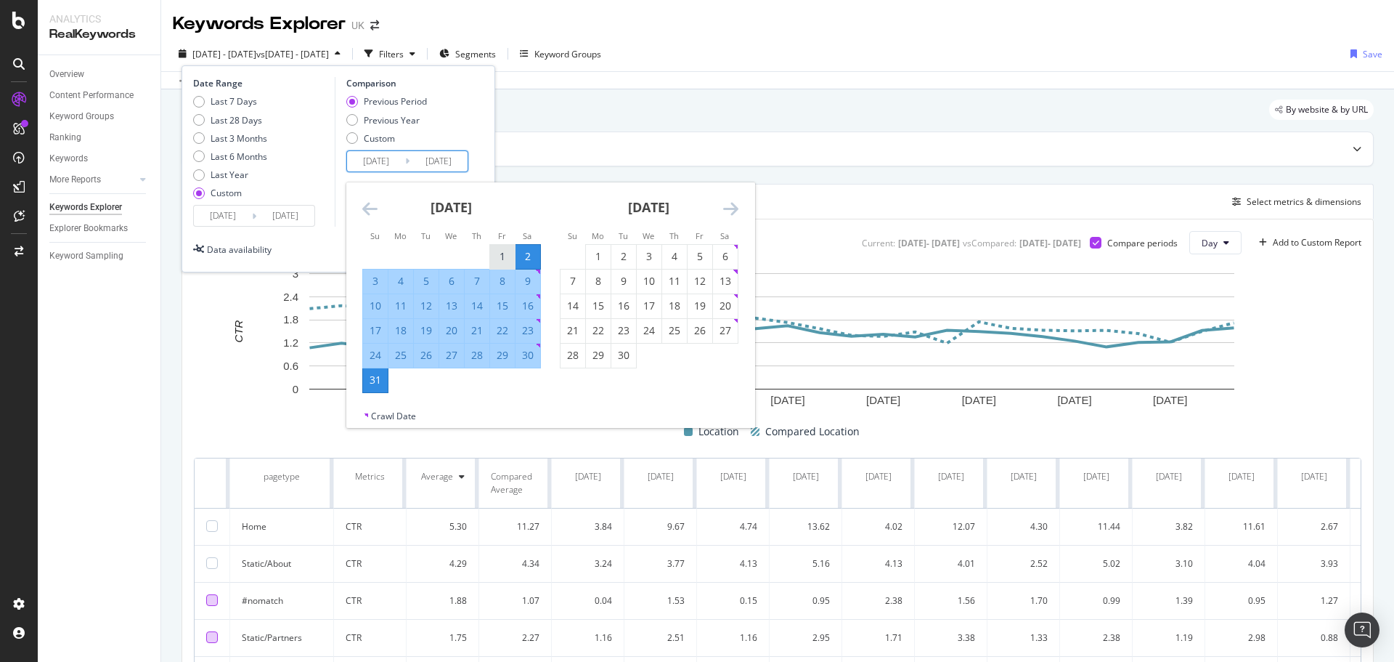
click at [495, 251] on div "1" at bounding box center [502, 256] width 25 height 15
type input "2025/08/01"
click at [374, 386] on div "31" at bounding box center [375, 380] width 25 height 15
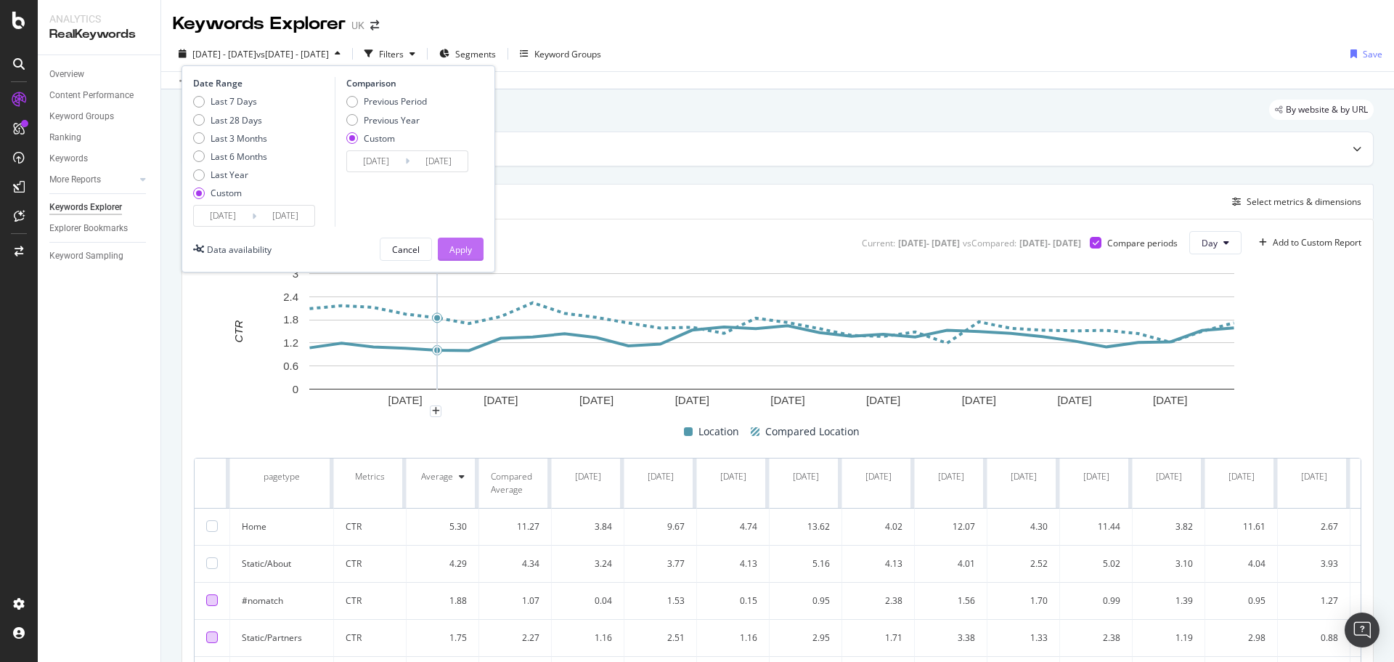
click at [450, 243] on div "Apply" at bounding box center [461, 249] width 23 height 12
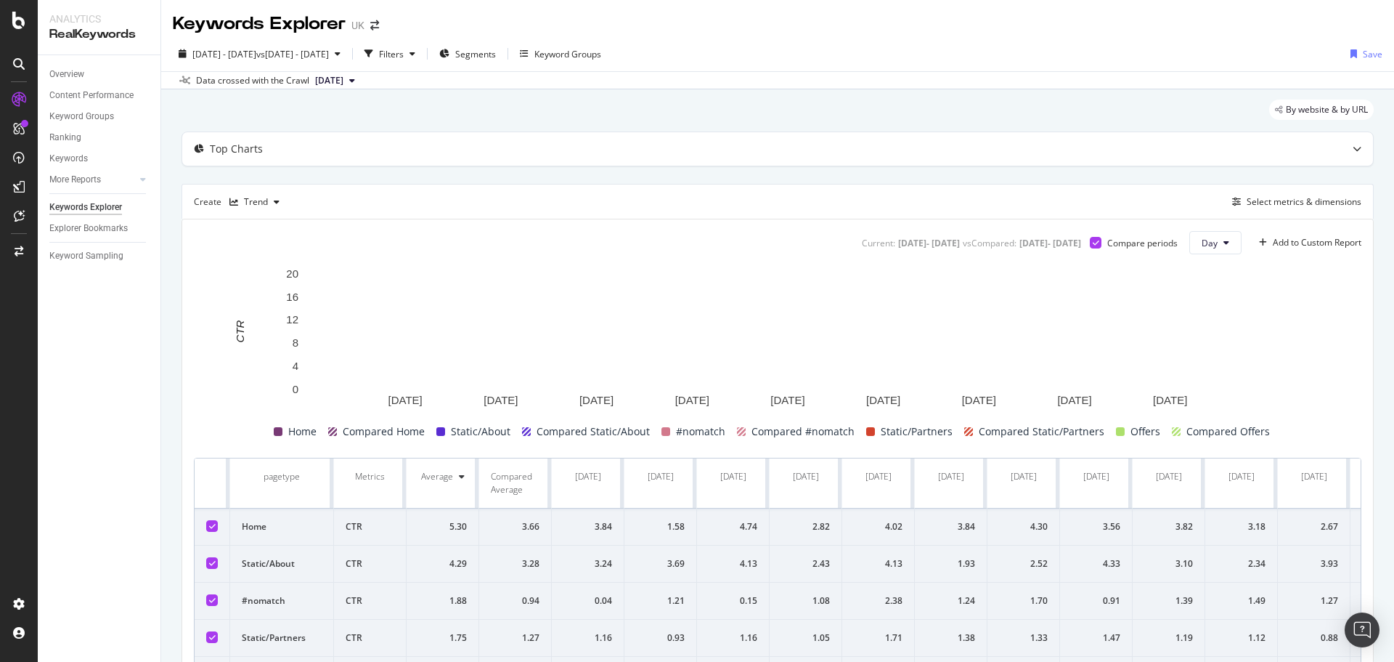
scroll to position [218, 0]
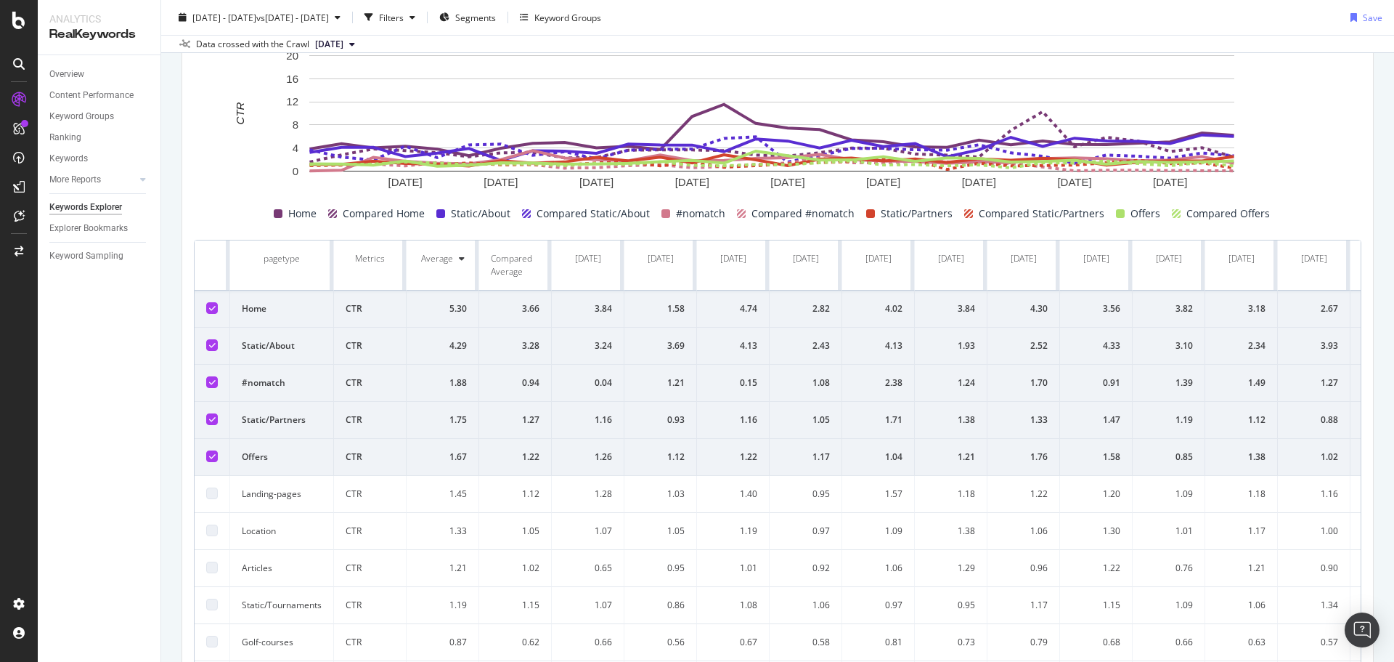
click at [211, 340] on div at bounding box center [212, 345] width 12 height 12
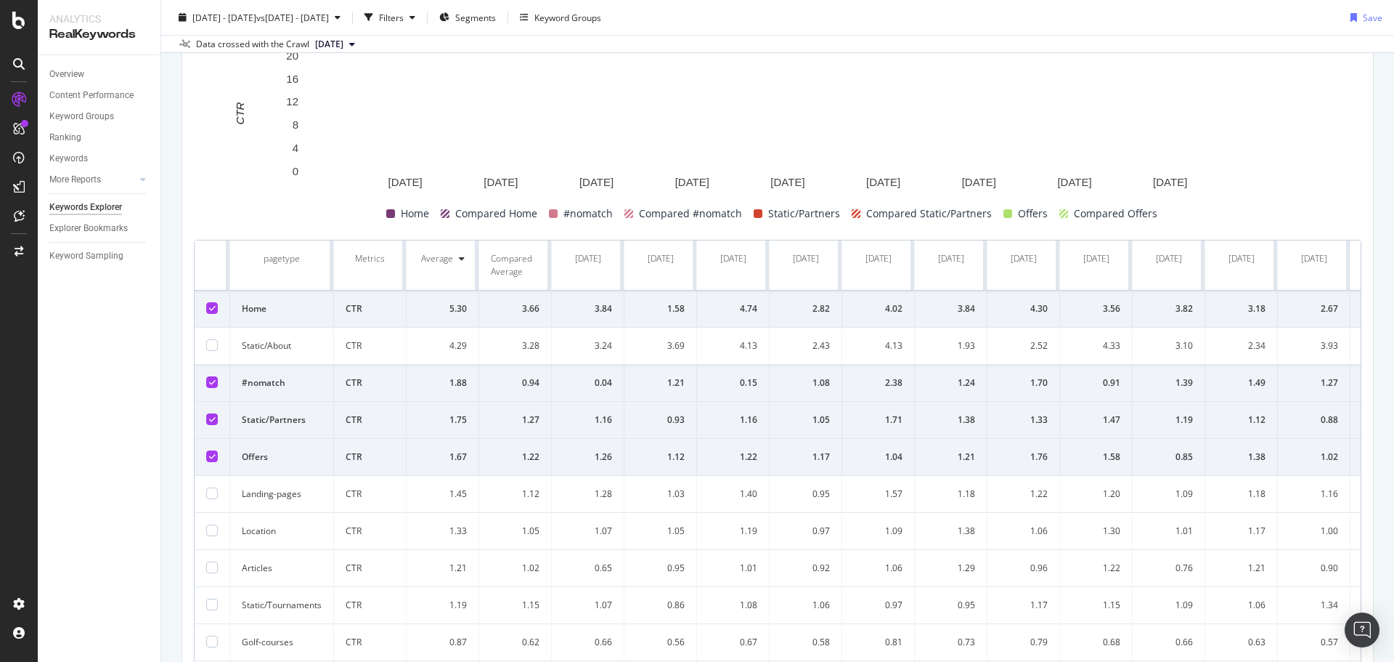
click at [208, 387] on div at bounding box center [212, 382] width 12 height 12
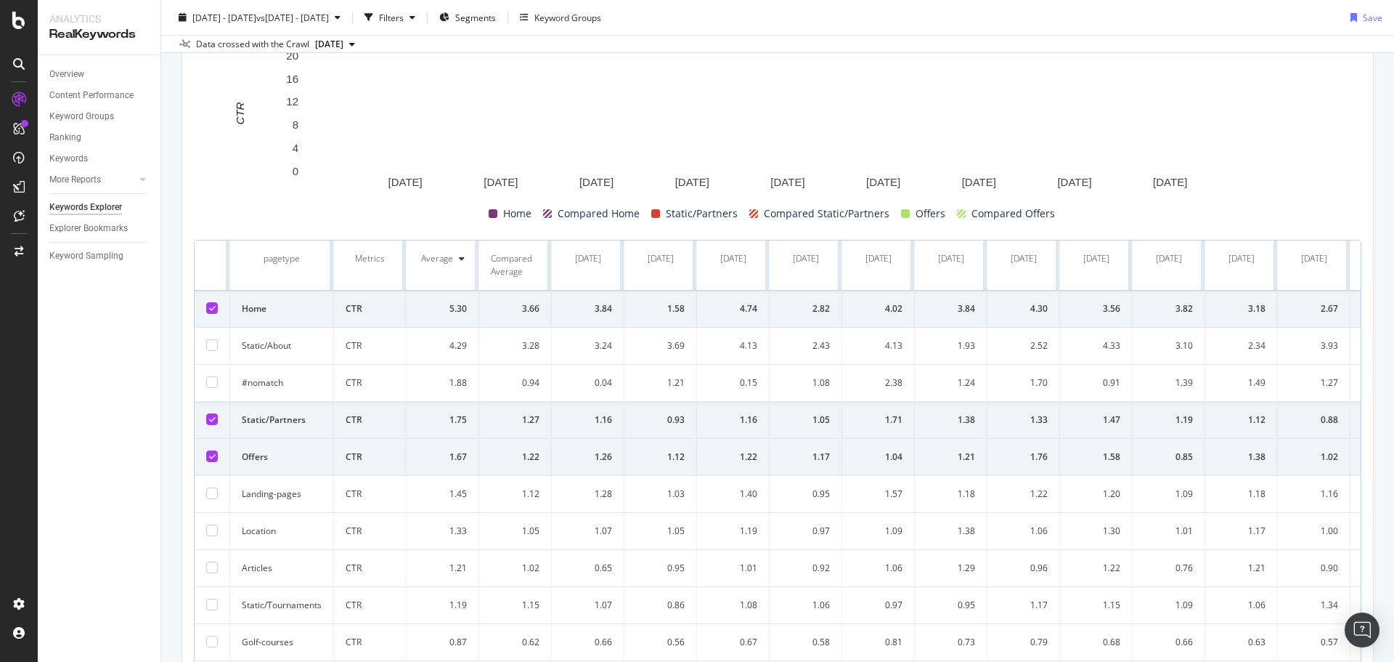
click at [212, 420] on icon at bounding box center [212, 418] width 7 height 7
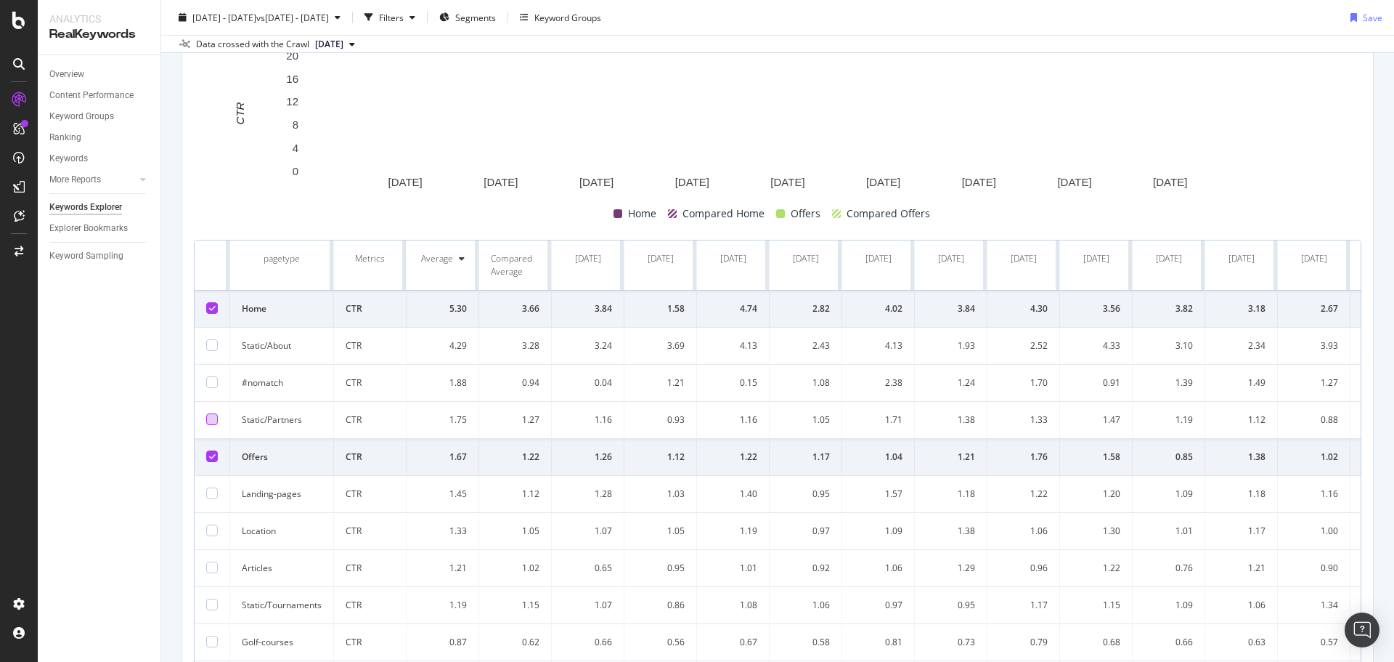
click at [210, 453] on icon at bounding box center [212, 455] width 7 height 7
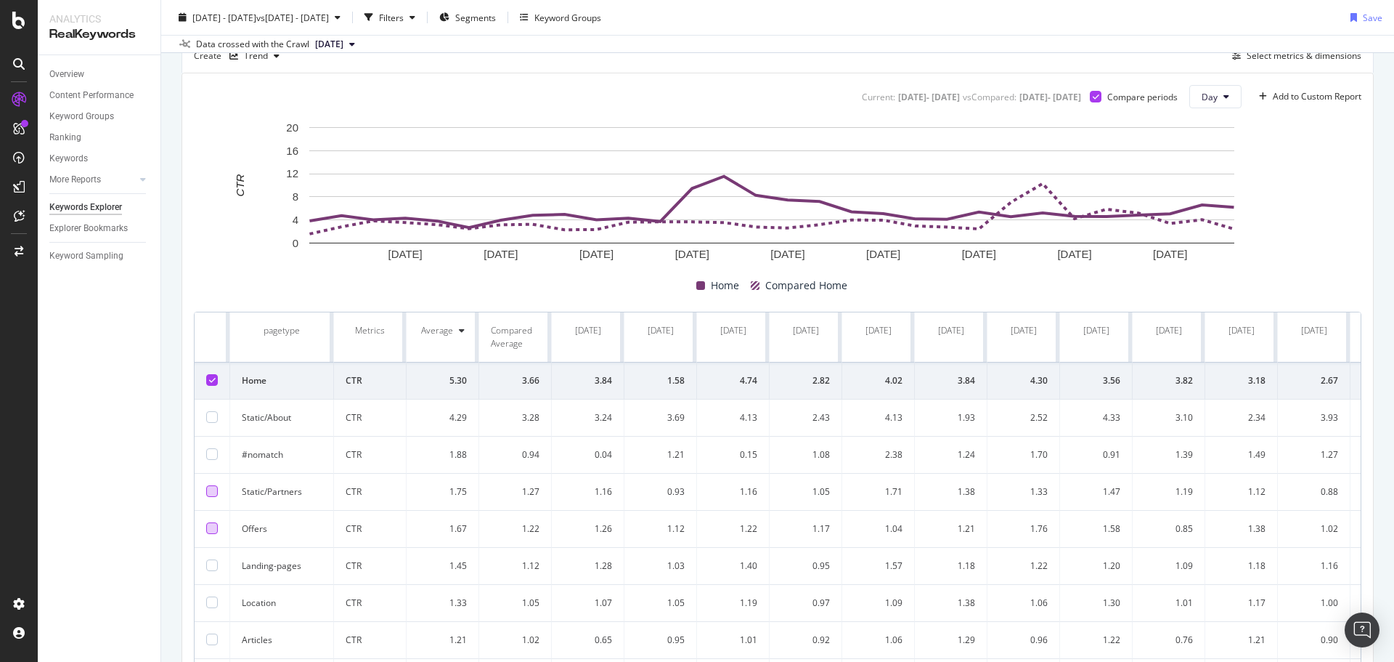
scroll to position [145, 0]
click at [210, 522] on td at bounding box center [213, 529] width 36 height 37
click at [210, 526] on div at bounding box center [212, 529] width 12 height 12
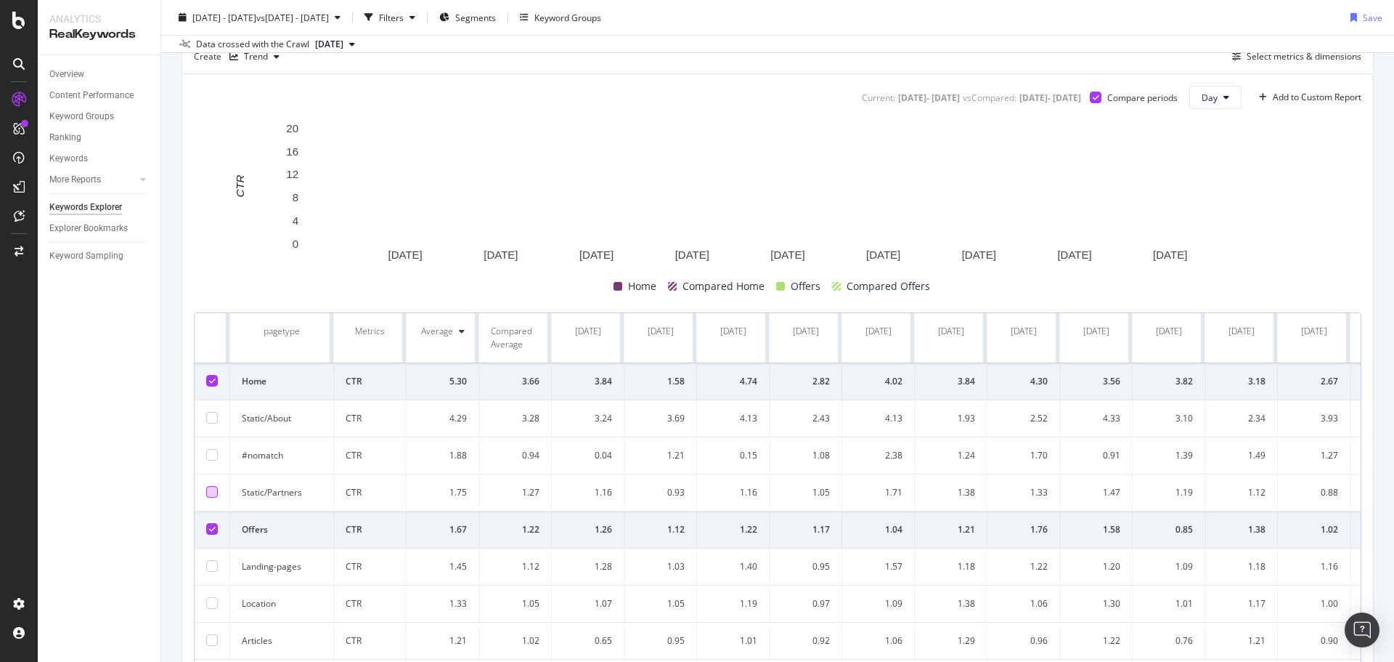
click at [216, 379] on div at bounding box center [212, 381] width 12 height 12
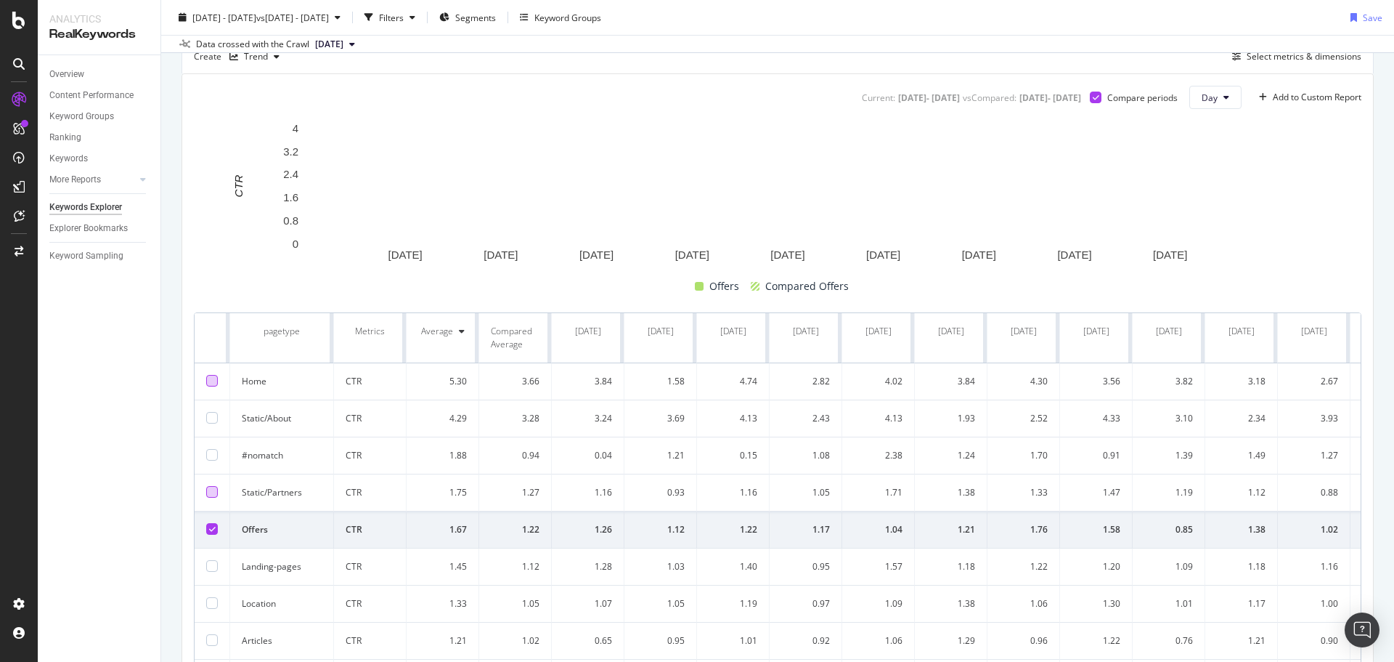
scroll to position [49, 0]
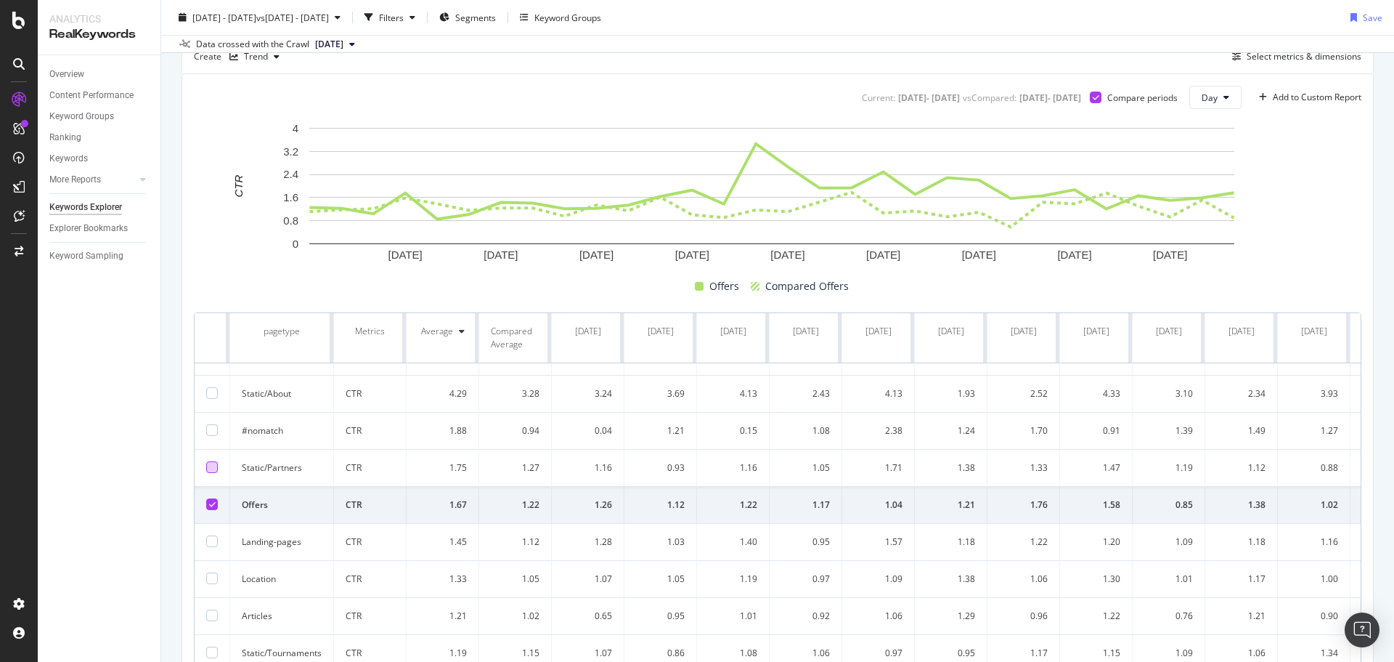
click at [211, 500] on icon at bounding box center [212, 503] width 7 height 7
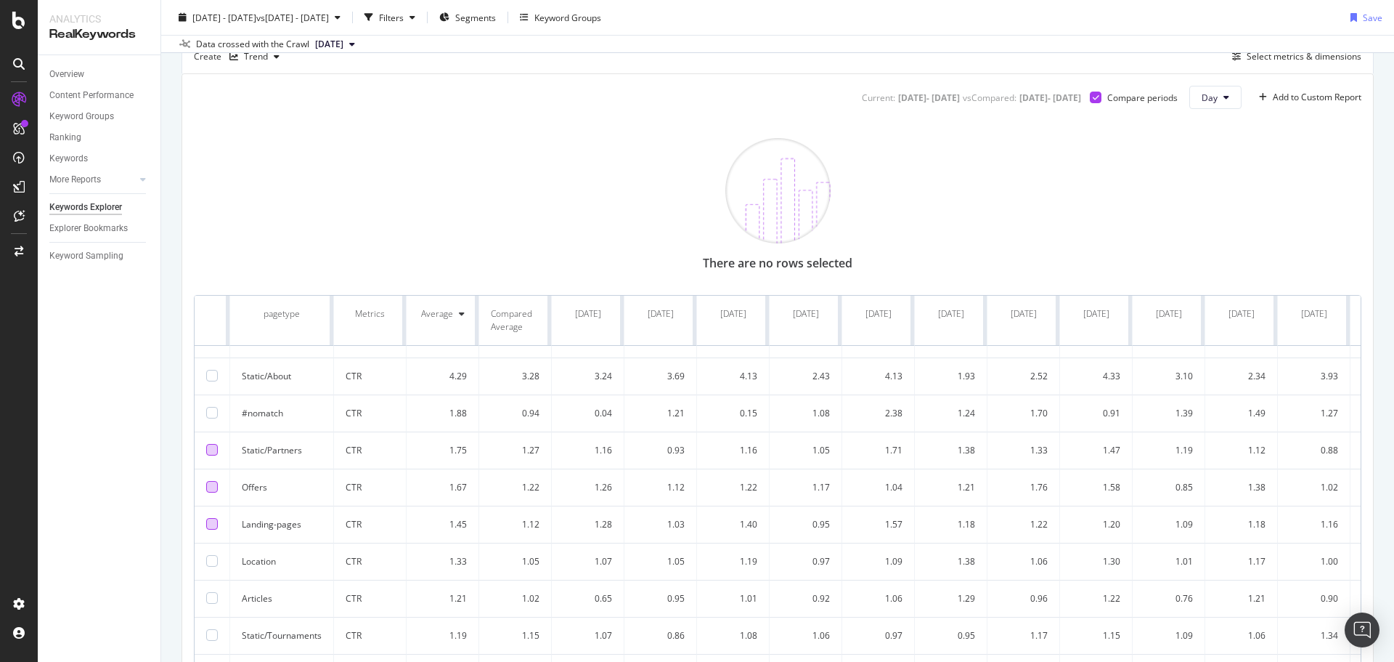
click at [211, 518] on div at bounding box center [212, 524] width 12 height 12
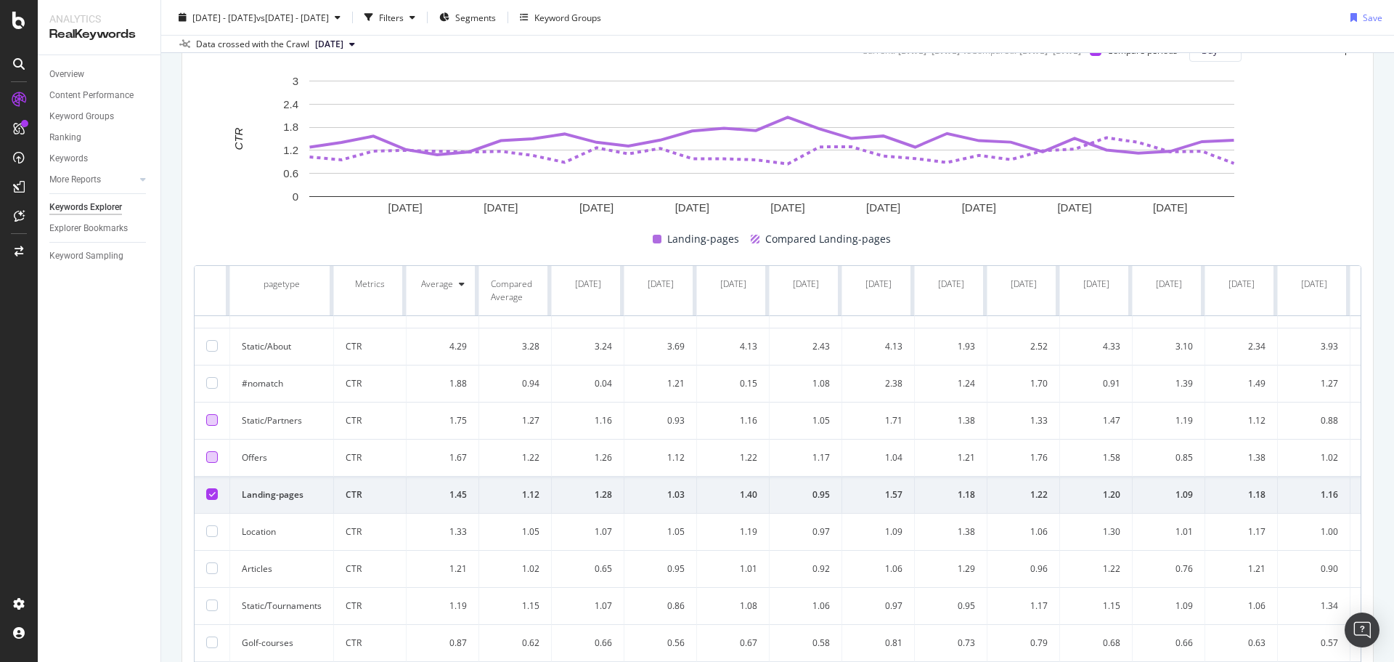
scroll to position [218, 0]
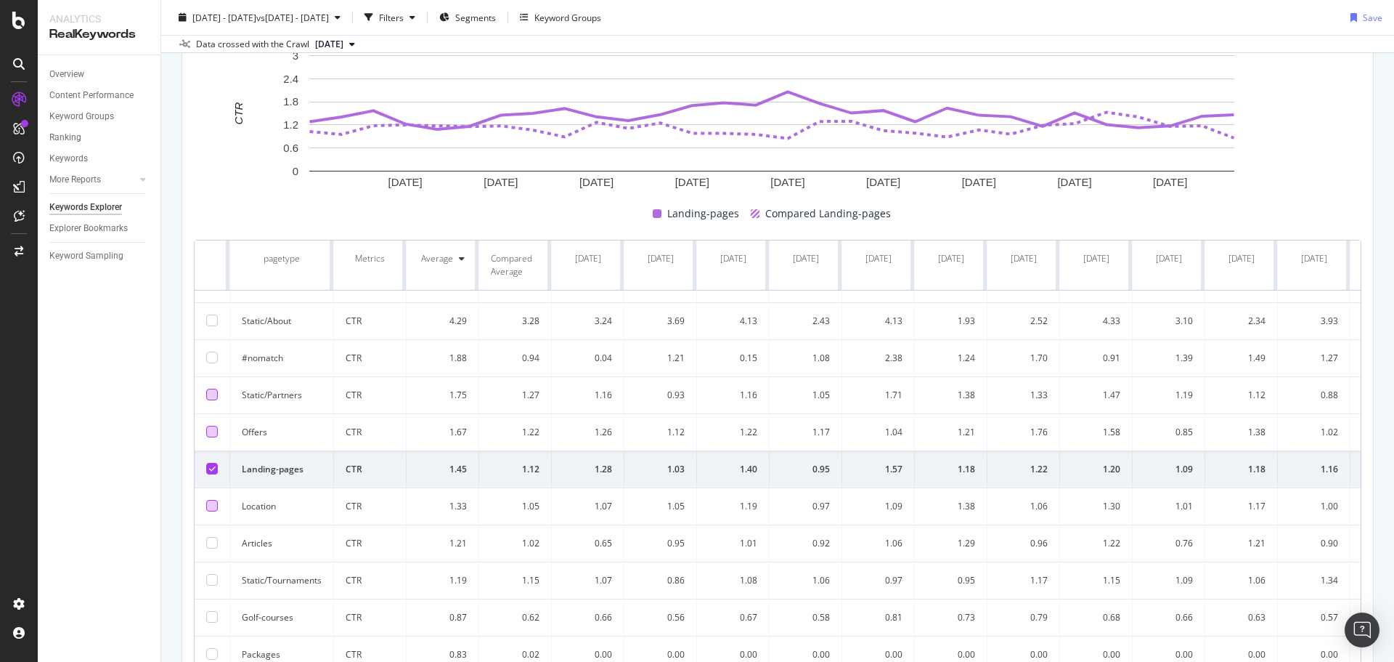
click at [216, 500] on div at bounding box center [212, 506] width 12 height 12
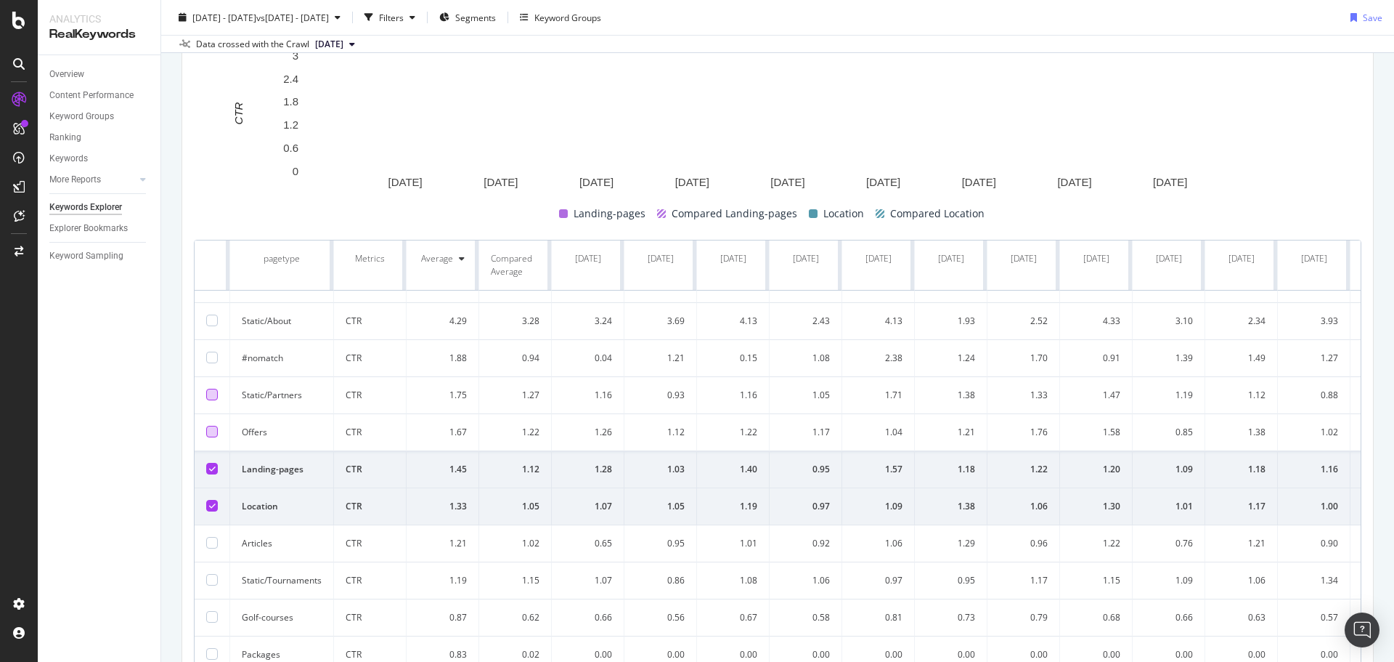
click at [214, 465] on icon at bounding box center [212, 468] width 7 height 7
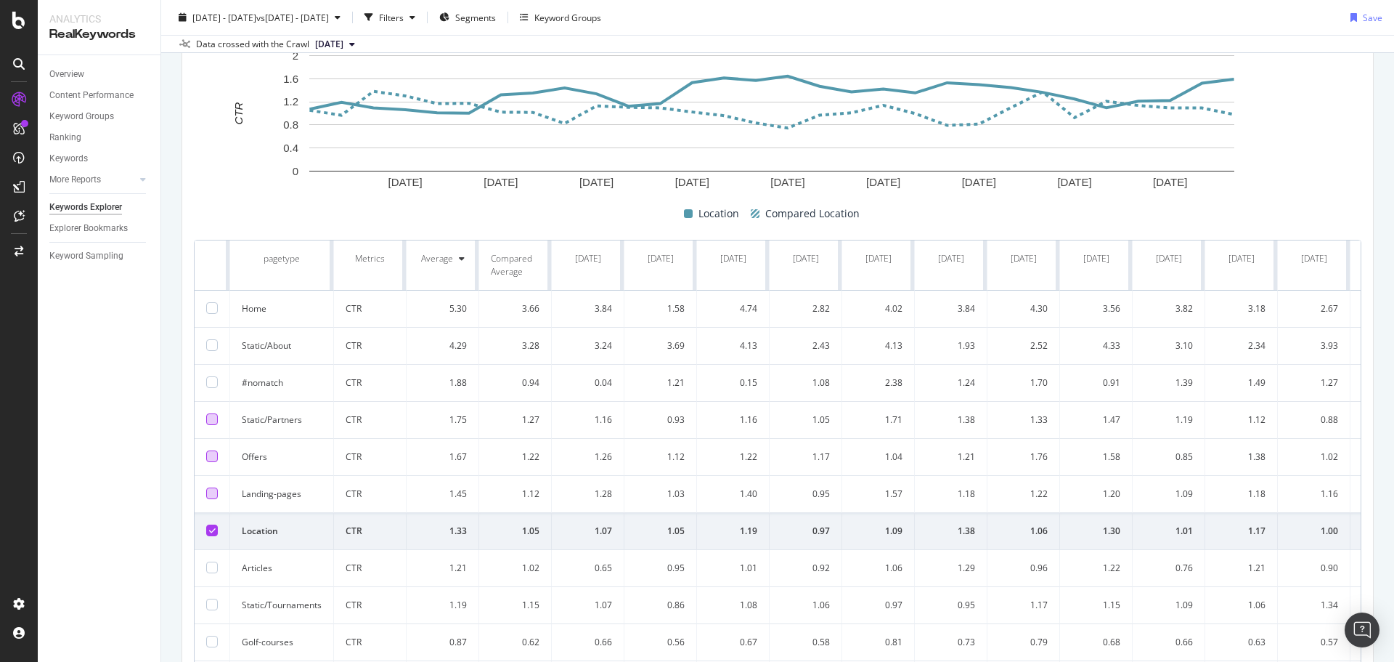
scroll to position [49, 0]
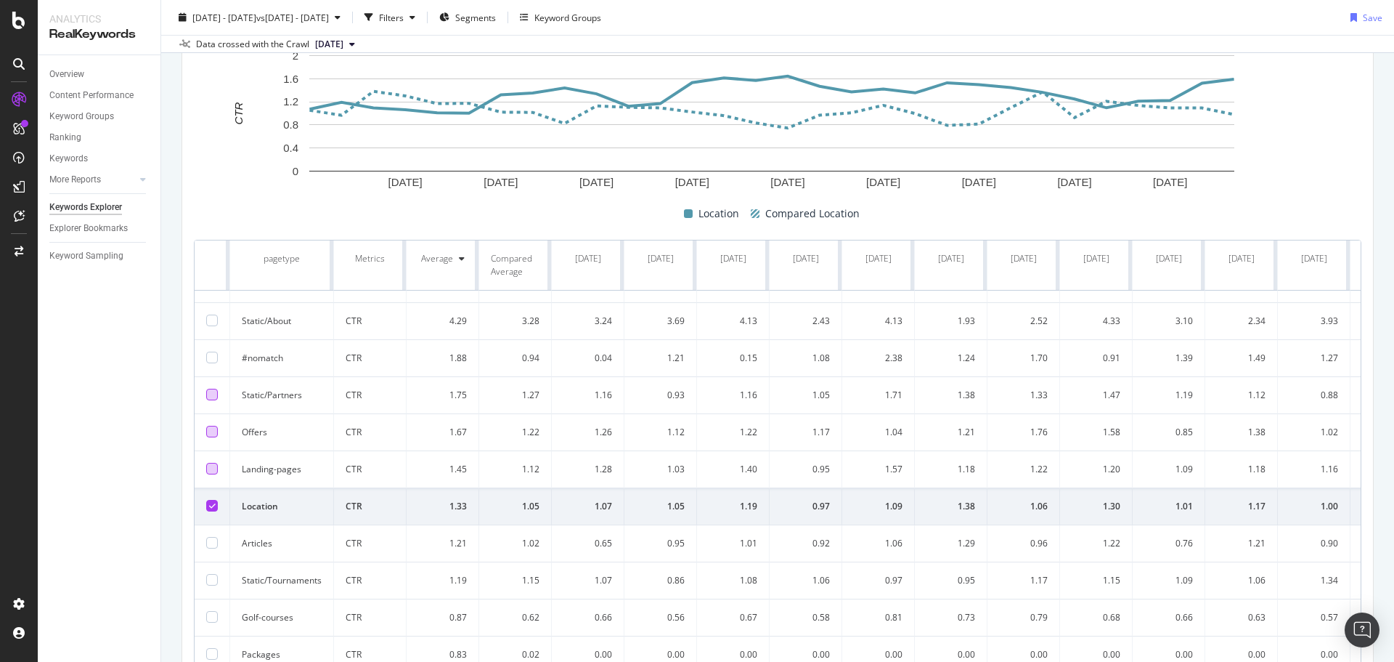
click at [207, 526] on td at bounding box center [213, 543] width 36 height 37
click at [208, 537] on div at bounding box center [212, 543] width 12 height 12
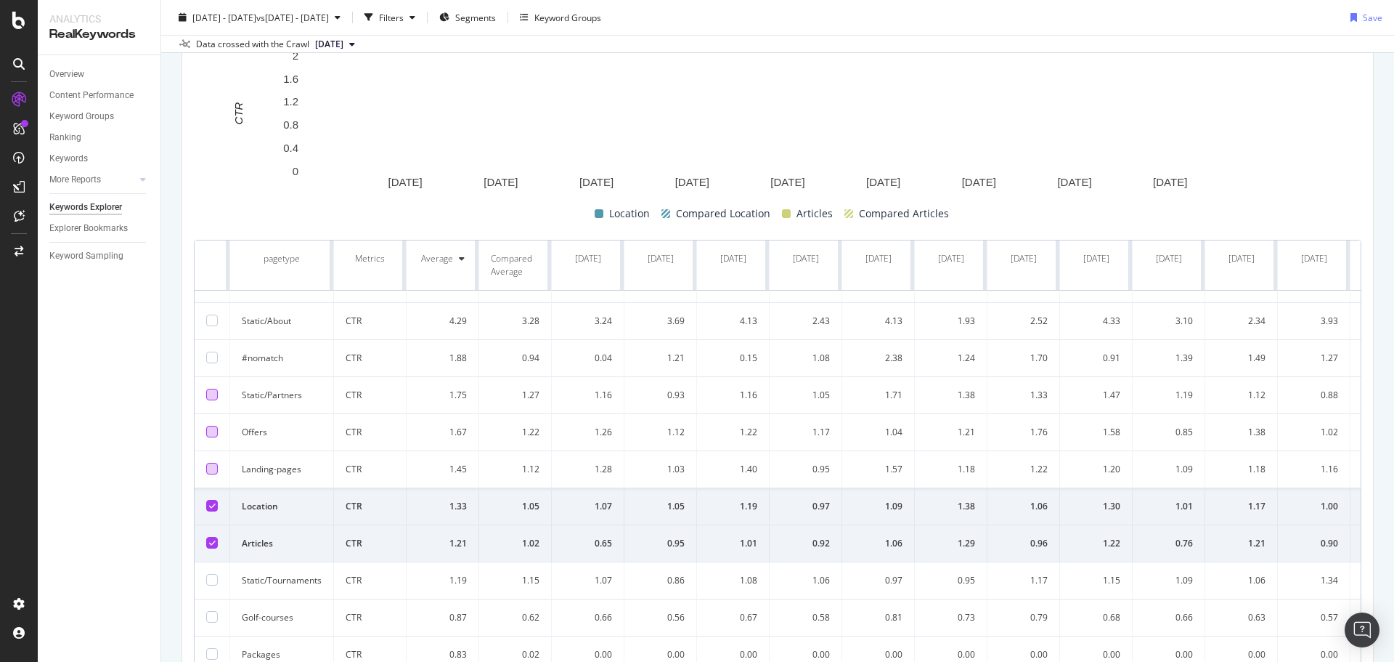
click at [217, 500] on div at bounding box center [212, 506] width 12 height 12
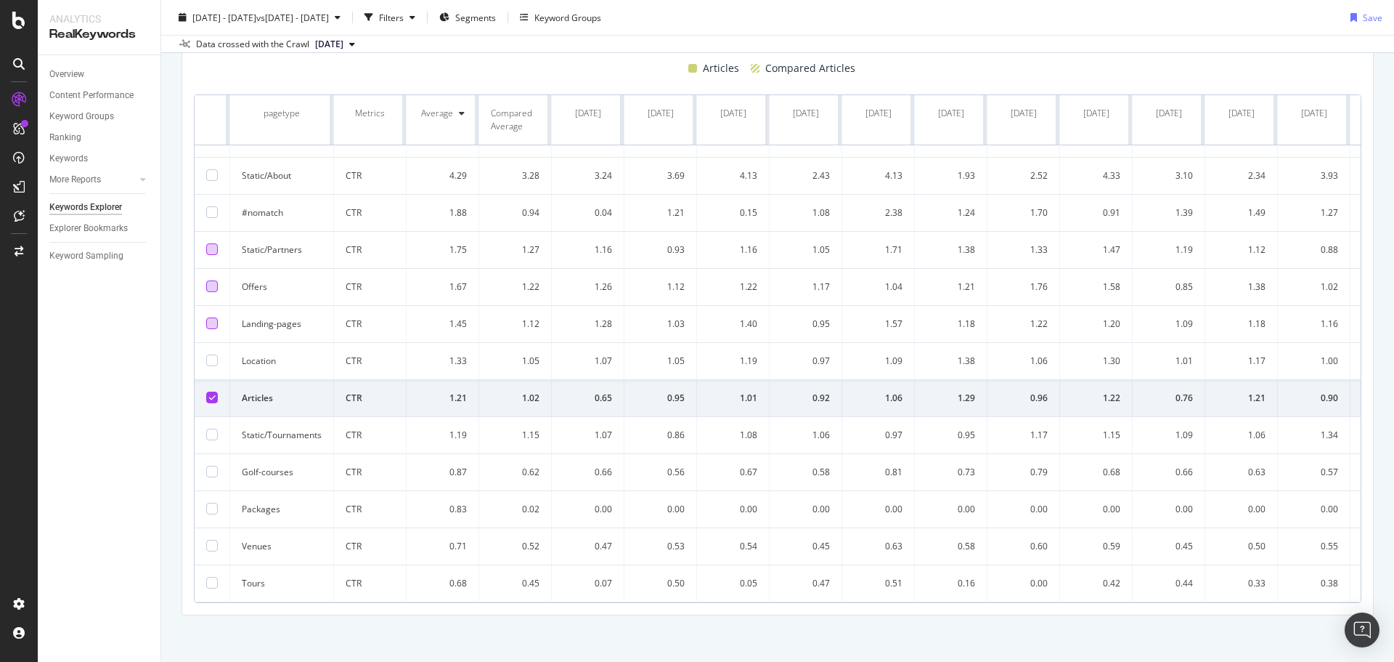
click at [206, 537] on td at bounding box center [213, 546] width 36 height 37
click at [208, 540] on div at bounding box center [212, 546] width 12 height 12
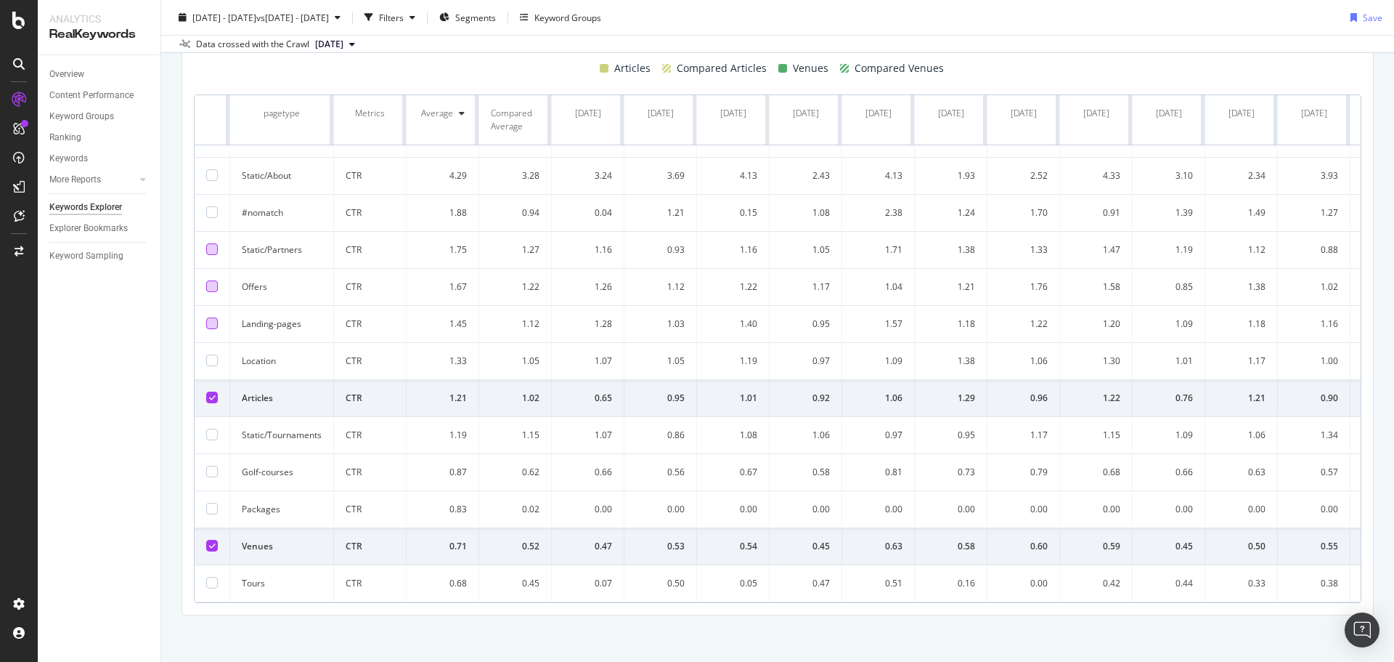
click at [216, 391] on div at bounding box center [212, 397] width 12 height 12
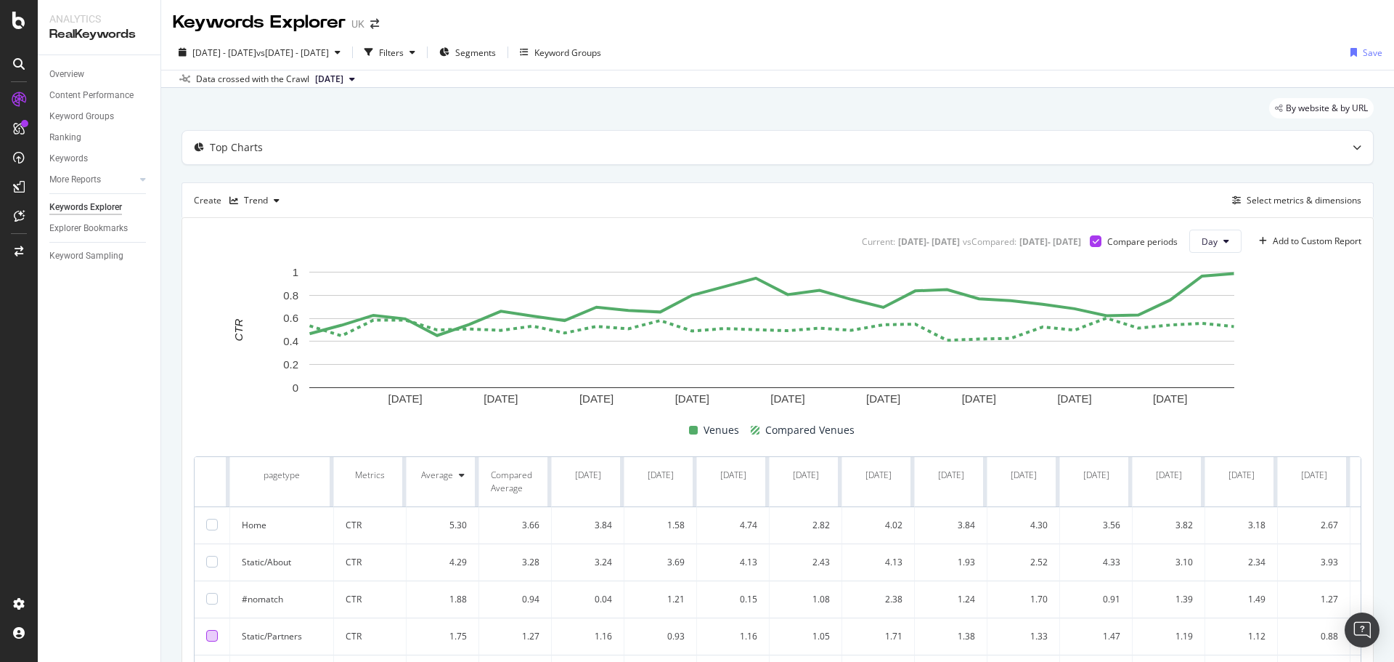
scroll to position [0, 0]
click at [252, 198] on div "Trend" at bounding box center [256, 202] width 24 height 9
click at [279, 227] on div "Table" at bounding box center [270, 226] width 23 height 12
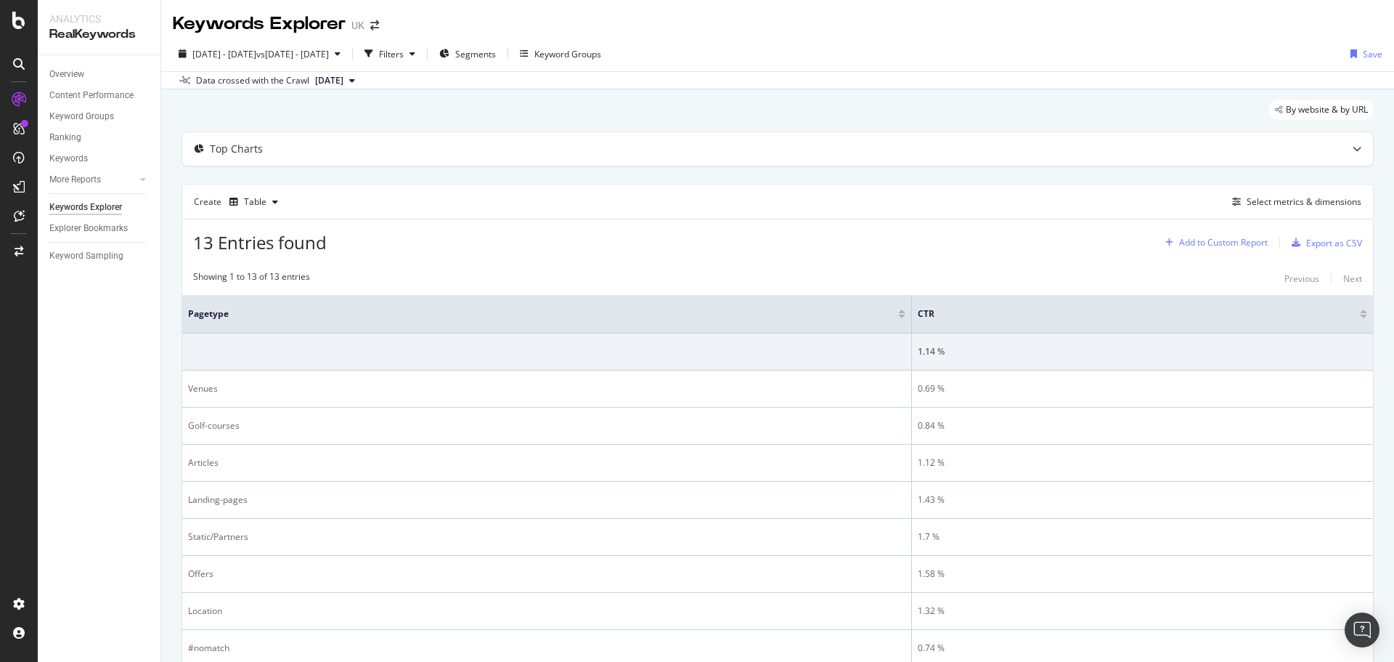
click at [1241, 233] on div "Add to Custom Report" at bounding box center [1214, 243] width 108 height 22
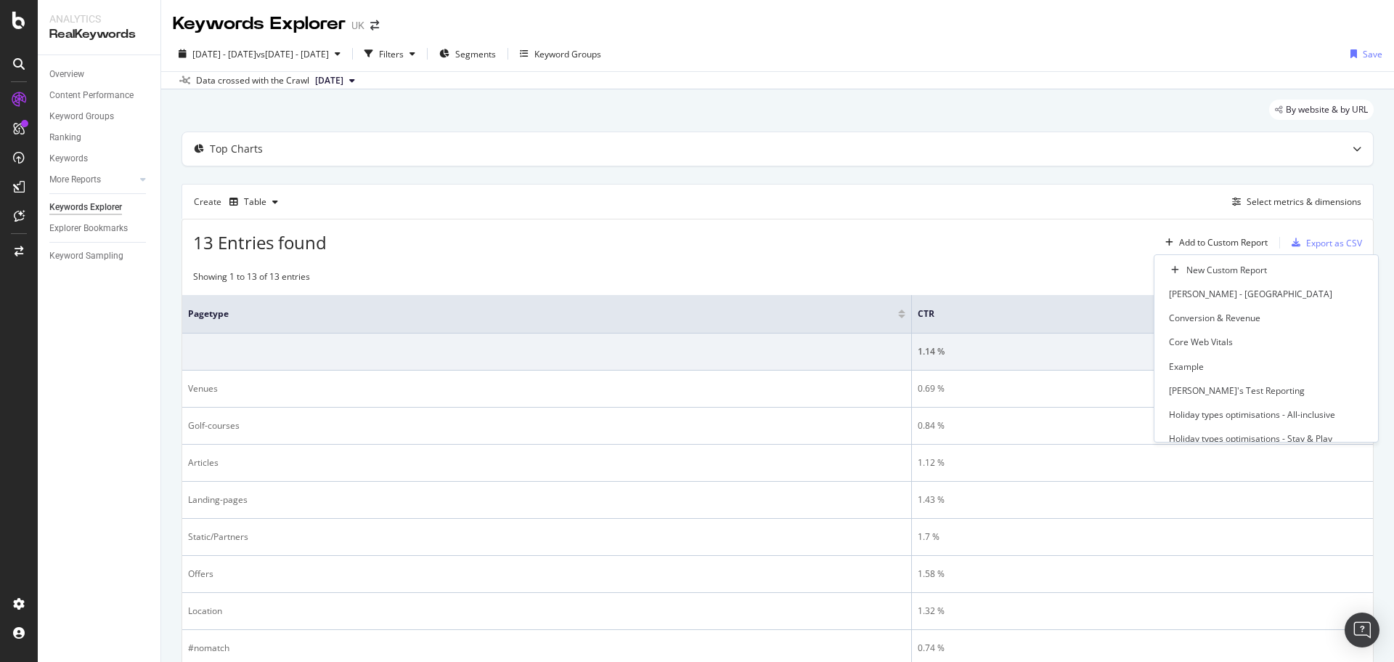
click at [1165, 201] on div "Create Table Select metrics & dimensions" at bounding box center [778, 201] width 1192 height 35
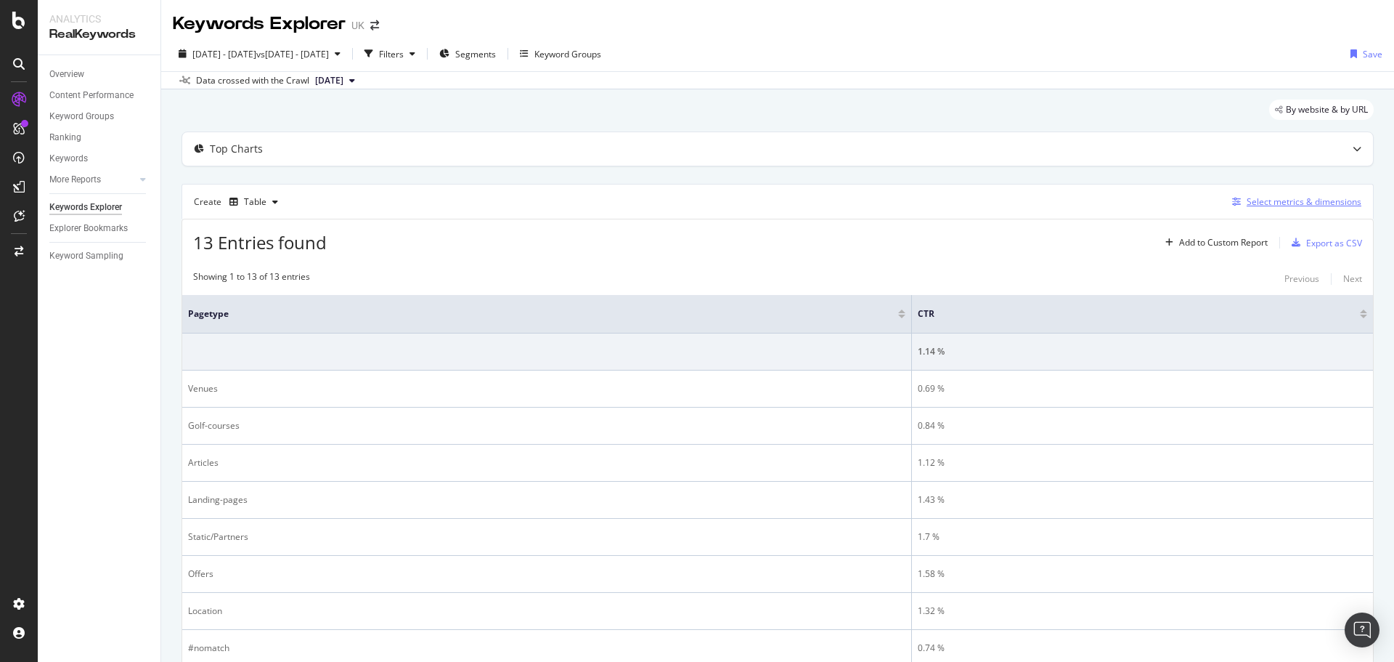
click at [1285, 198] on div "Select metrics & dimensions" at bounding box center [1304, 201] width 115 height 12
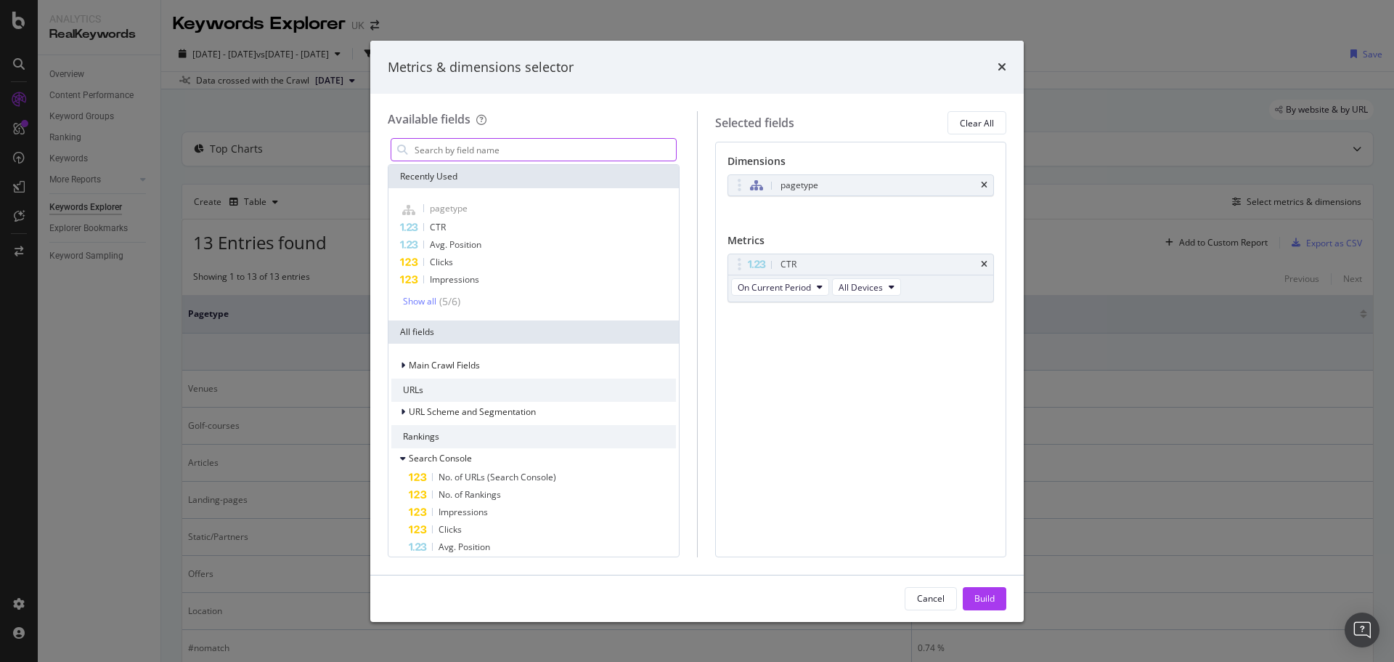
click at [540, 155] on input "modal" at bounding box center [544, 150] width 263 height 22
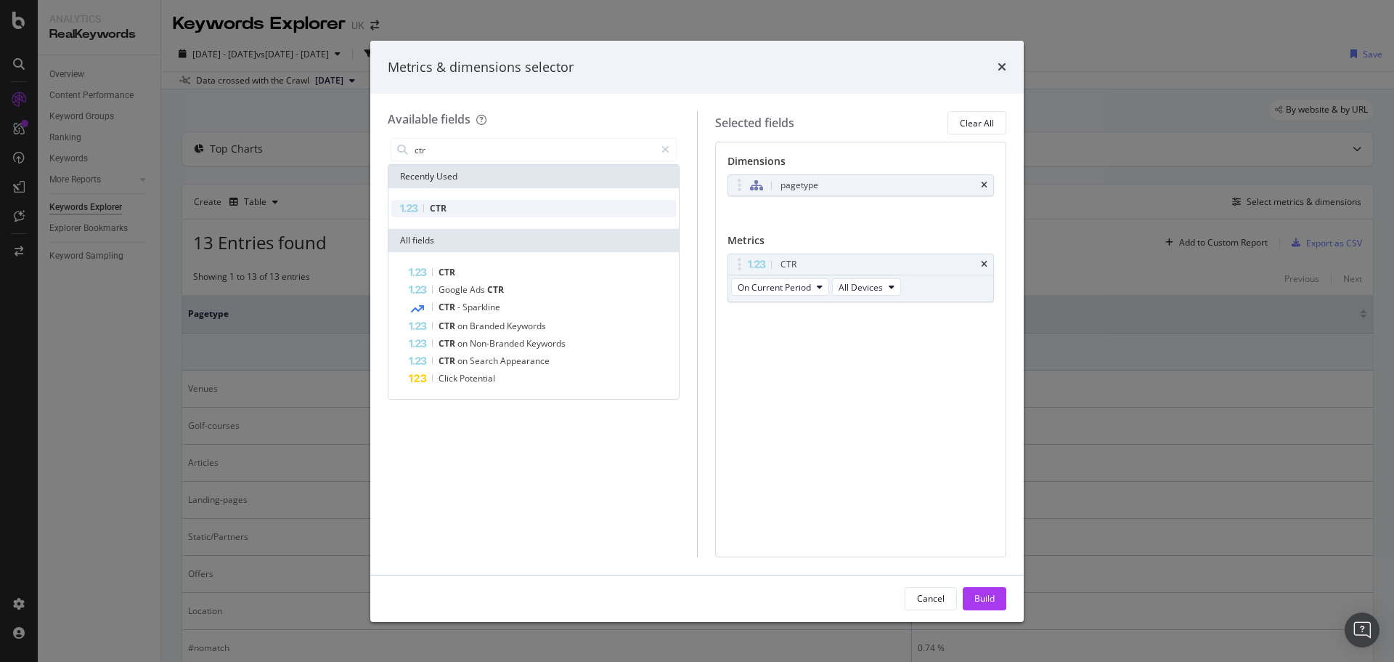
click at [442, 206] on span "CTR" at bounding box center [438, 208] width 17 height 12
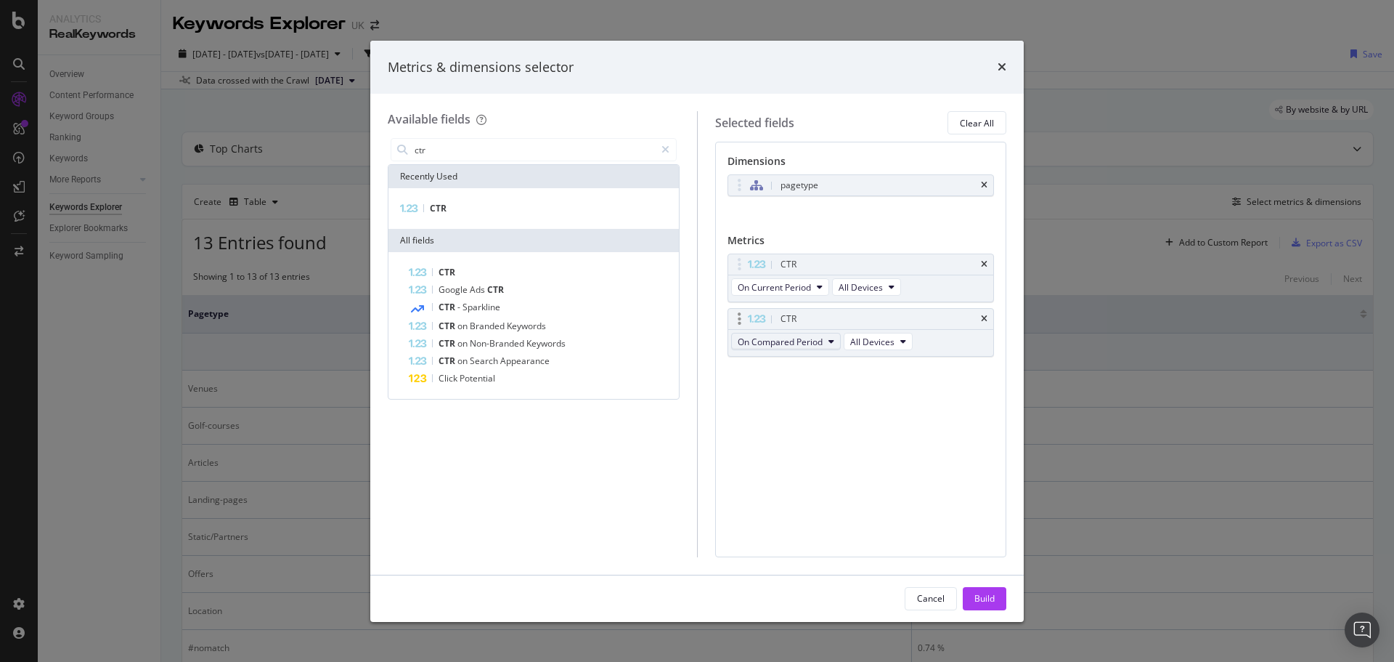
click at [812, 343] on span "On Compared Period" at bounding box center [780, 342] width 85 height 12
click at [964, 423] on div "Dimensions pagetype You can use this field as a dimension Metrics CTR On Curren…" at bounding box center [861, 349] width 292 height 415
click at [444, 149] on input "ctr" at bounding box center [534, 150] width 242 height 22
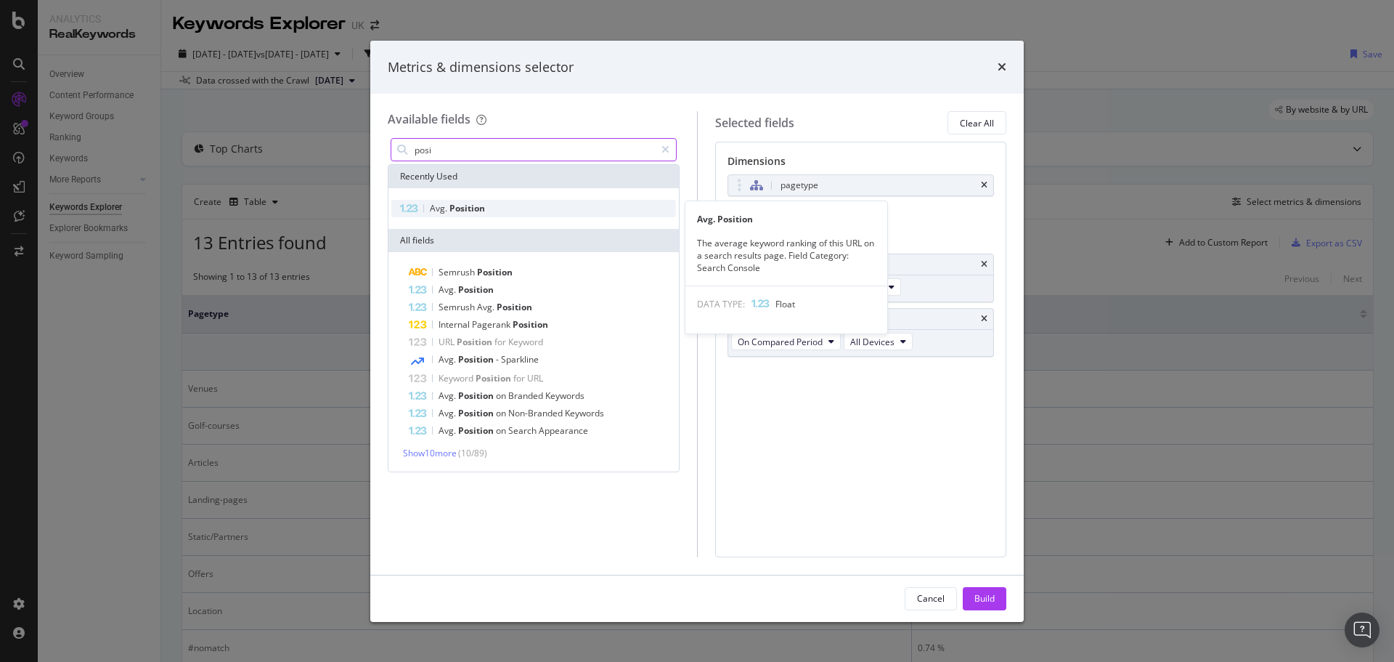
type input "posi"
click at [484, 208] on span "Position" at bounding box center [468, 208] width 36 height 12
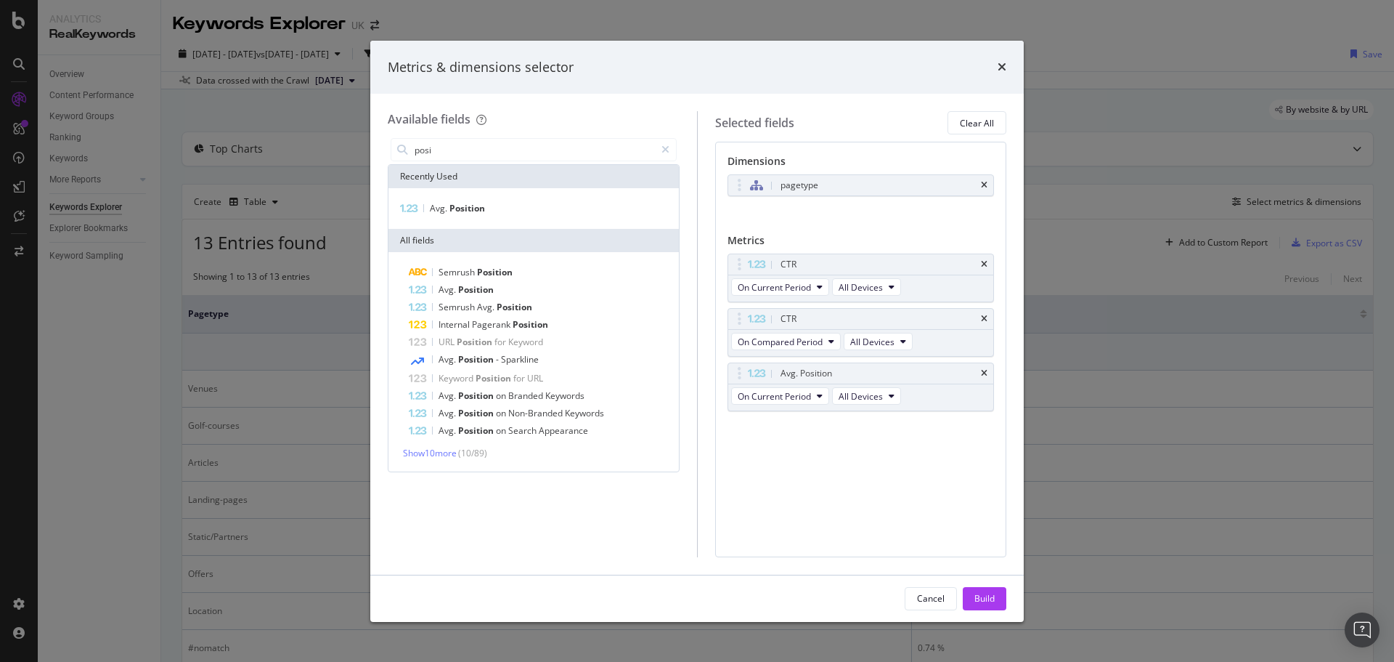
click at [451, 198] on div "Avg. Position" at bounding box center [534, 208] width 290 height 41
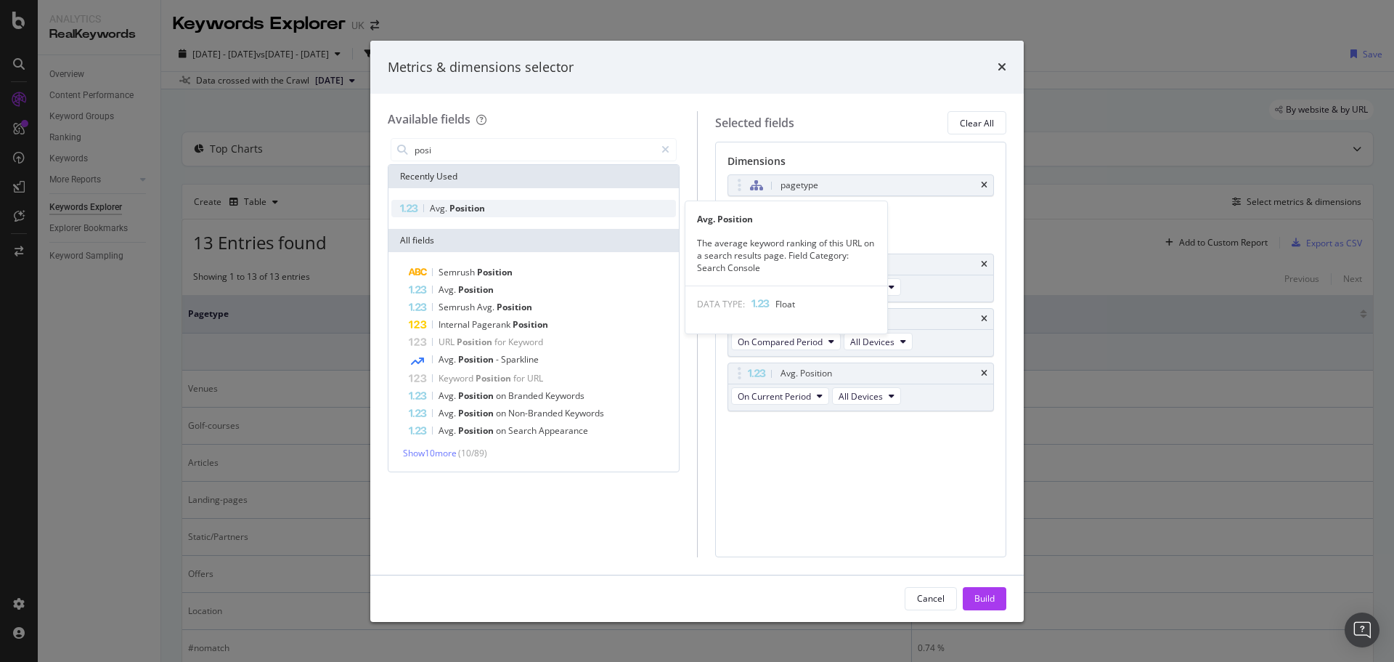
click at [450, 206] on span "Position" at bounding box center [468, 208] width 36 height 12
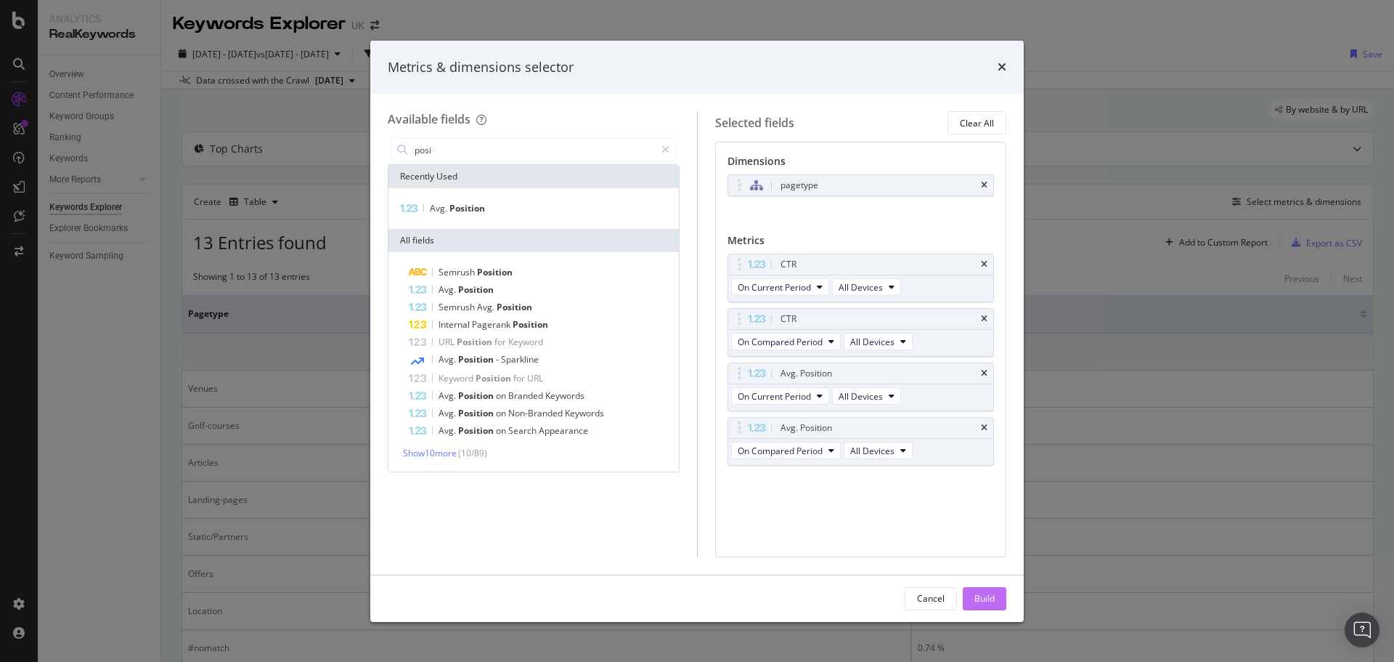
click at [996, 596] on button "Build" at bounding box center [985, 598] width 44 height 23
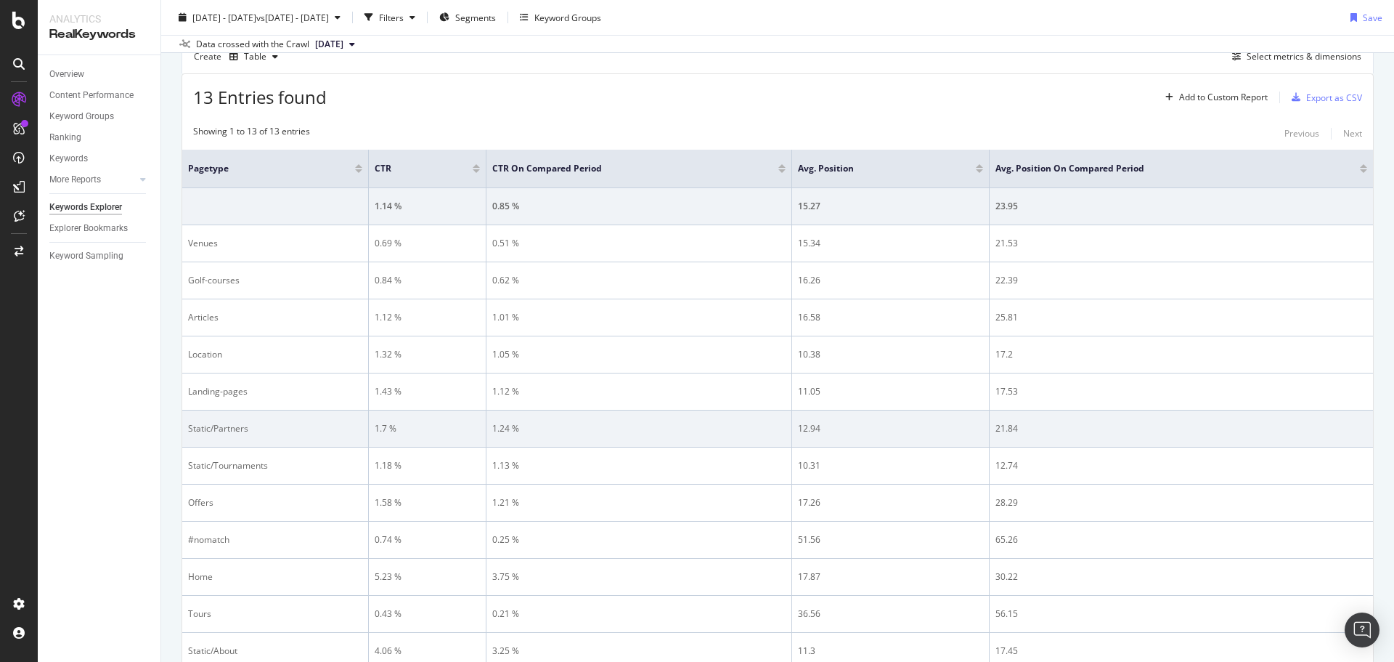
scroll to position [274, 0]
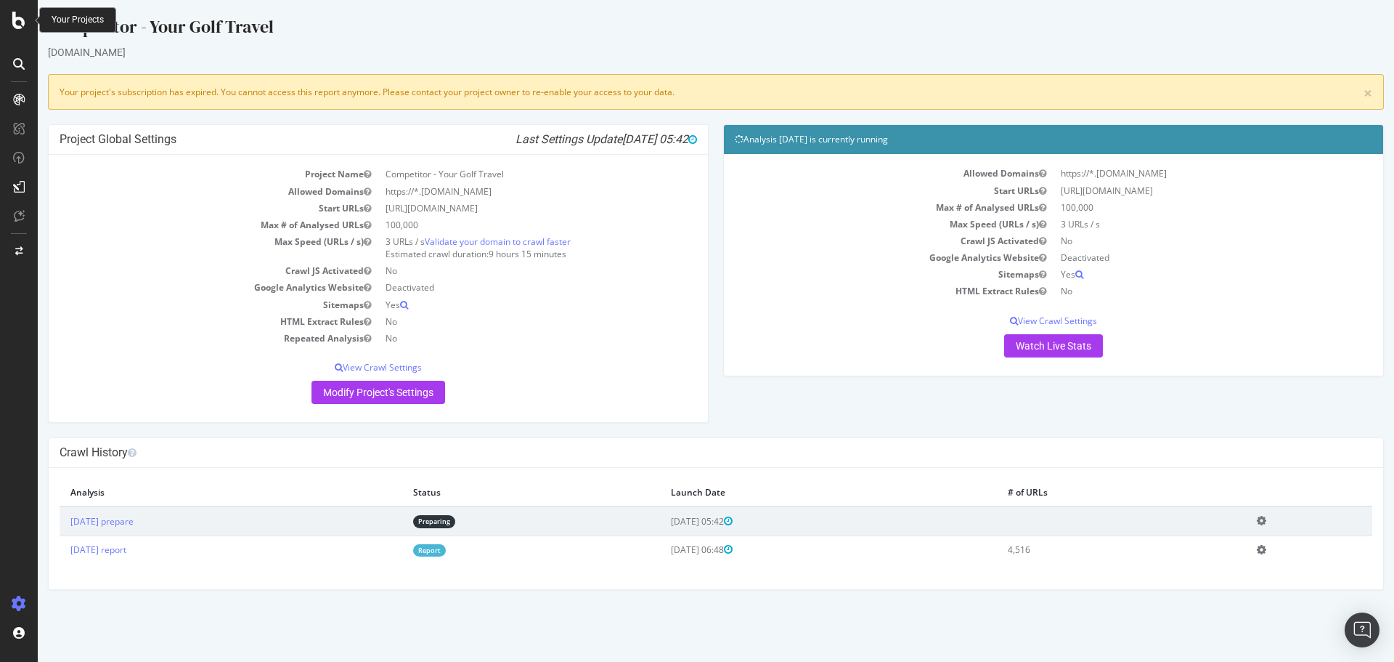
click at [33, 17] on div at bounding box center [18, 20] width 35 height 17
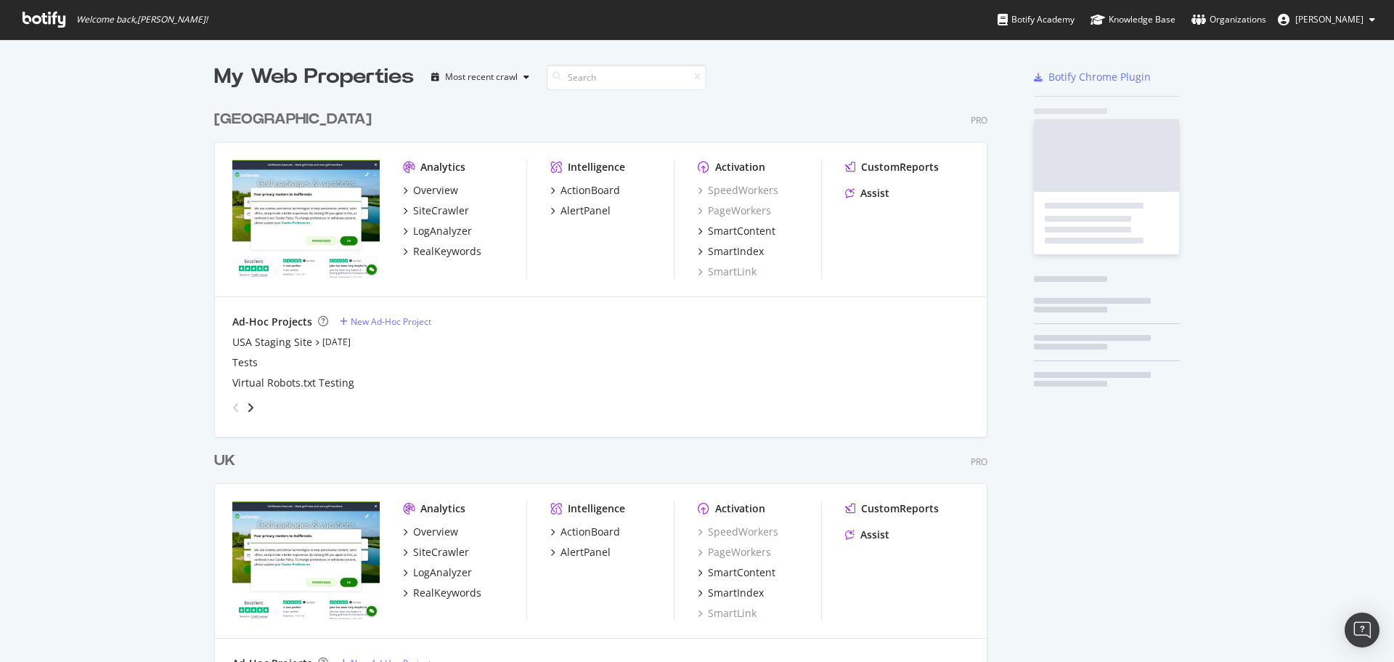
scroll to position [651, 1373]
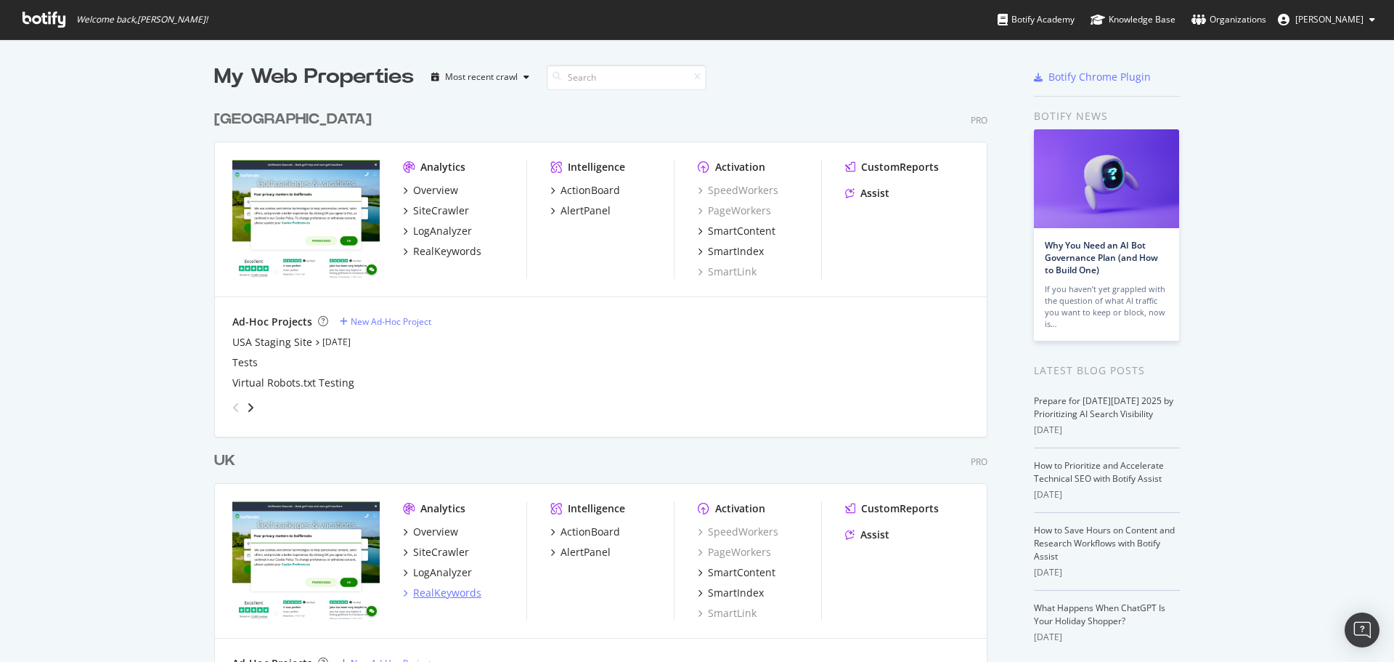
click at [463, 593] on div "RealKeywords" at bounding box center [447, 592] width 68 height 15
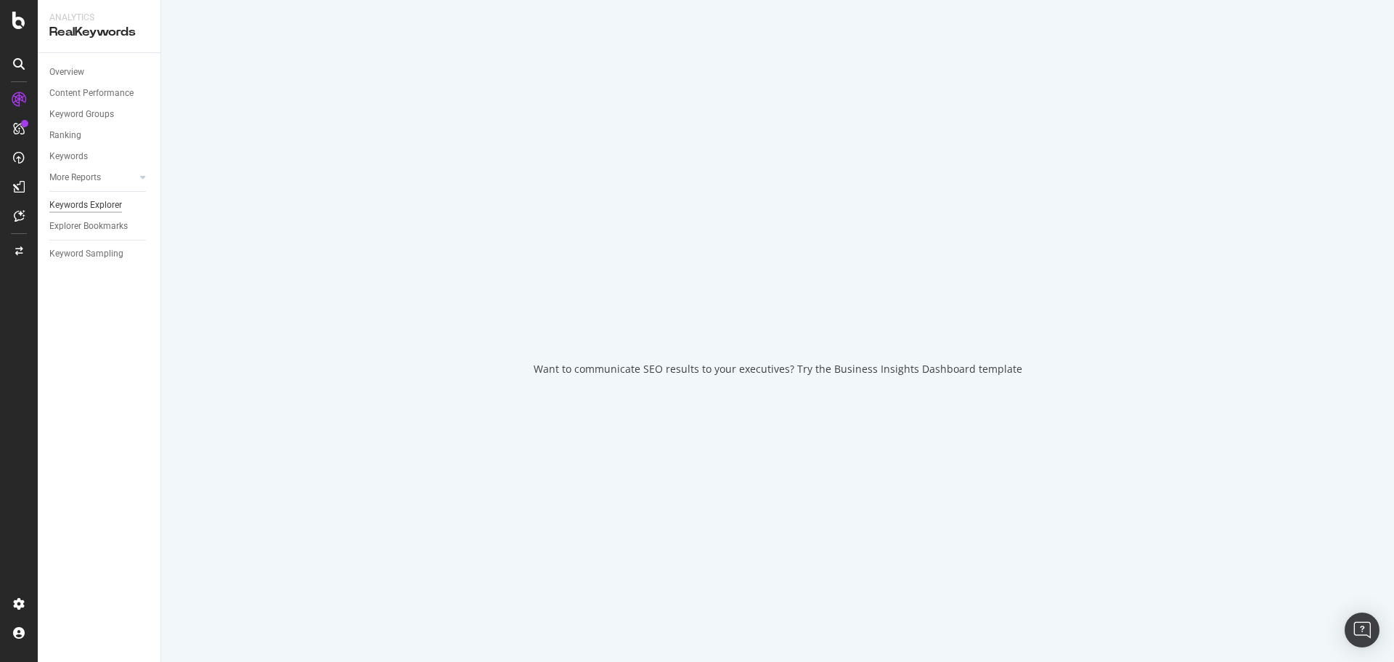
click at [116, 206] on div "Keywords Explorer" at bounding box center [85, 205] width 73 height 15
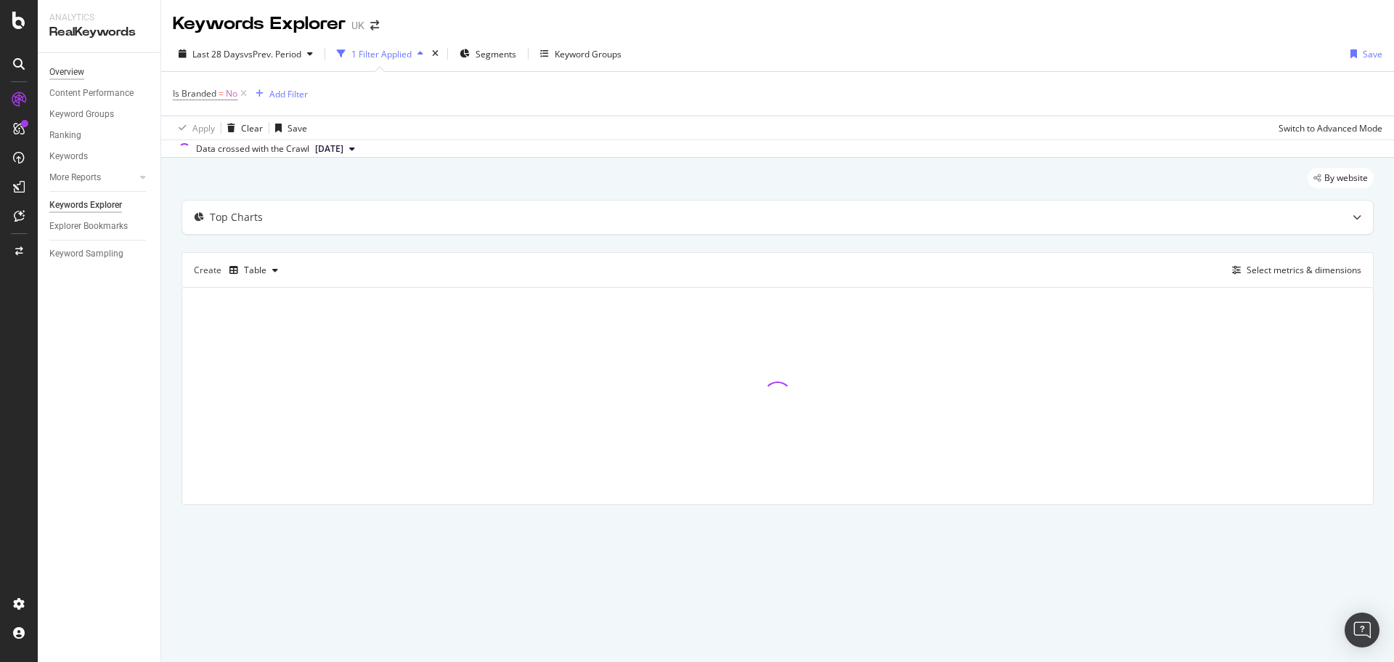
click at [59, 76] on div "Overview" at bounding box center [66, 72] width 35 height 15
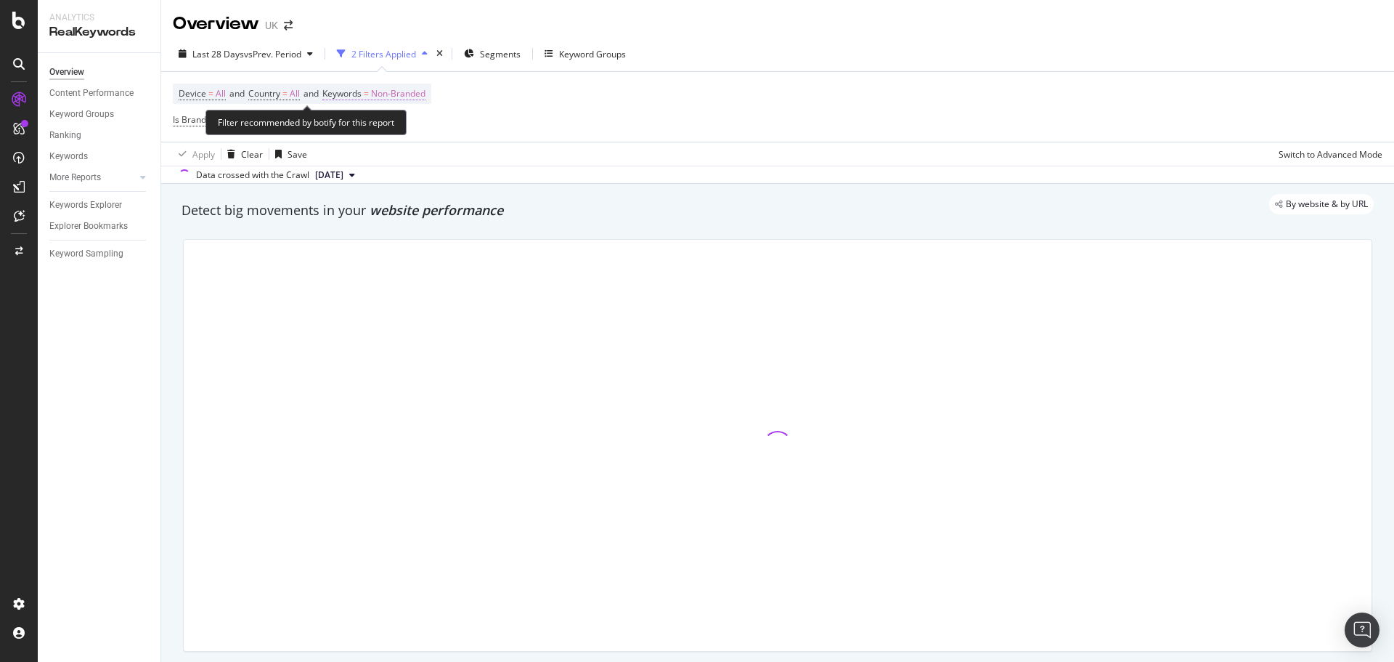
click at [386, 99] on span "Non-Branded" at bounding box center [398, 94] width 54 height 20
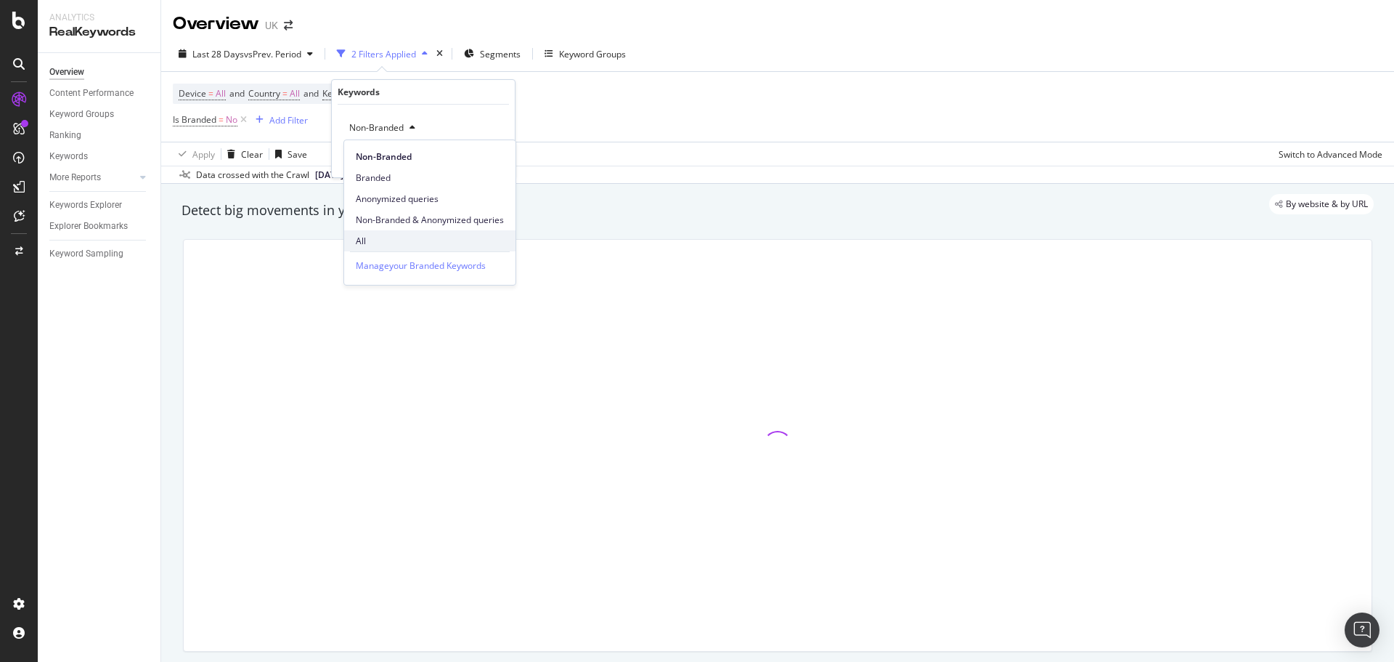
click at [391, 243] on span "All" at bounding box center [430, 241] width 148 height 13
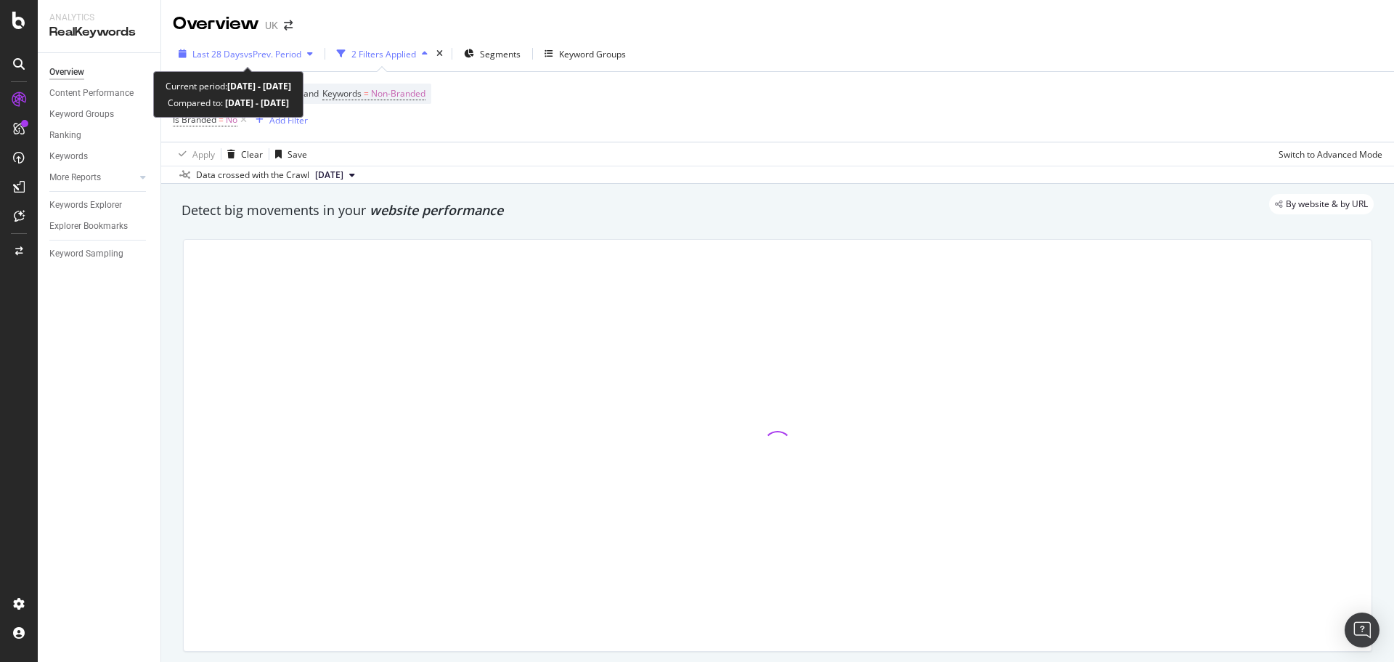
click at [216, 54] on span "Last 28 Days" at bounding box center [218, 54] width 52 height 12
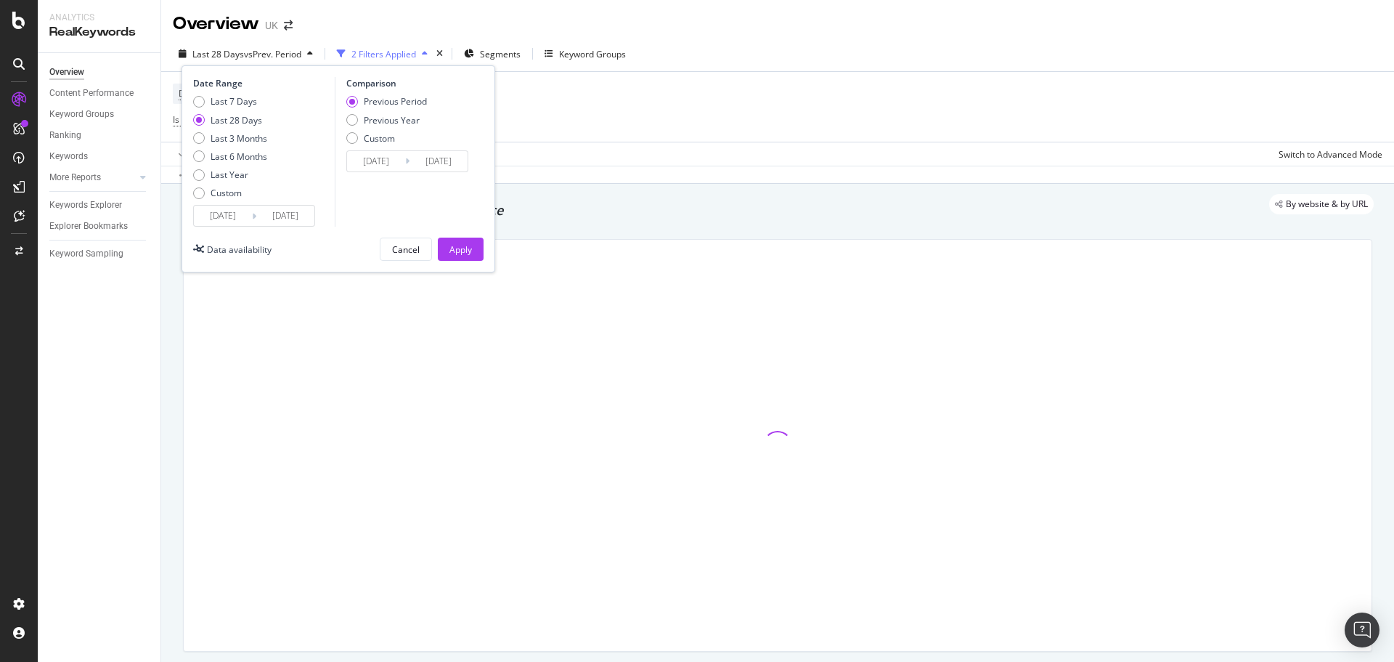
click at [205, 224] on input "2025/09/06" at bounding box center [223, 216] width 58 height 20
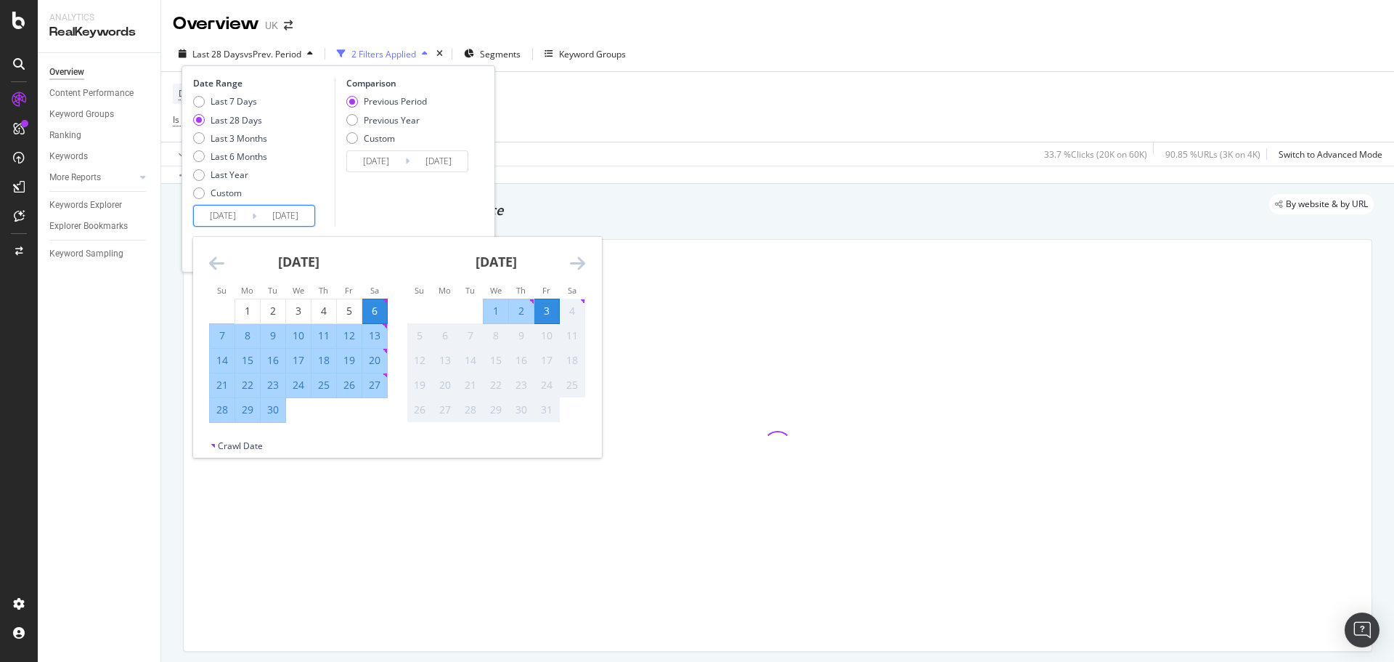
drag, startPoint x: 251, startPoint y: 309, endPoint x: 272, endPoint y: 370, distance: 64.5
click at [251, 309] on div "1" at bounding box center [247, 311] width 25 height 15
type input "2025/09/01"
type input "2025/07/30"
type input "2025/08/31"
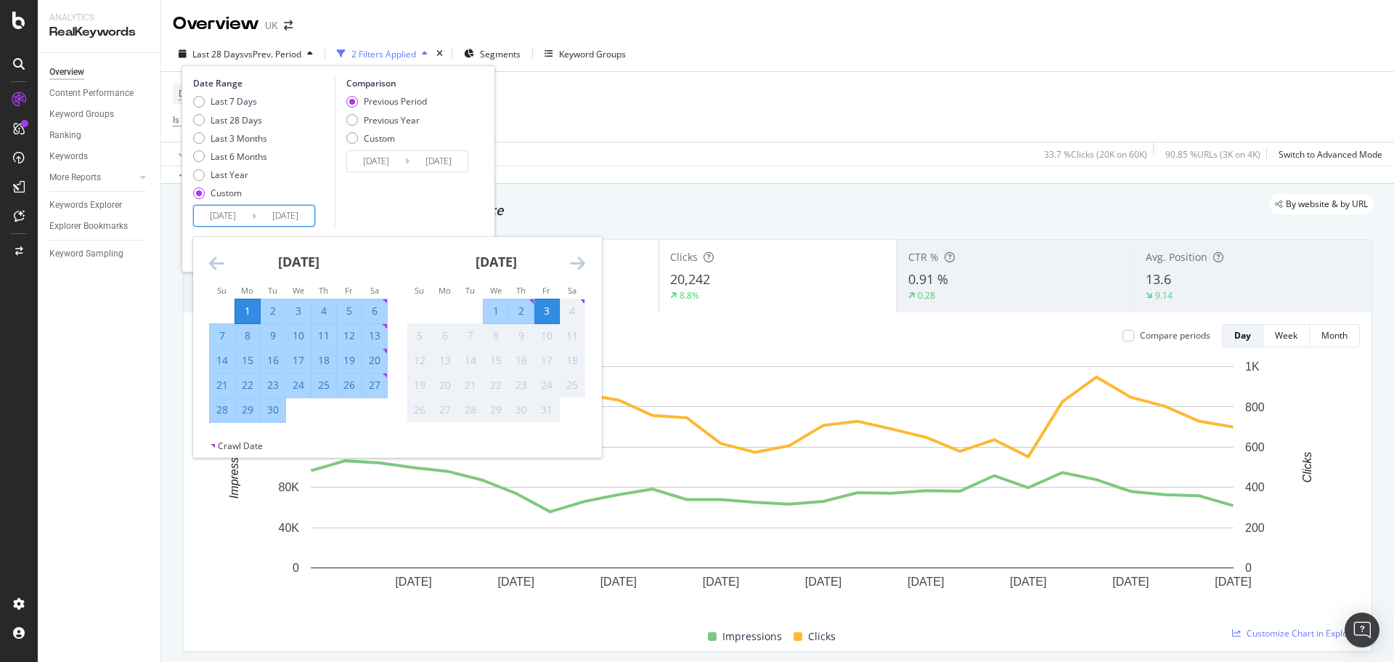
click at [277, 407] on div "30" at bounding box center [273, 409] width 25 height 15
type input "2025/09/30"
type input "2025/08/02"
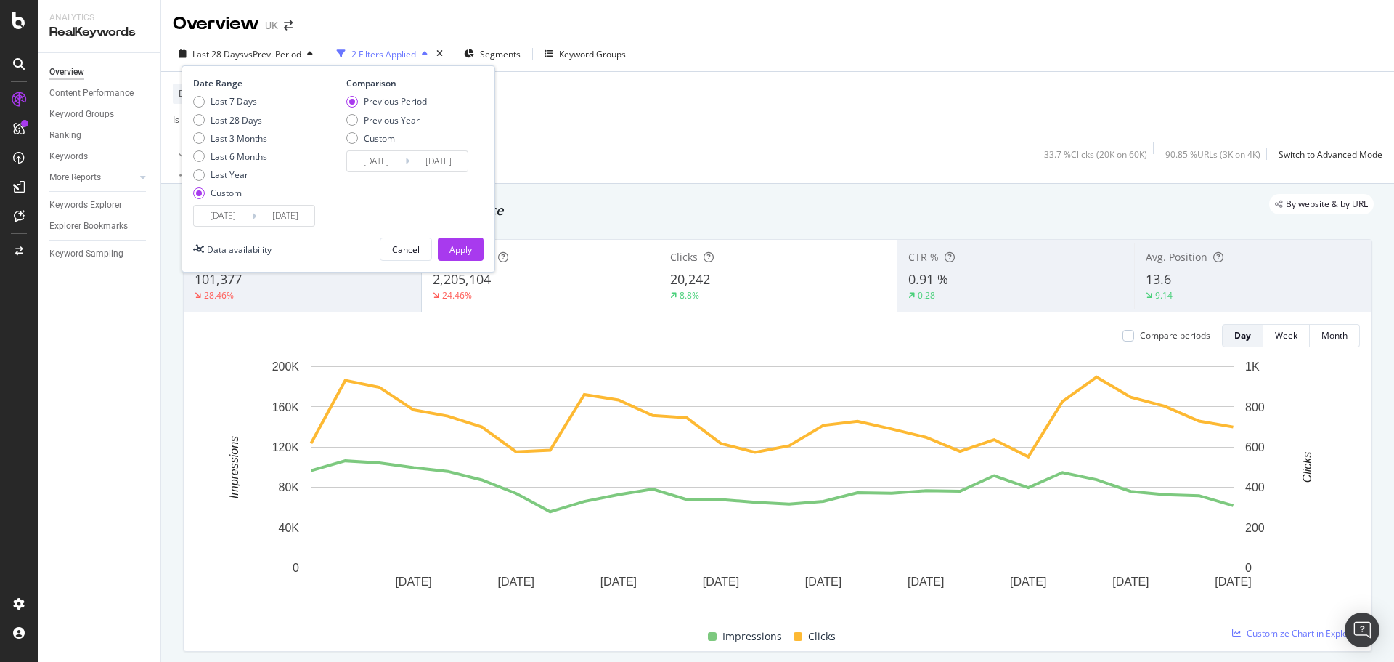
click at [465, 236] on div "Date Range Last 7 Days Last 28 Days Last 3 Months Last 6 Months Last Year Custo…" at bounding box center [339, 168] width 314 height 207
click at [470, 244] on div "Apply" at bounding box center [461, 249] width 23 height 12
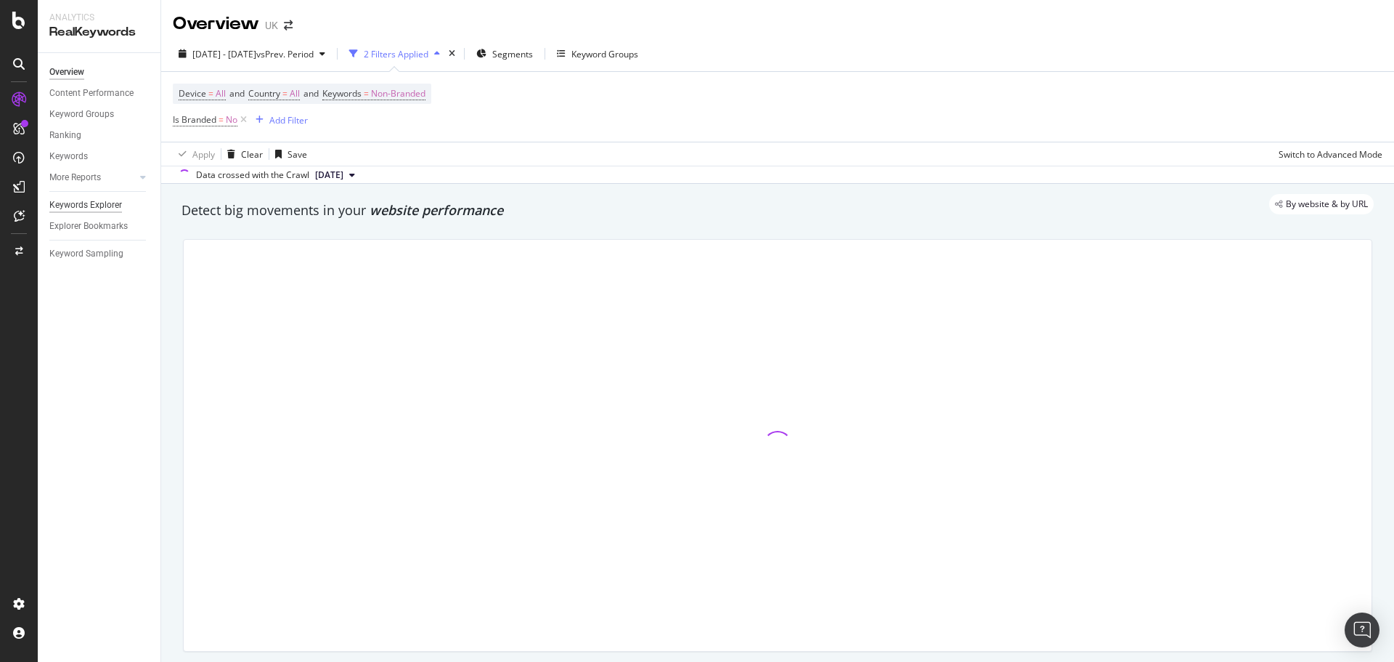
click at [109, 207] on div "Keywords Explorer" at bounding box center [85, 205] width 73 height 15
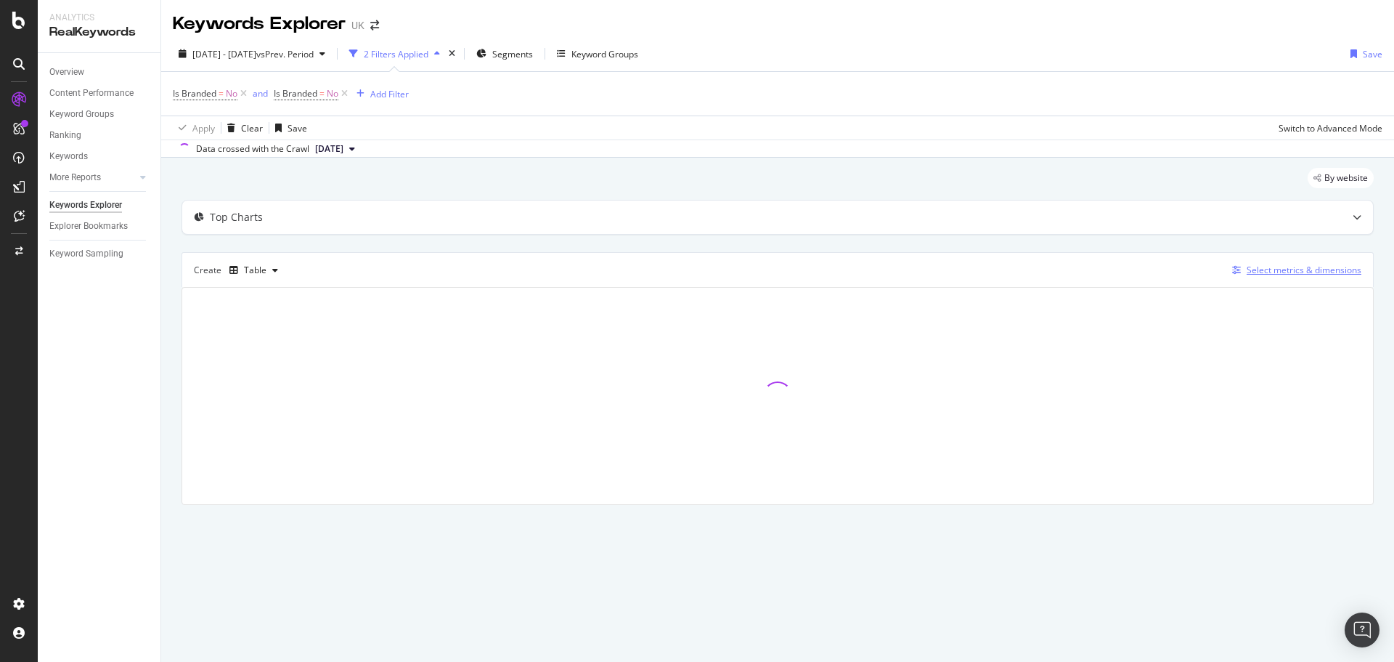
click at [1327, 272] on div "Select metrics & dimensions" at bounding box center [1304, 270] width 115 height 12
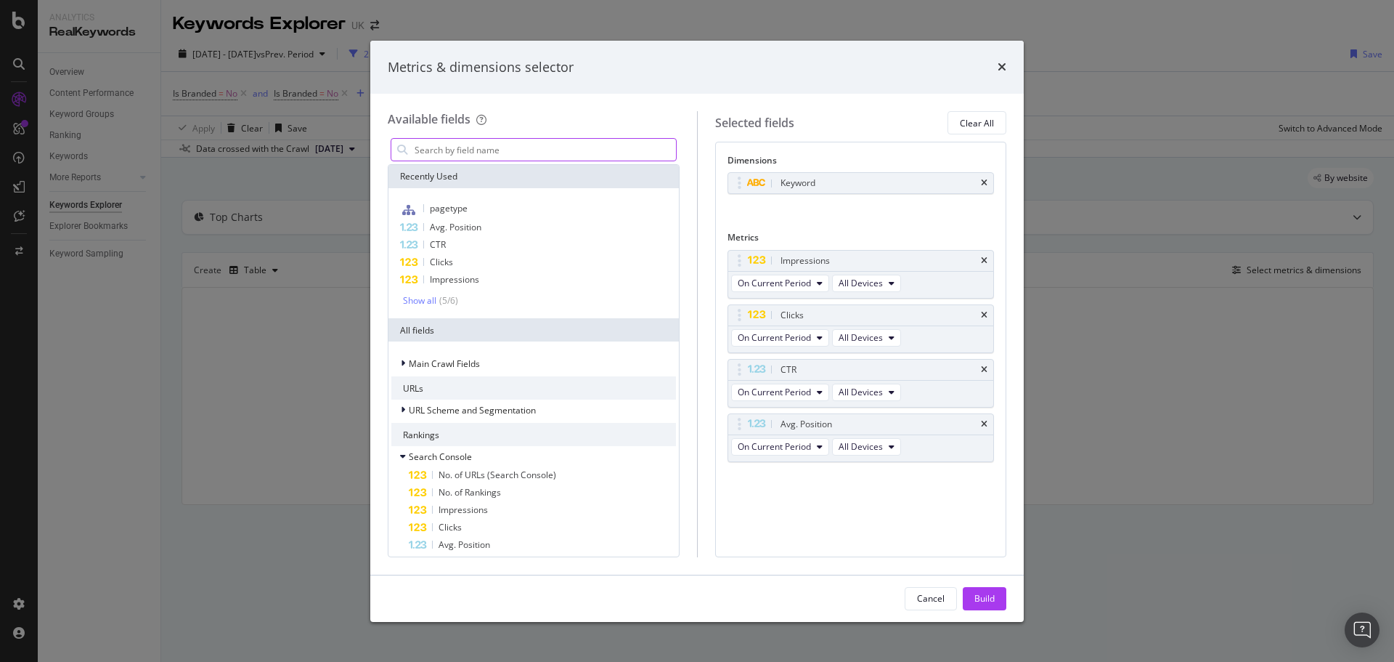
click at [572, 148] on input "modal" at bounding box center [544, 150] width 263 height 22
type input "r"
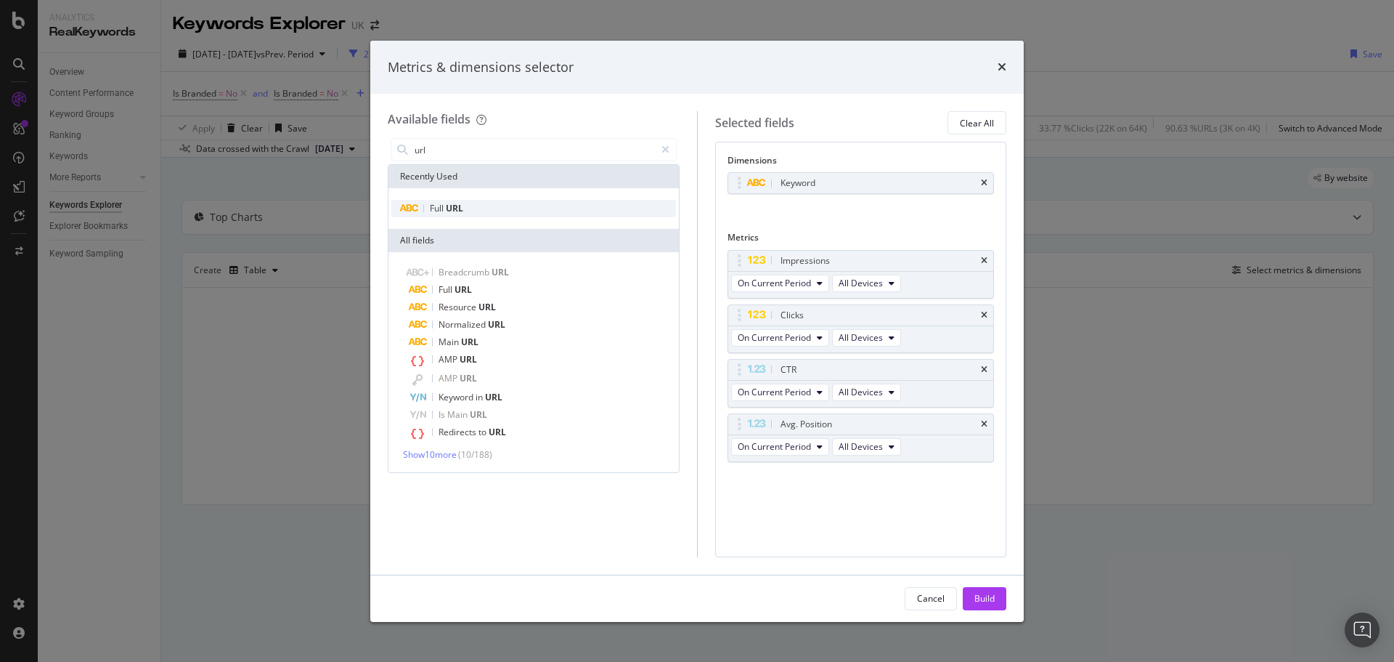
click at [492, 203] on div "Full URL" at bounding box center [533, 208] width 285 height 17
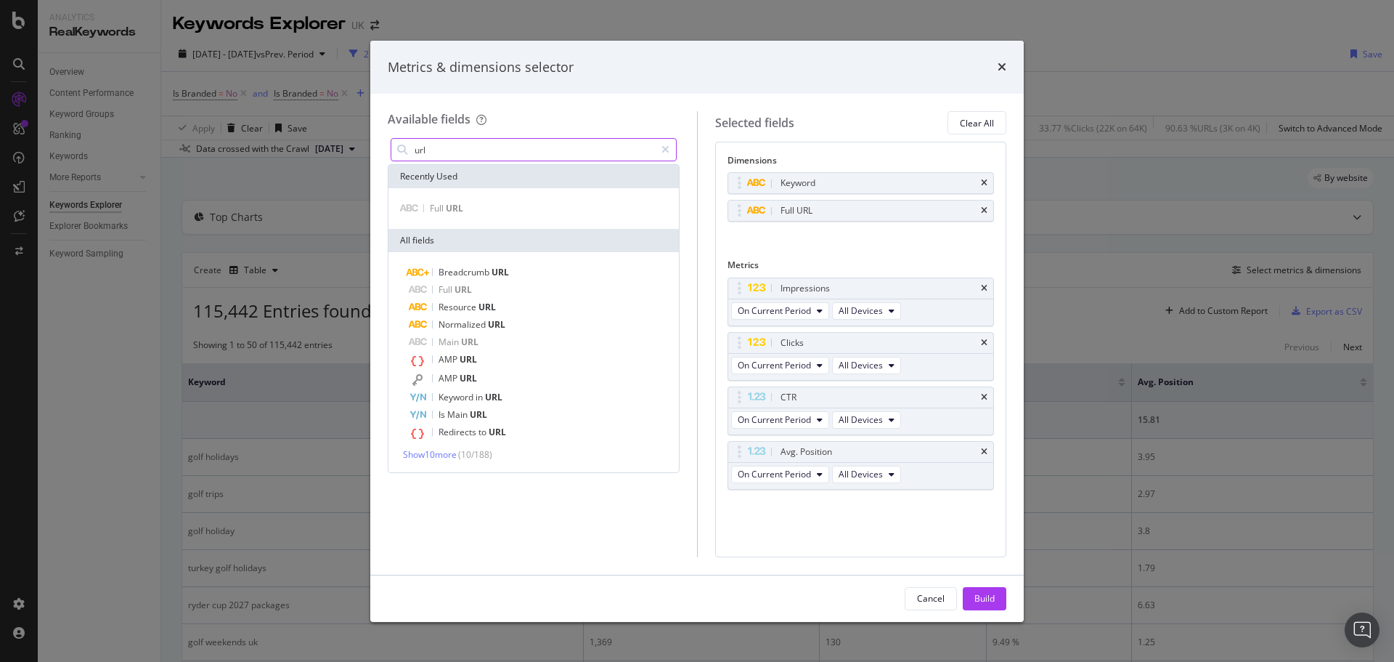
click at [470, 158] on input "url" at bounding box center [534, 150] width 242 height 22
type input "location"
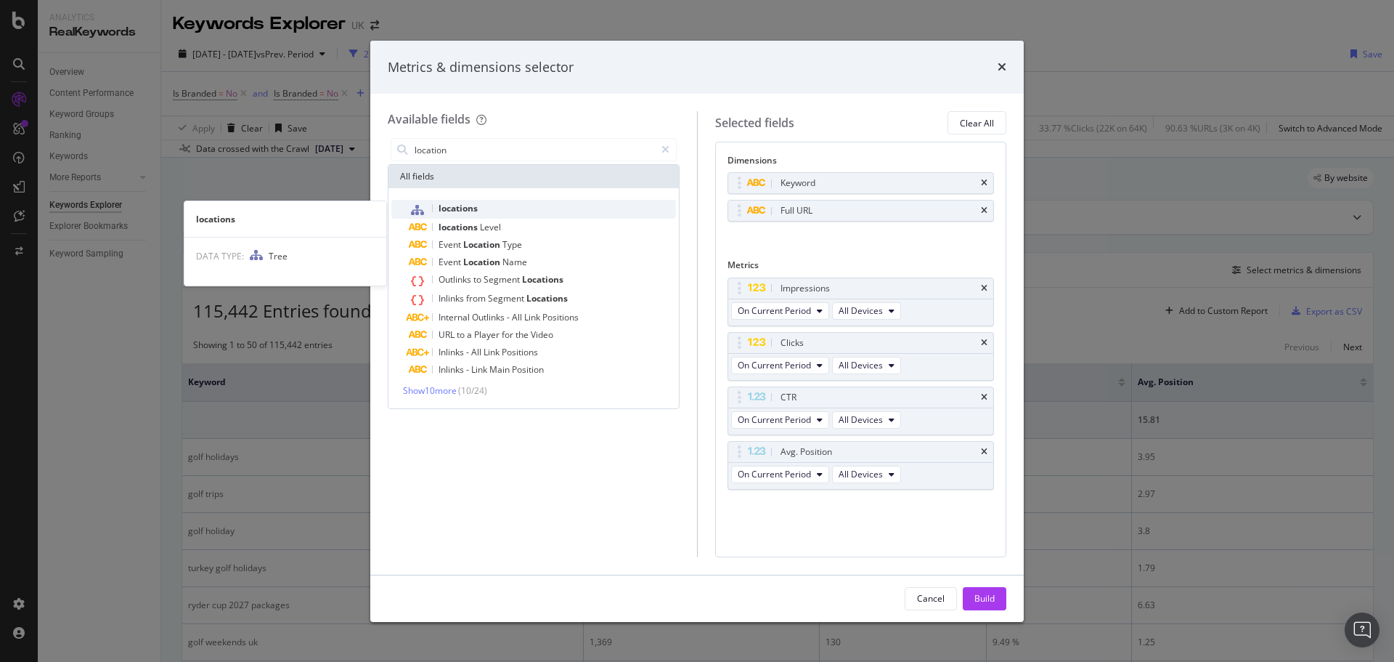
click at [458, 206] on span "locations" at bounding box center [458, 208] width 39 height 12
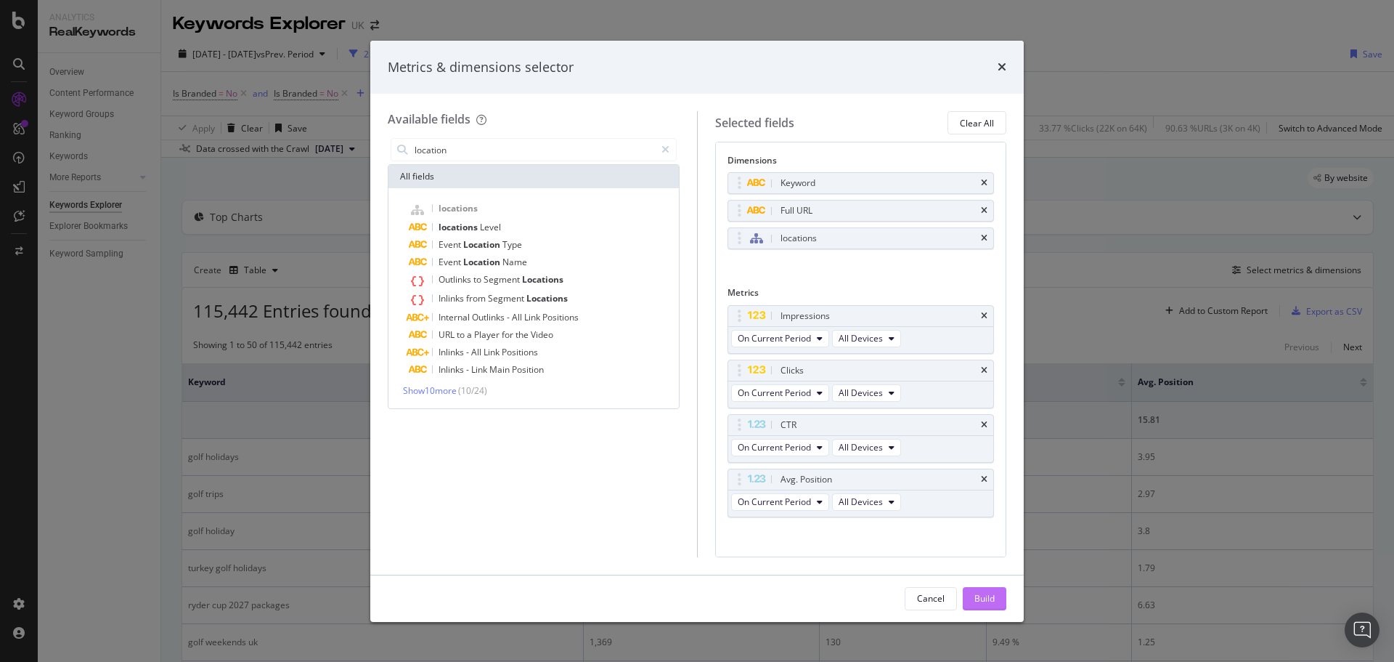
click at [998, 590] on button "Build" at bounding box center [985, 598] width 44 height 23
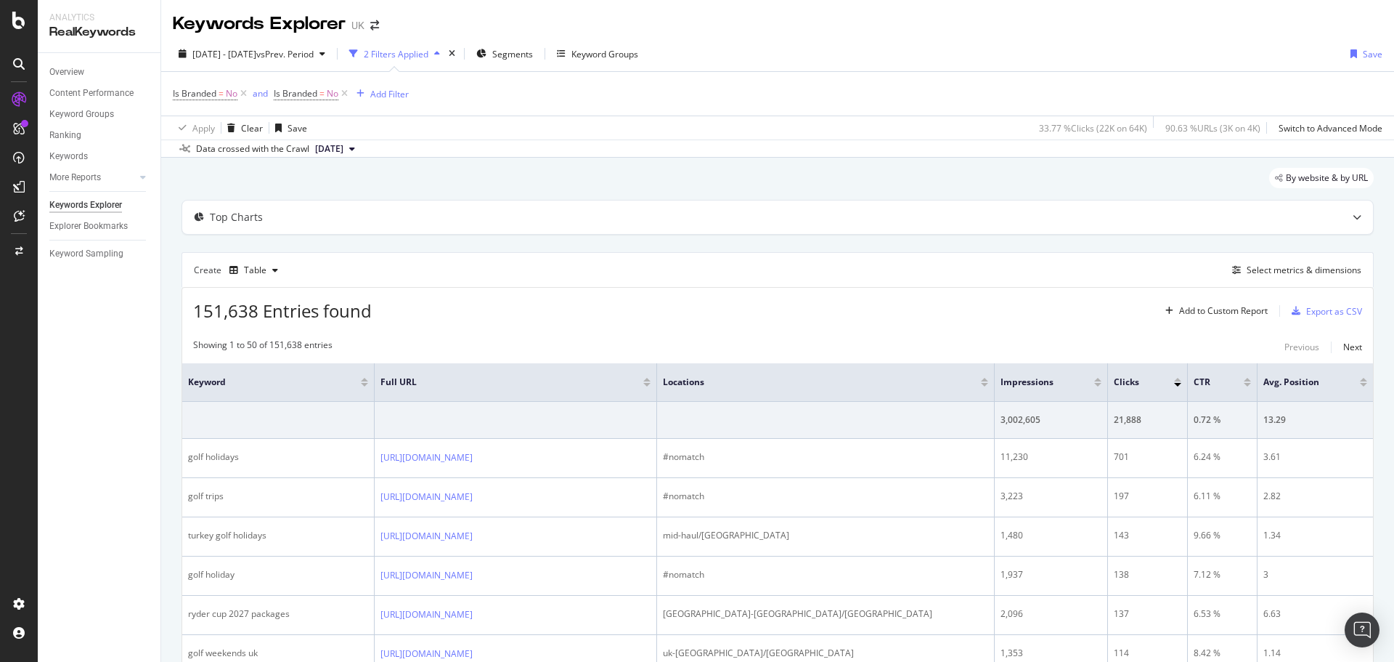
click at [827, 351] on div "Showing 1 to 50 of 151,638 entries Previous Next" at bounding box center [777, 346] width 1191 height 17
click at [1334, 305] on div "Export as CSV" at bounding box center [1334, 311] width 56 height 12
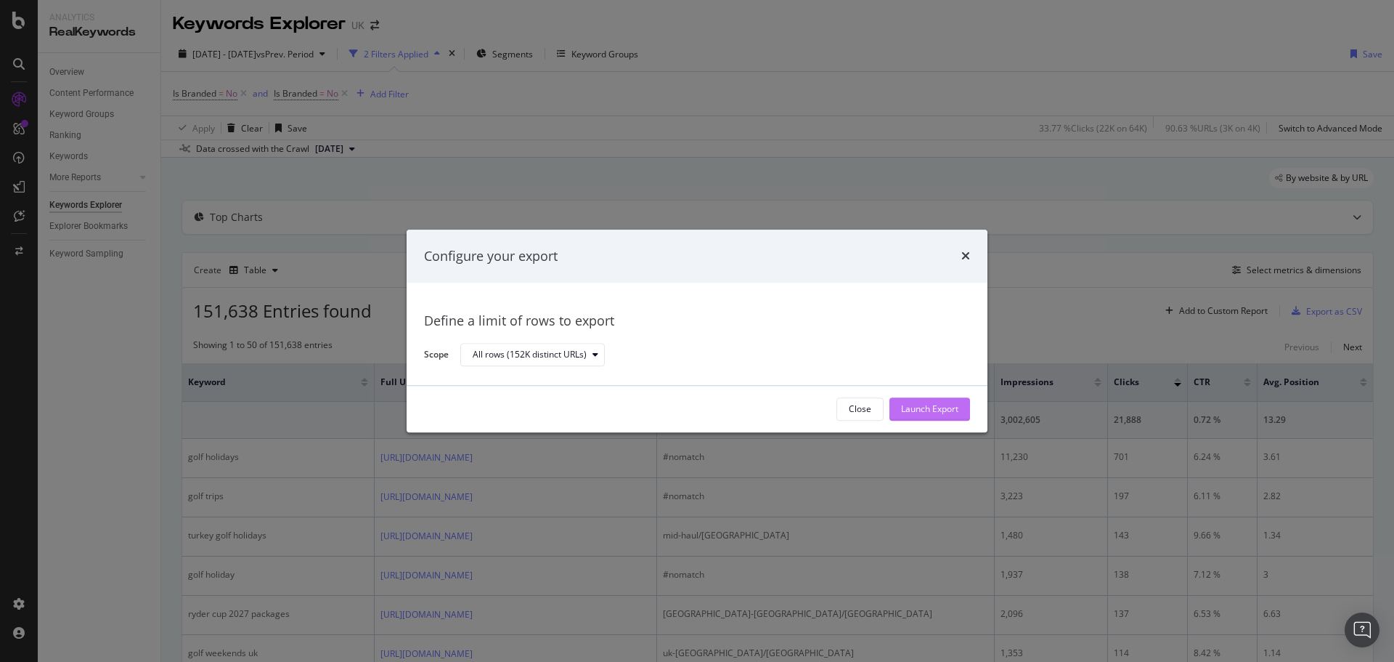
click at [906, 416] on div "Launch Export" at bounding box center [929, 409] width 57 height 22
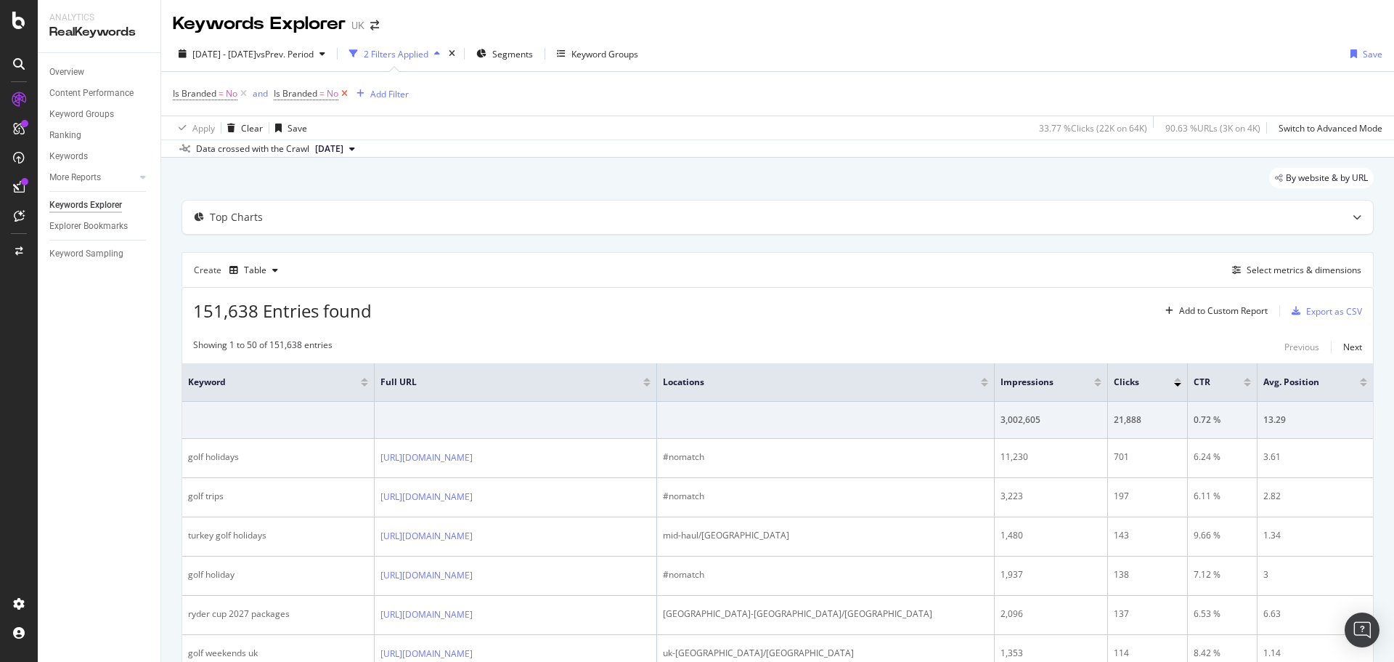
click at [344, 93] on icon at bounding box center [344, 93] width 12 height 15
click at [244, 89] on icon at bounding box center [243, 93] width 12 height 15
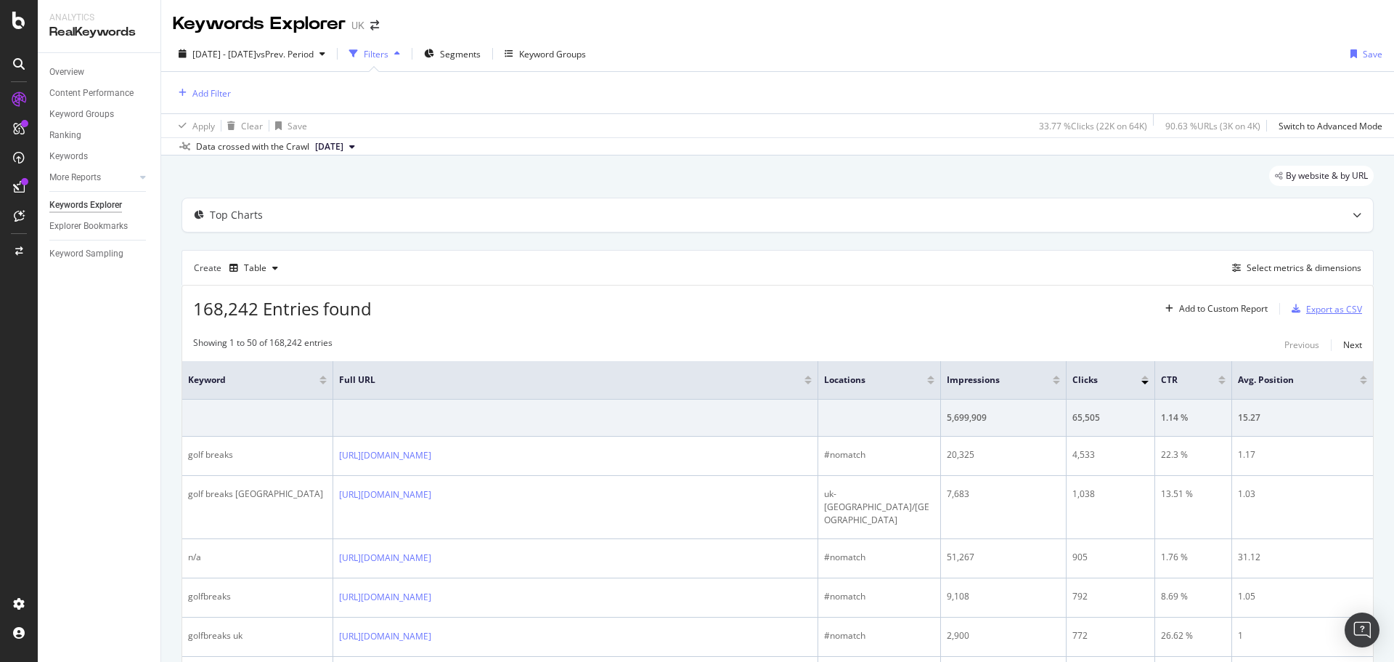
click at [1330, 314] on div "Export as CSV" at bounding box center [1334, 309] width 56 height 12
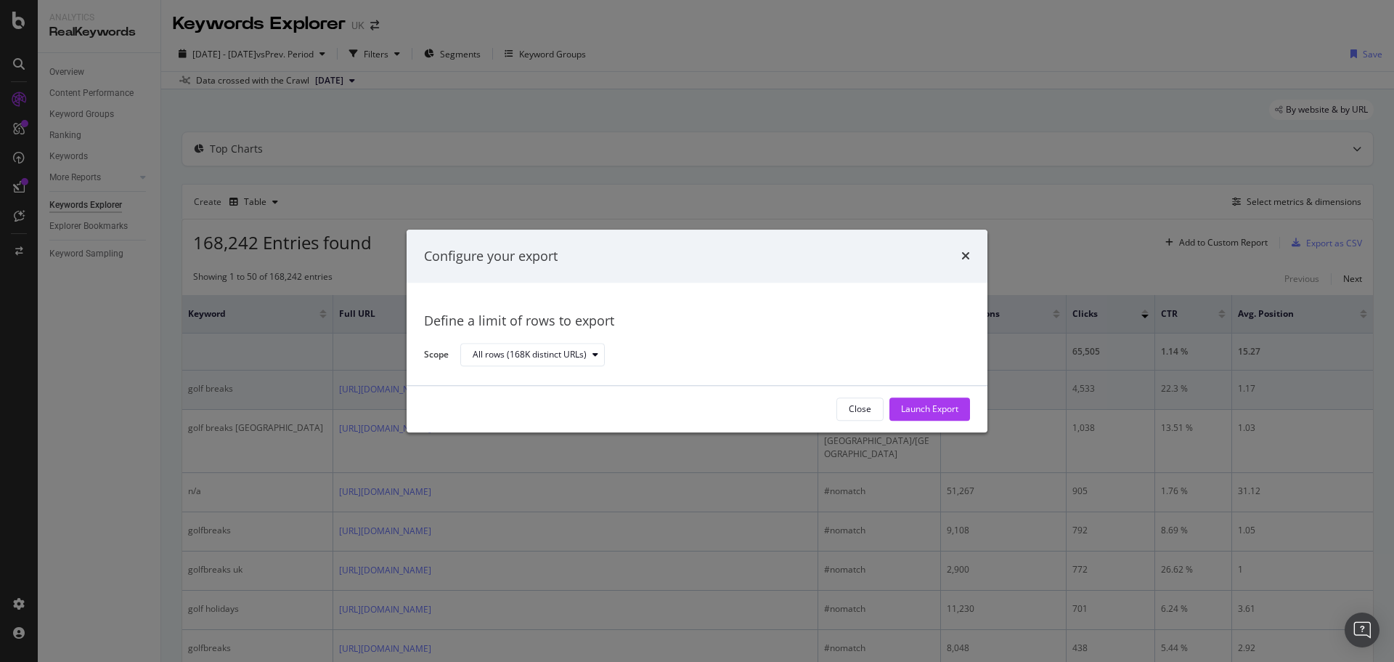
click at [917, 409] on div "Launch Export" at bounding box center [929, 409] width 57 height 12
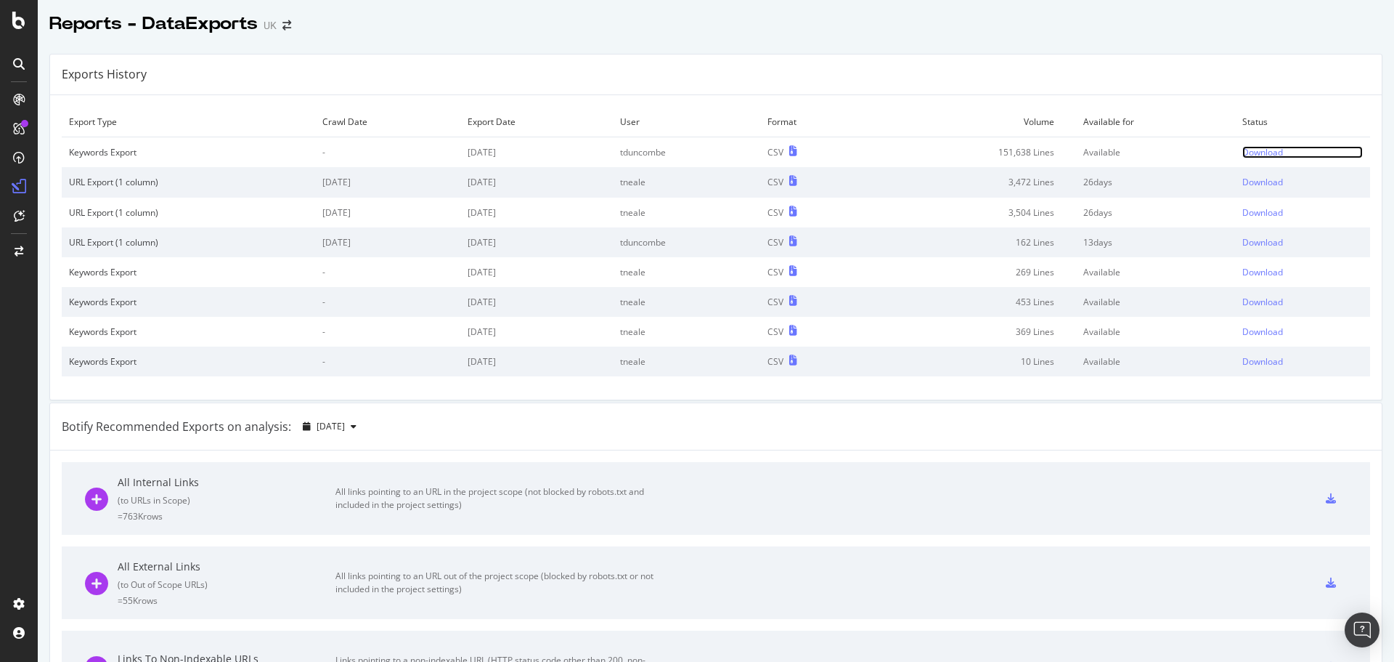
click at [1249, 149] on div "Download" at bounding box center [1263, 152] width 41 height 12
